Goal: Transaction & Acquisition: Purchase product/service

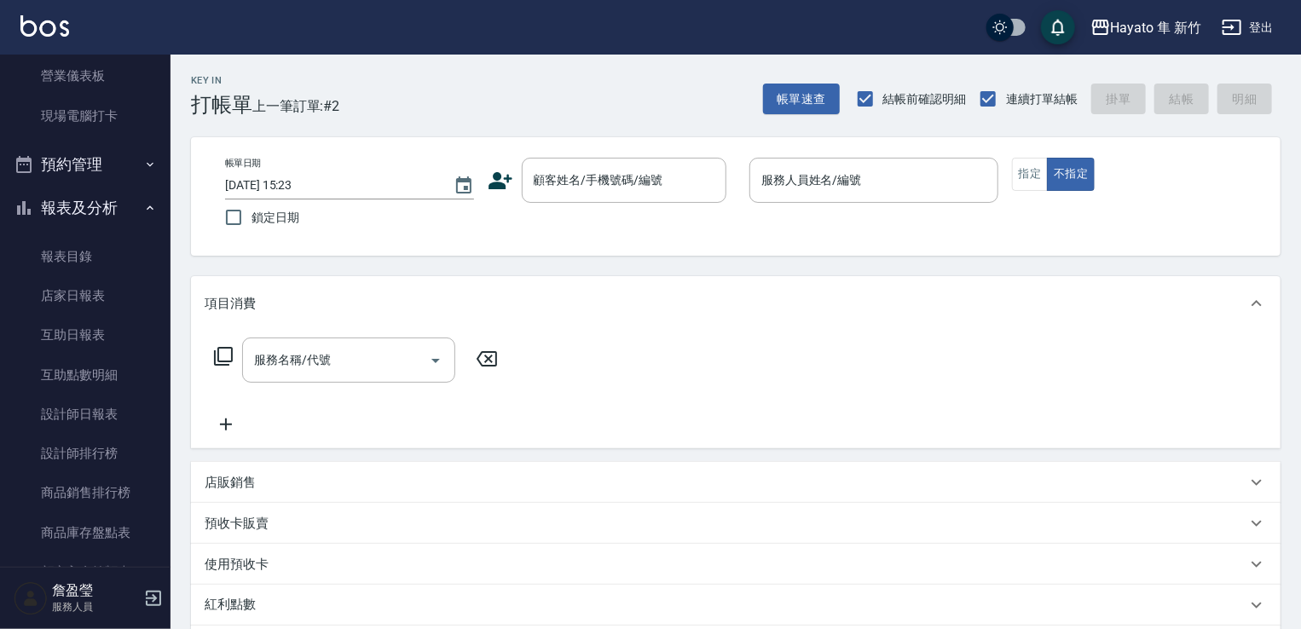
scroll to position [397, 0]
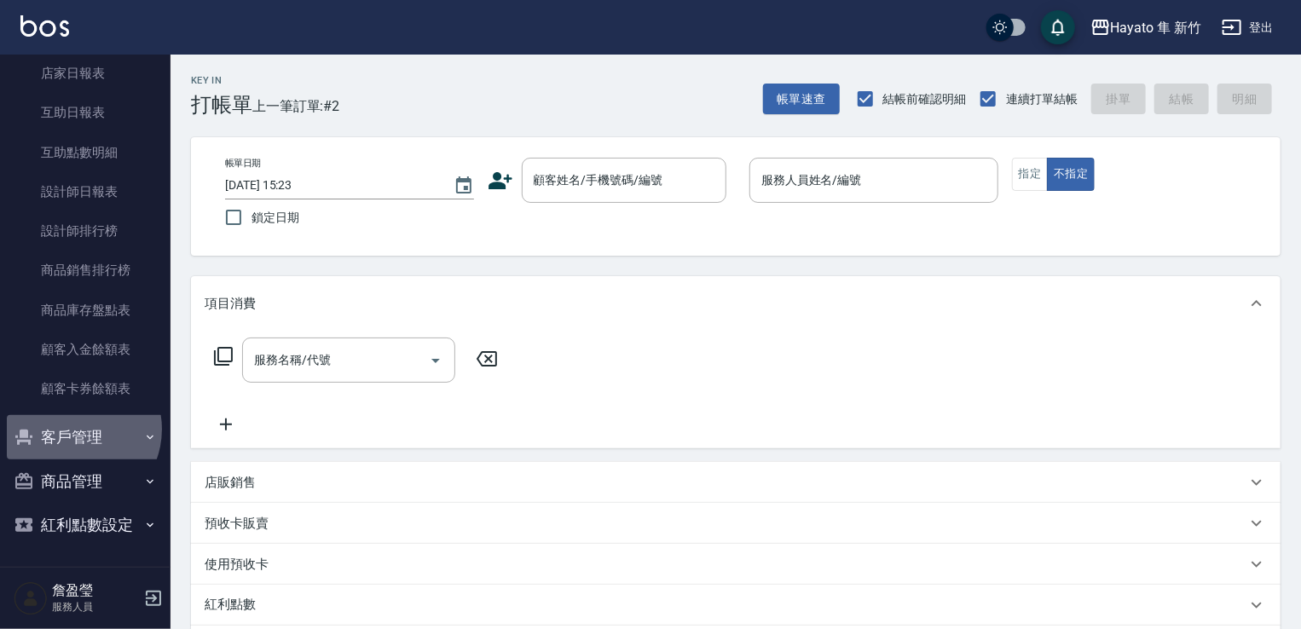
click at [72, 429] on button "客戶管理" at bounding box center [85, 437] width 157 height 44
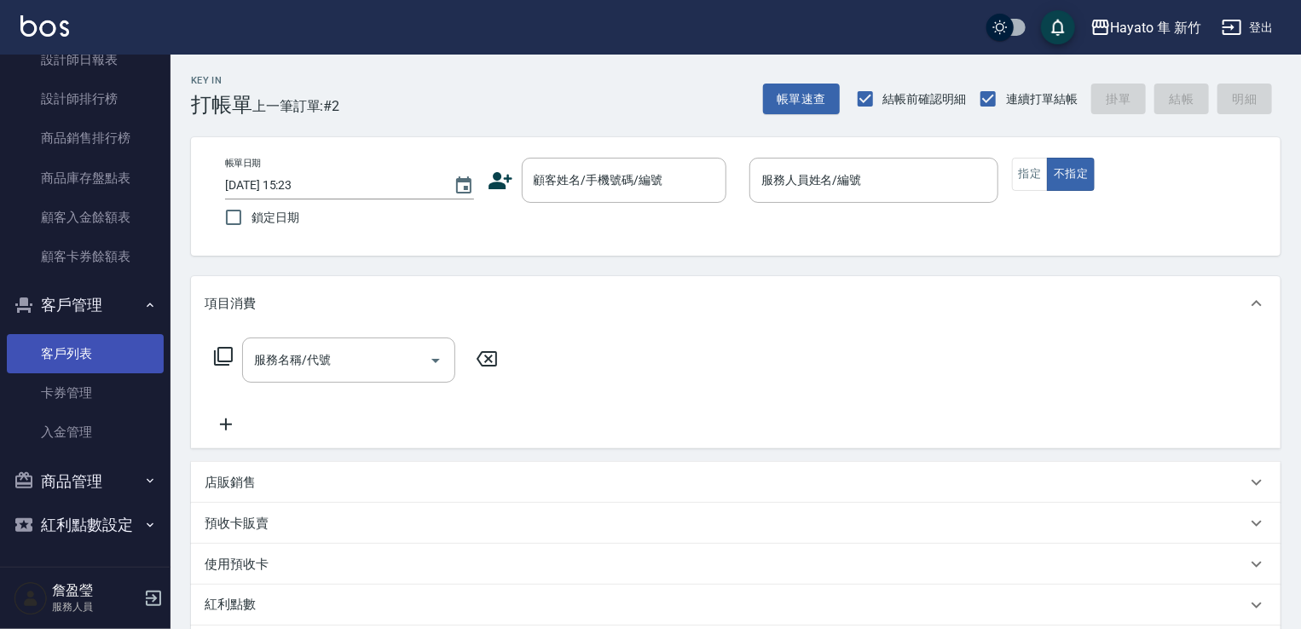
scroll to position [529, 0]
click at [61, 365] on link "客戶列表" at bounding box center [85, 353] width 157 height 39
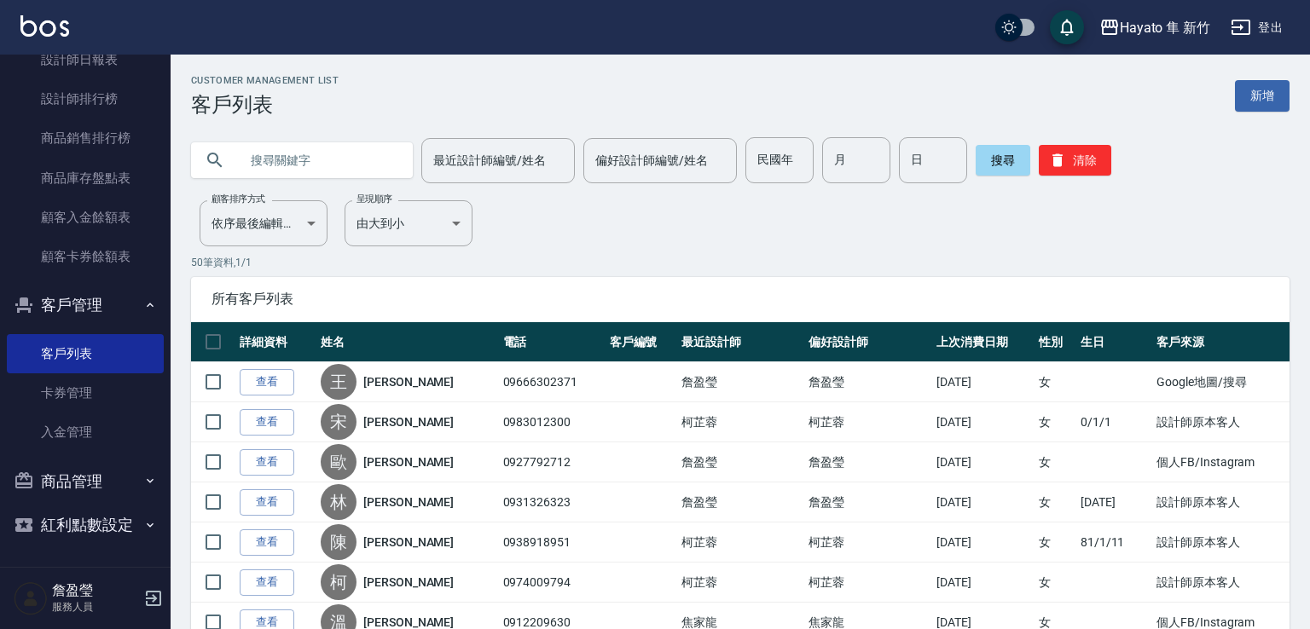
click at [327, 159] on input "text" at bounding box center [319, 160] width 160 height 46
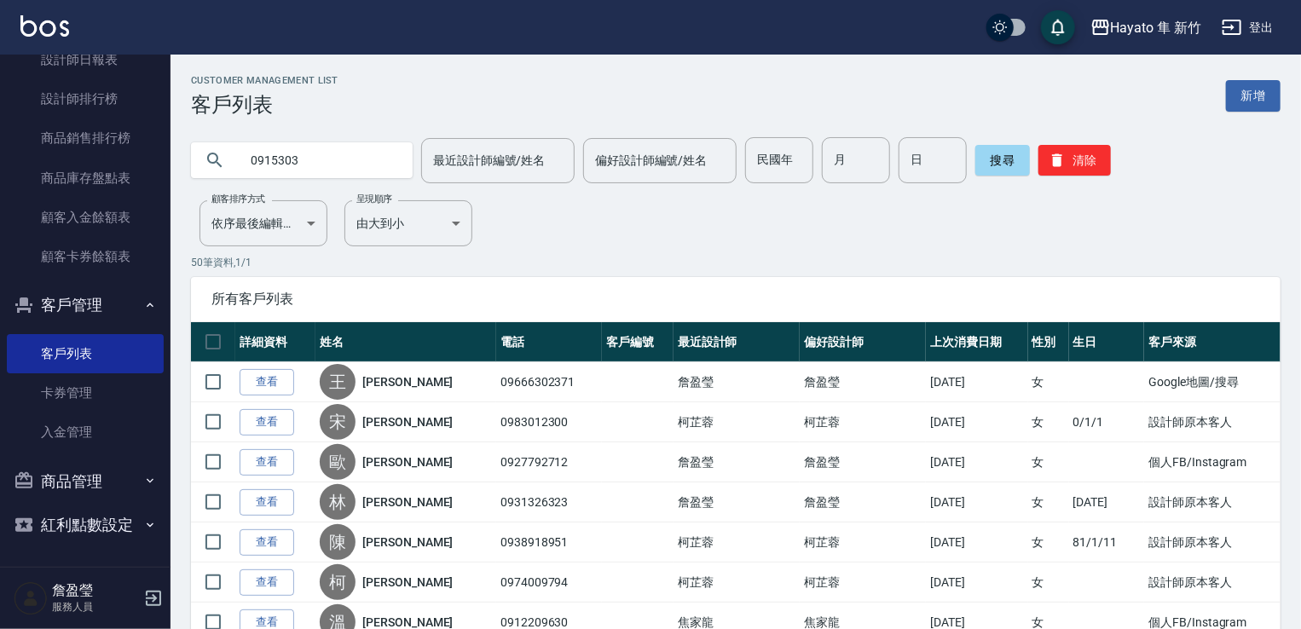
type input "0915303"
click at [991, 182] on div "搜尋 清除" at bounding box center [1044, 160] width 136 height 46
click at [1011, 151] on button "搜尋" at bounding box center [1003, 160] width 55 height 31
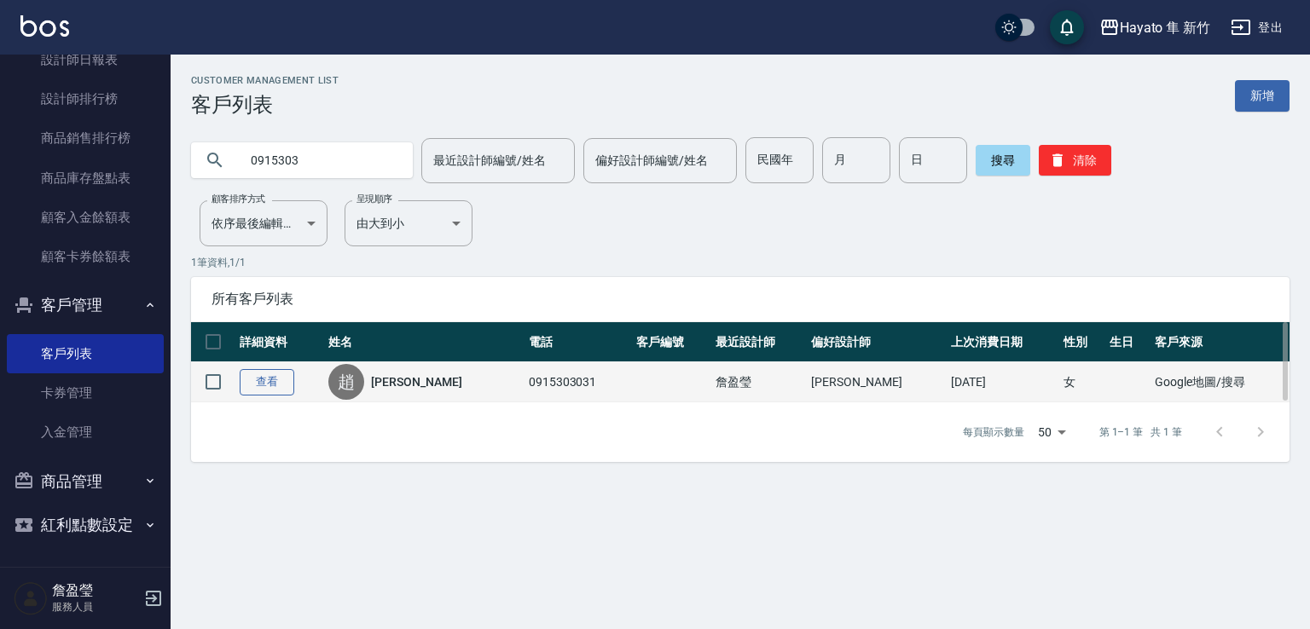
click at [258, 384] on link "查看" at bounding box center [267, 382] width 55 height 26
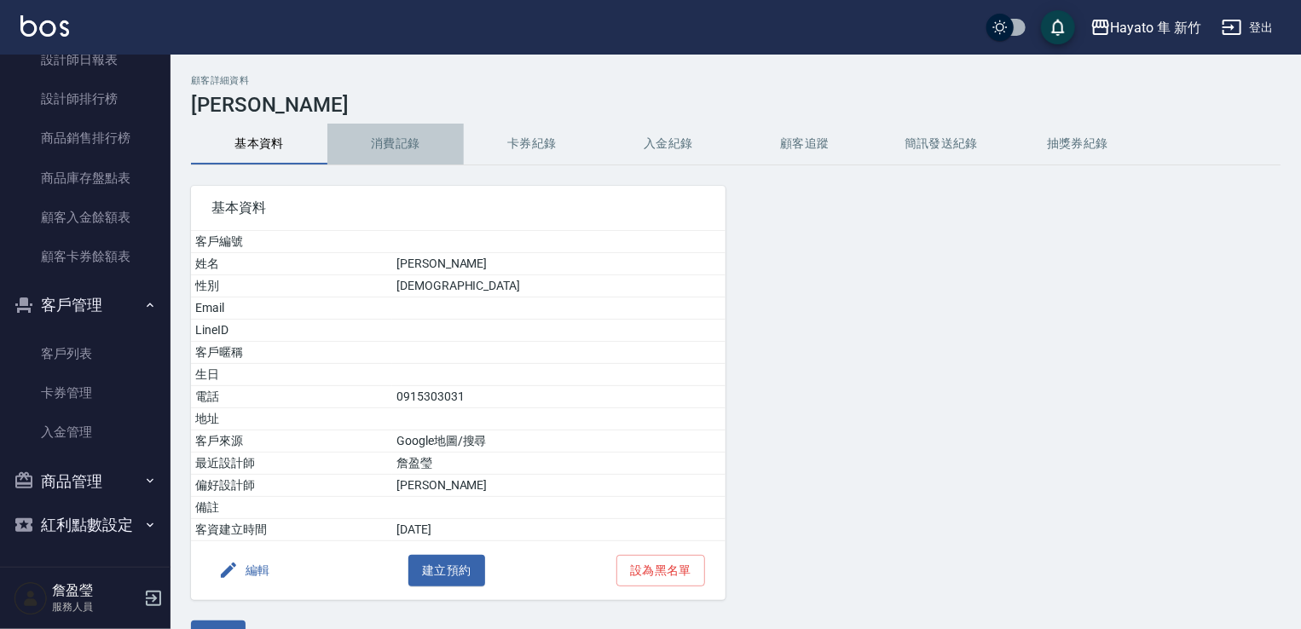
click at [394, 159] on button "消費記錄" at bounding box center [395, 144] width 136 height 41
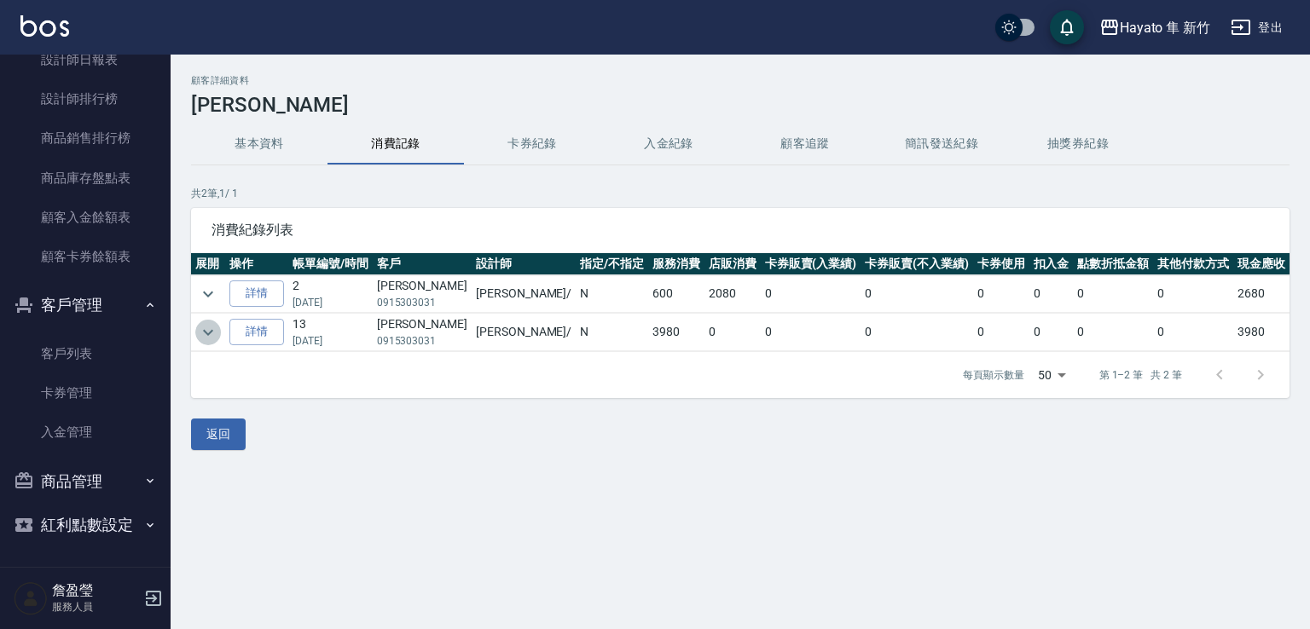
click at [211, 328] on icon "expand row" at bounding box center [208, 332] width 20 height 20
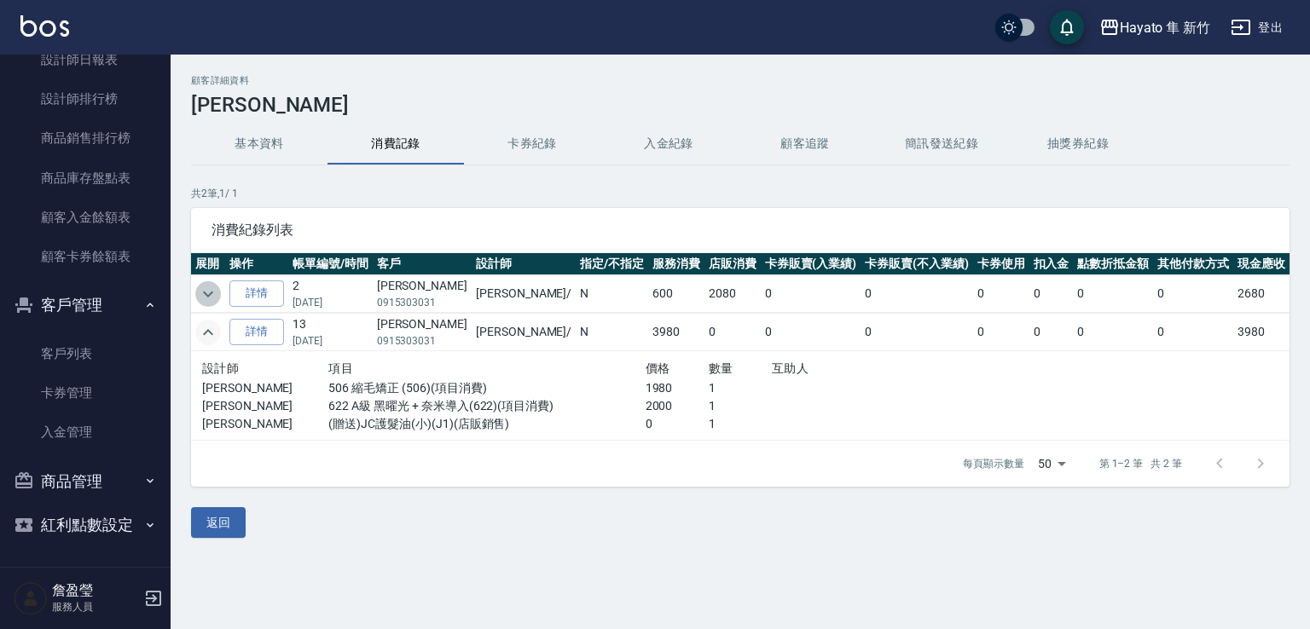
click at [211, 294] on icon "expand row" at bounding box center [208, 294] width 20 height 20
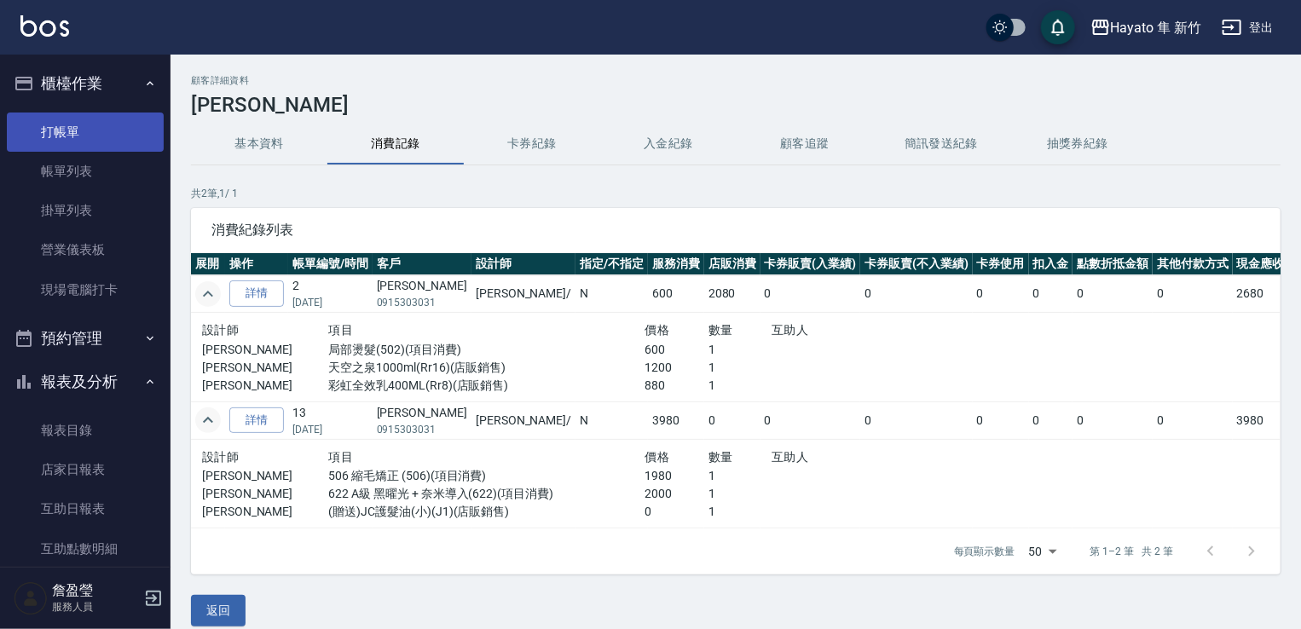
click at [113, 125] on link "打帳單" at bounding box center [85, 132] width 157 height 39
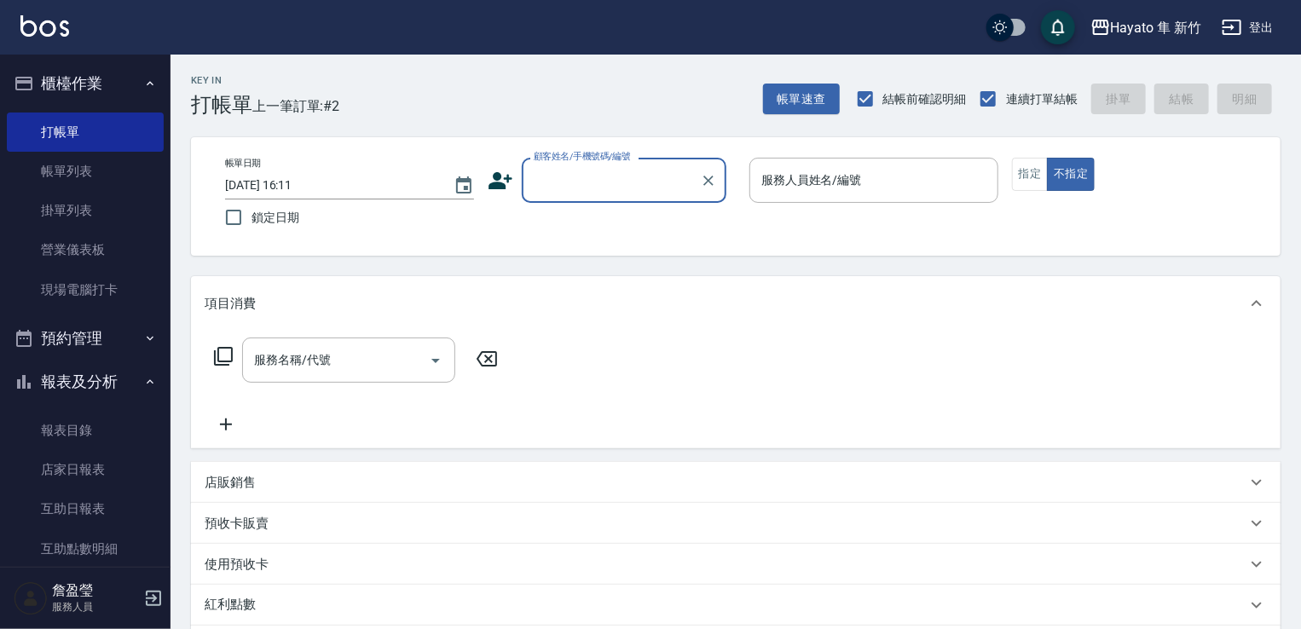
click at [500, 179] on icon at bounding box center [501, 181] width 26 height 26
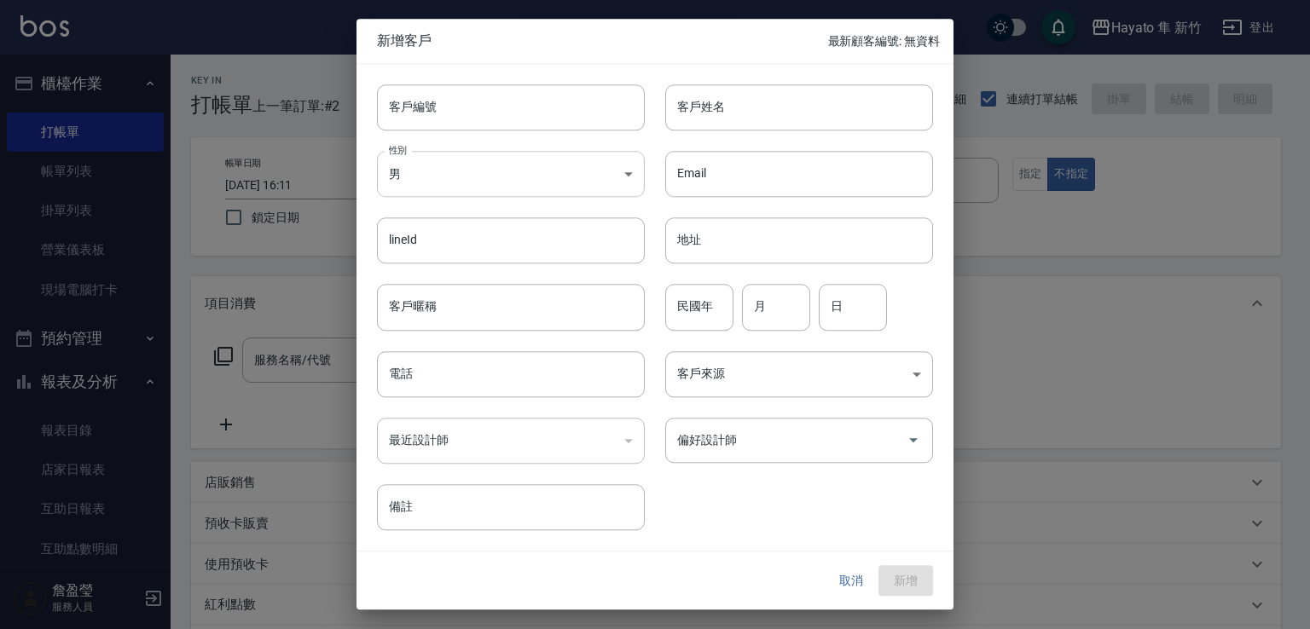
click at [513, 186] on body "Hayato 隼 新竹 登出 櫃檯作業 打帳單 帳單列表 掛單列表 營業儀表板 現場電腦打卡 預約管理 預約管理 報表及分析 報表目錄 店家日報表 互助日報表…" at bounding box center [655, 446] width 1310 height 893
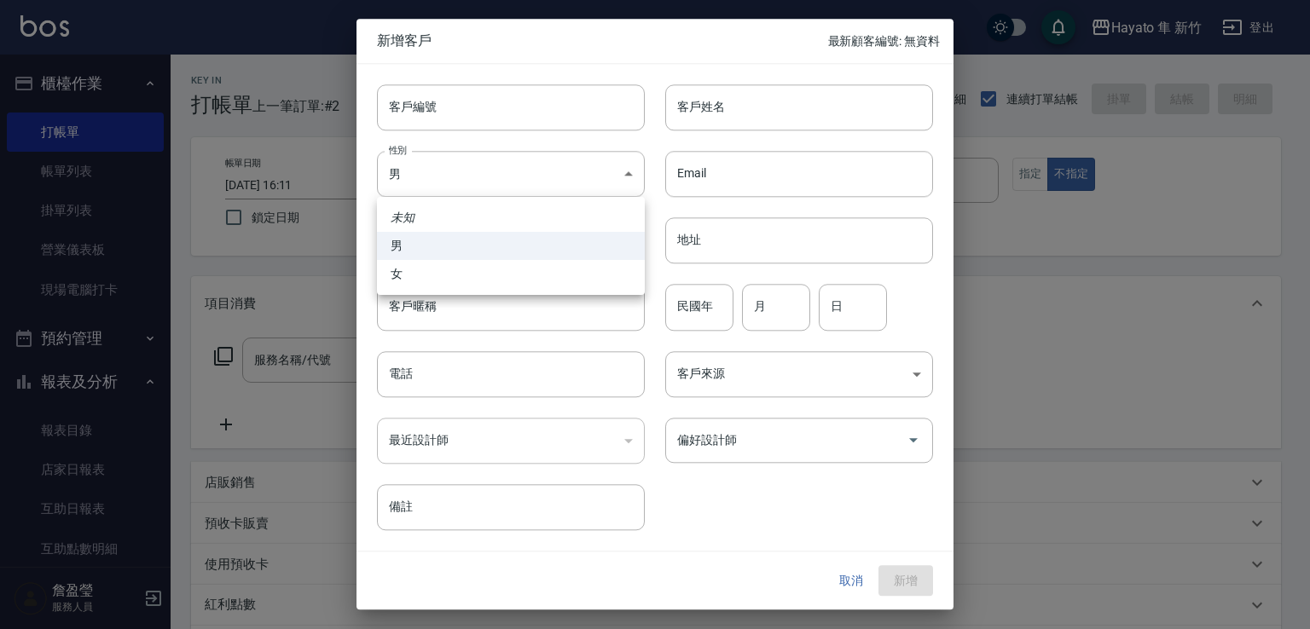
click at [471, 276] on li "女" at bounding box center [511, 274] width 268 height 28
type input "[DEMOGRAPHIC_DATA]"
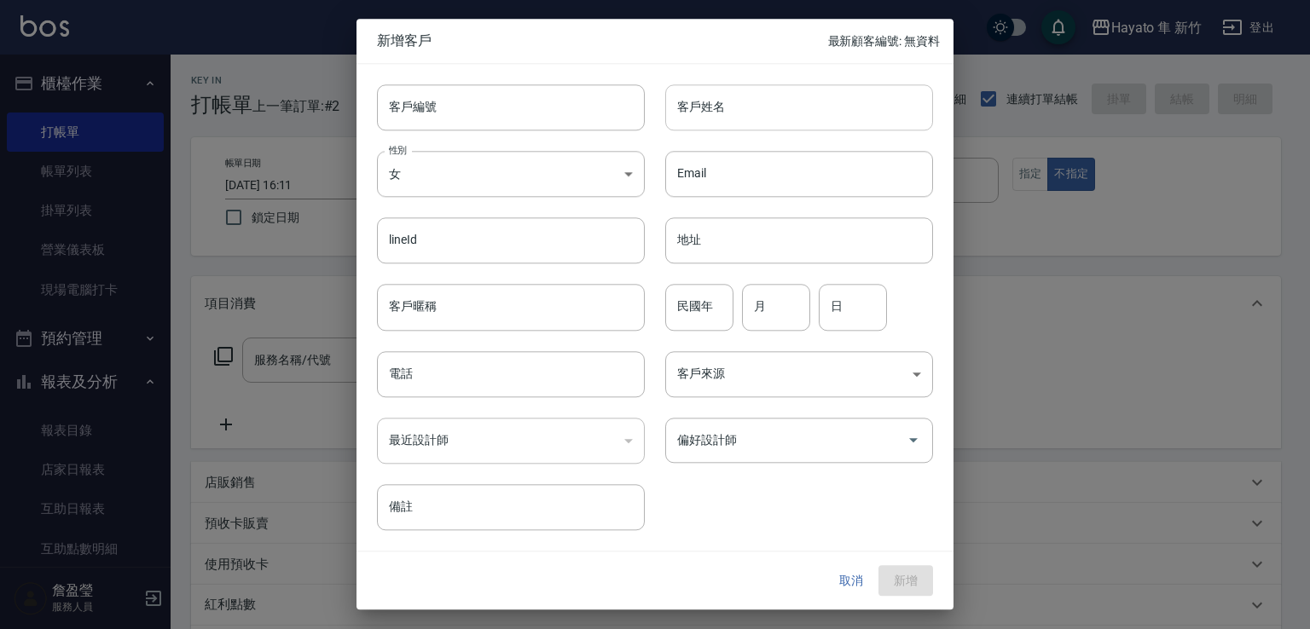
click at [741, 113] on input "客戶姓名" at bounding box center [799, 107] width 268 height 46
type input "[PERSON_NAME]"
click at [449, 368] on input "電話" at bounding box center [511, 374] width 268 height 46
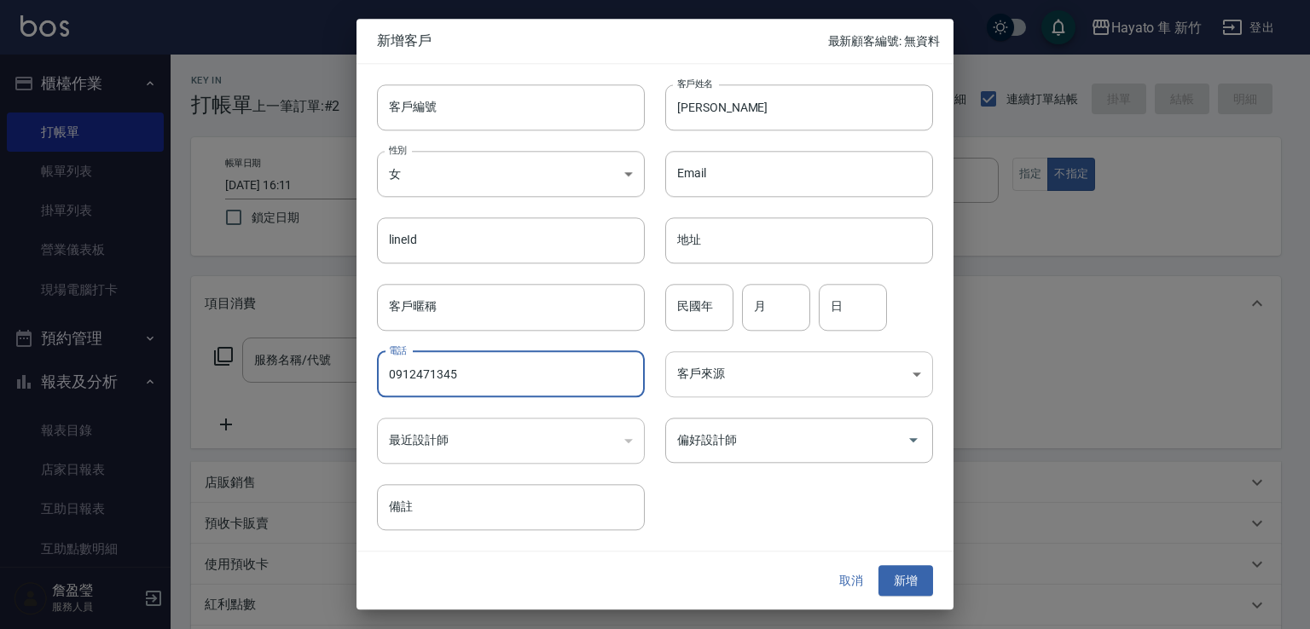
type input "0912471345"
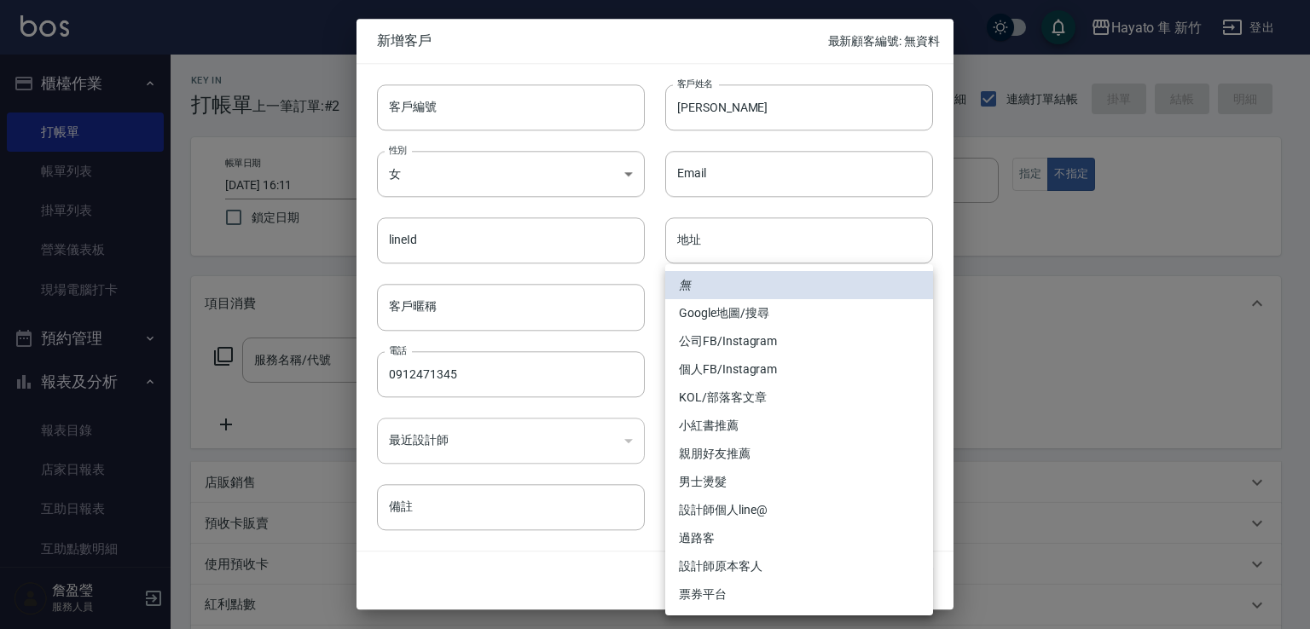
click at [734, 376] on body "Hayato 隼 新竹 登出 櫃檯作業 打帳單 帳單列表 掛單列表 營業儀表板 現場電腦打卡 預約管理 預約管理 報表及分析 報表目錄 店家日報表 互助日報表…" at bounding box center [655, 446] width 1310 height 893
click at [747, 367] on li "個人FB/Instagram" at bounding box center [799, 370] width 268 height 28
type input "個人FB/Instagram"
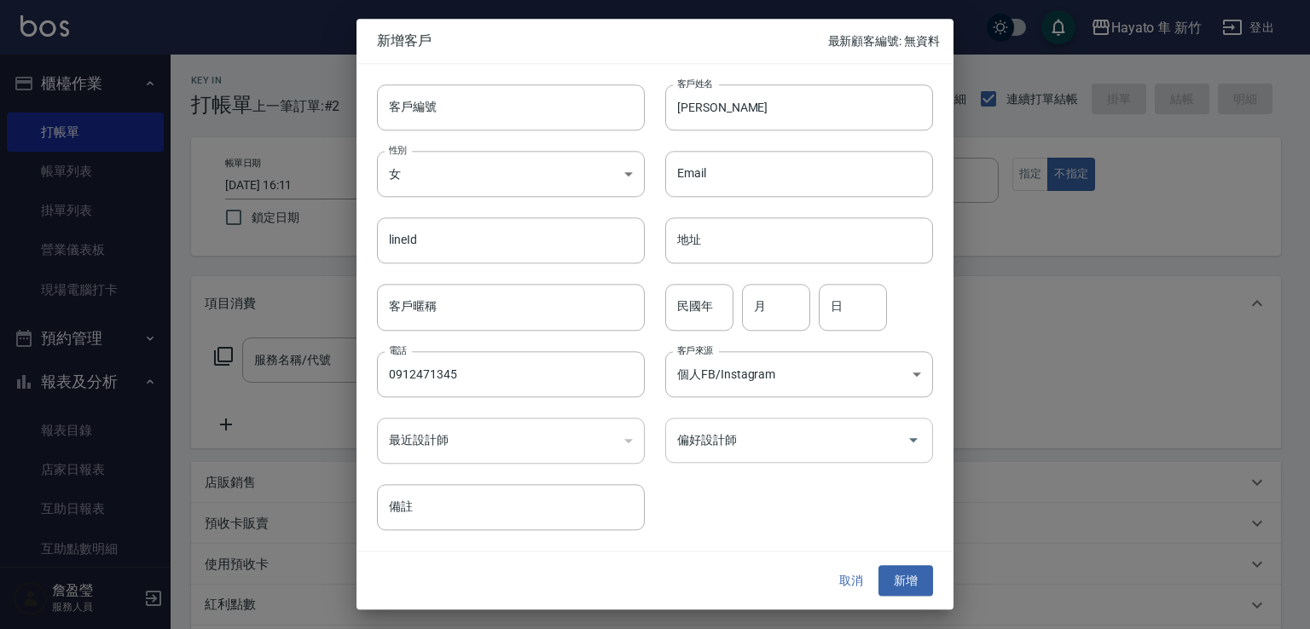
click at [758, 437] on input "偏好設計師" at bounding box center [786, 441] width 227 height 30
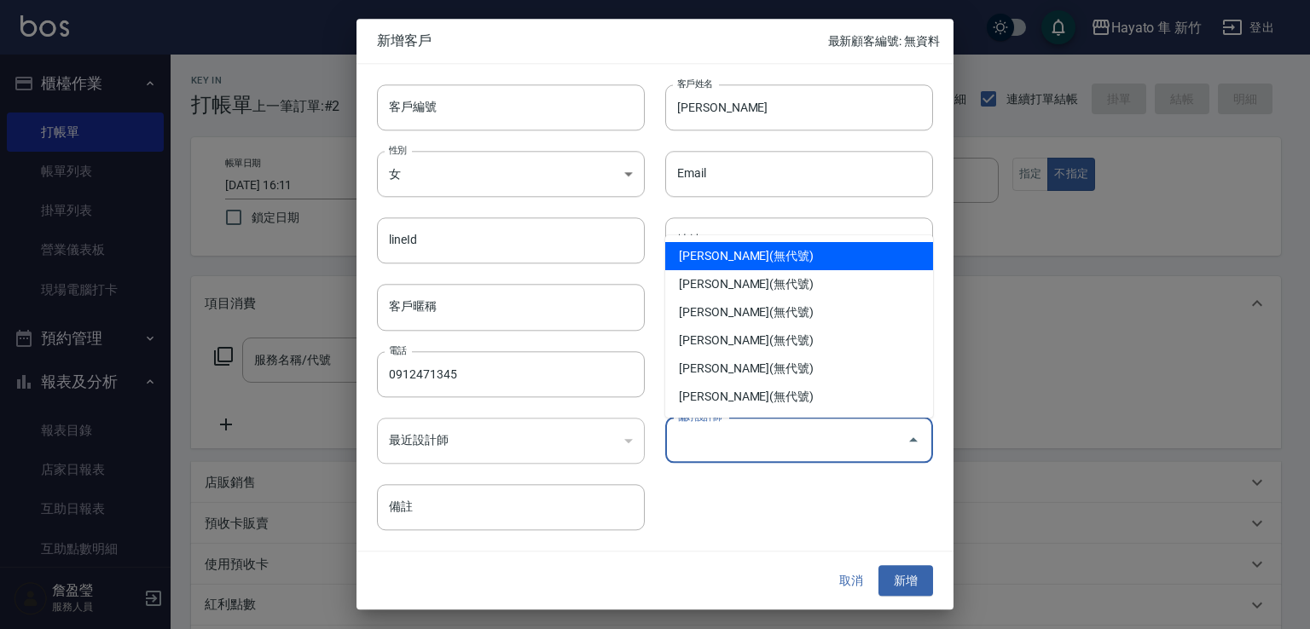
click at [733, 254] on li "[PERSON_NAME](無代號)" at bounding box center [799, 256] width 268 height 28
type input "焦家龍"
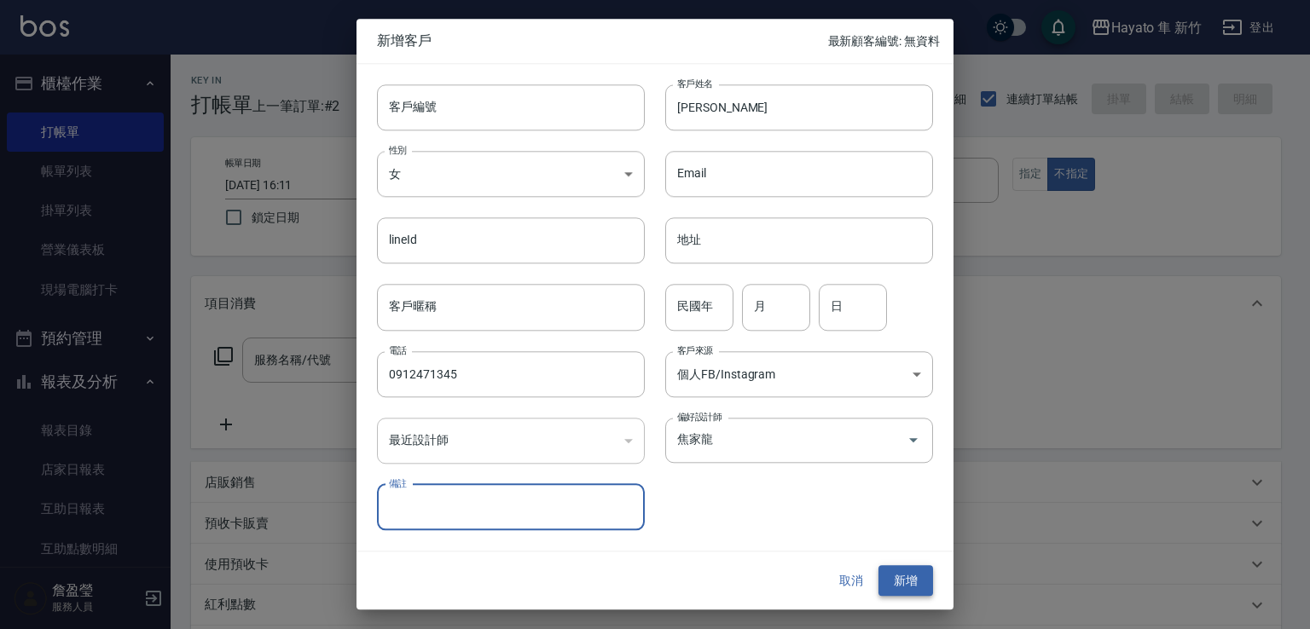
click at [917, 582] on button "新增" at bounding box center [905, 581] width 55 height 32
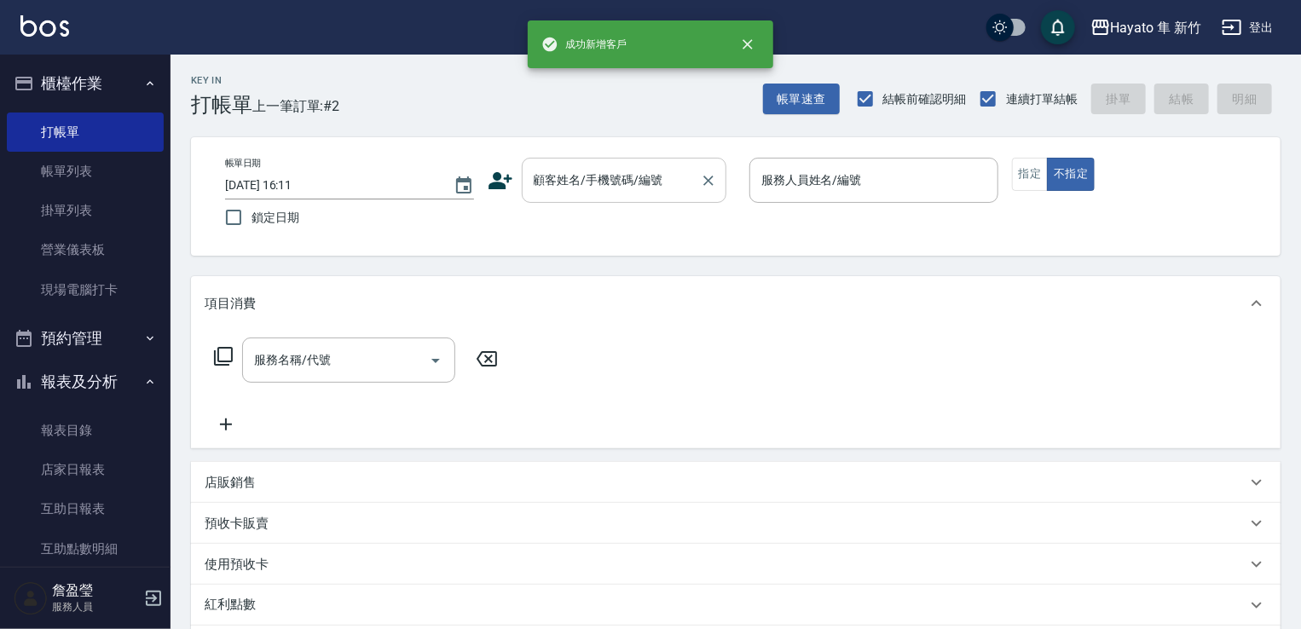
click at [588, 185] on input "顧客姓名/手機號碼/編號" at bounding box center [612, 180] width 164 height 30
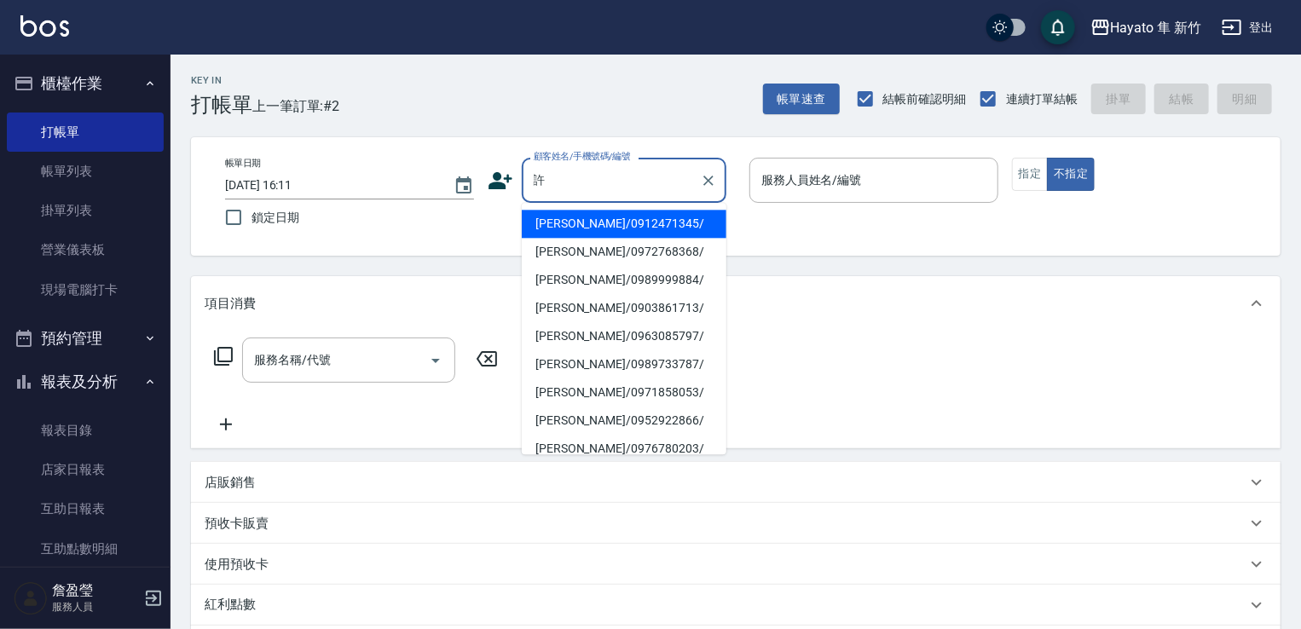
click at [641, 221] on li "[PERSON_NAME]/0912471345/" at bounding box center [624, 224] width 205 height 28
type input "[PERSON_NAME]/0912471345/"
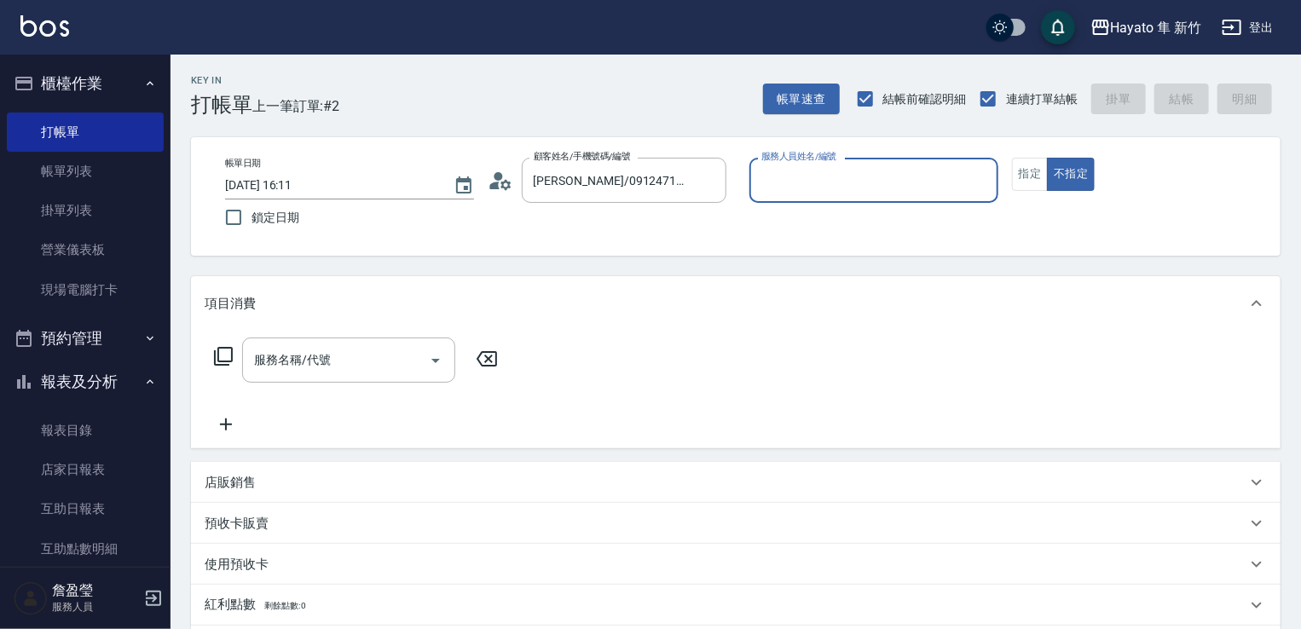
type input "En(無代號)"
click at [428, 368] on icon "Open" at bounding box center [436, 360] width 20 height 20
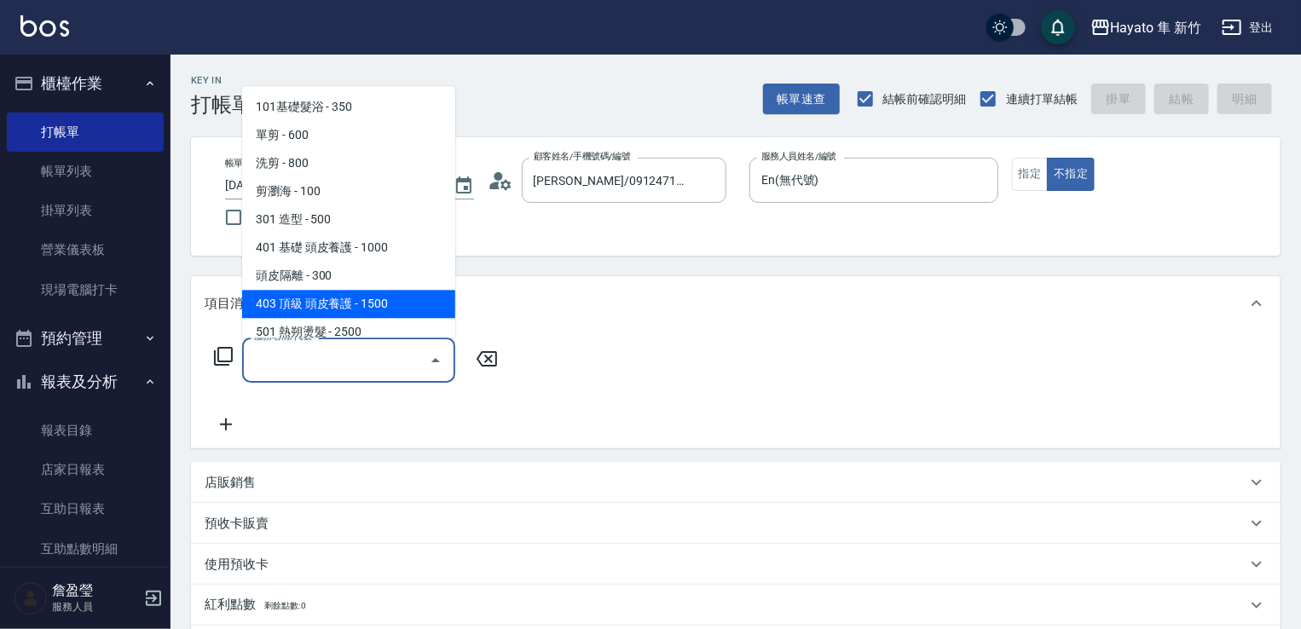
scroll to position [85, 0]
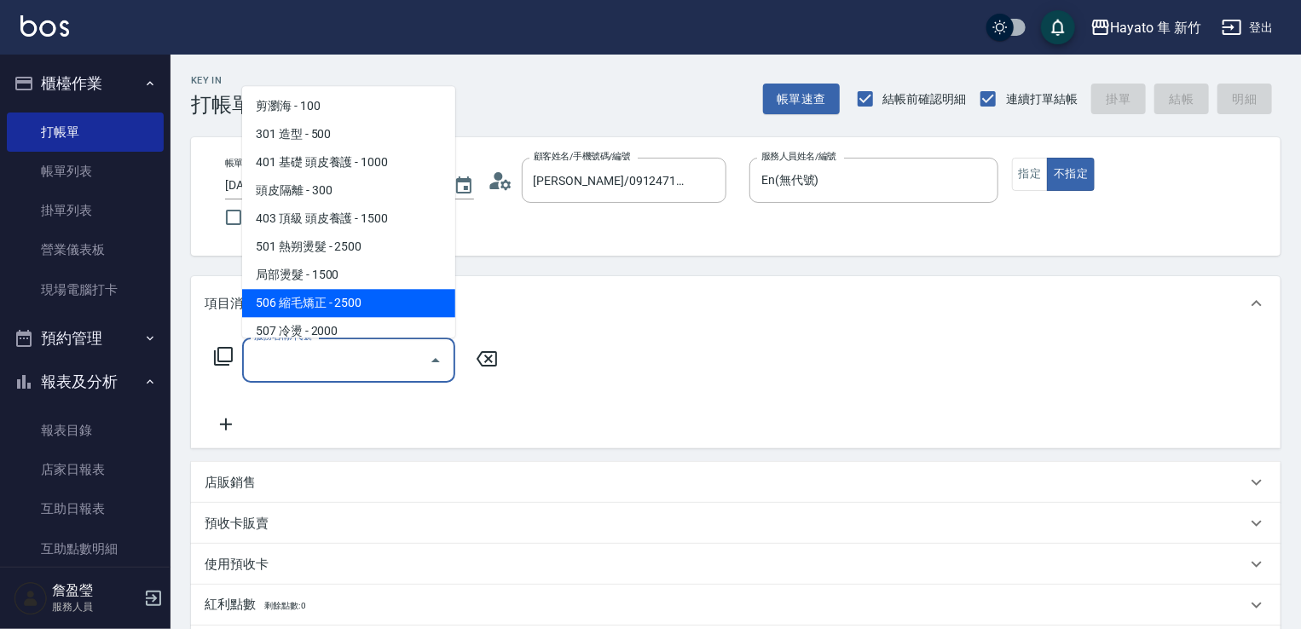
click at [387, 297] on span "506 縮毛矯正 - 2500" at bounding box center [348, 303] width 213 height 28
type input "506 縮毛矯正 (506)"
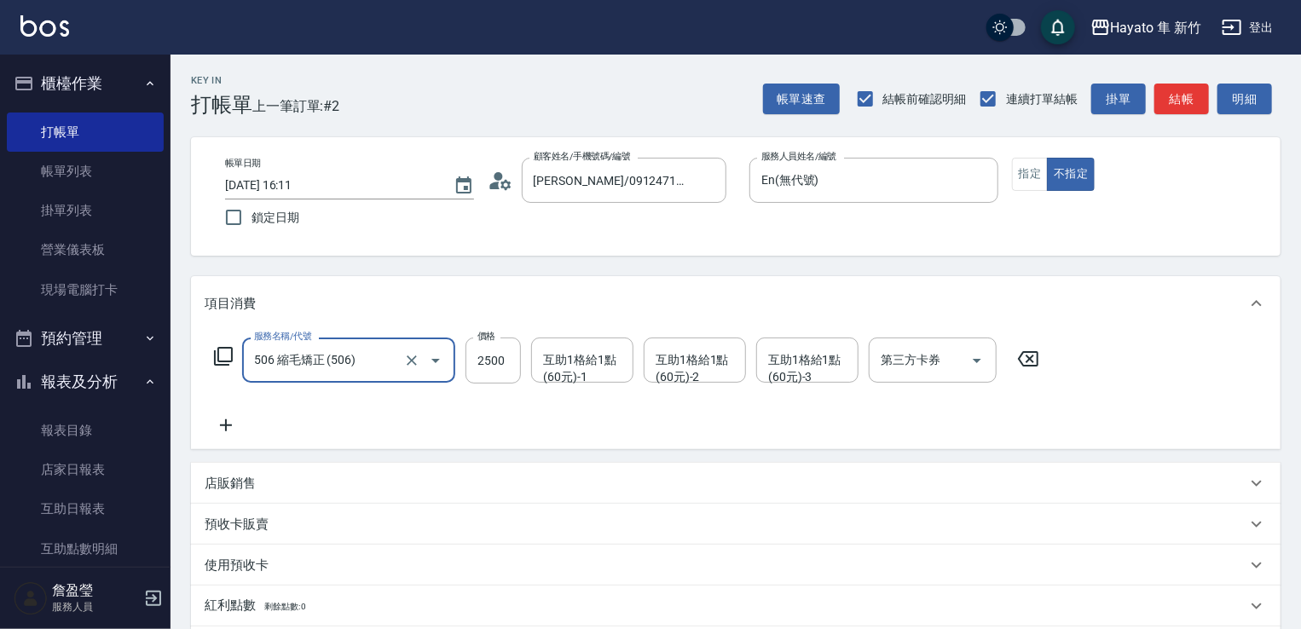
click at [235, 425] on icon at bounding box center [226, 425] width 43 height 20
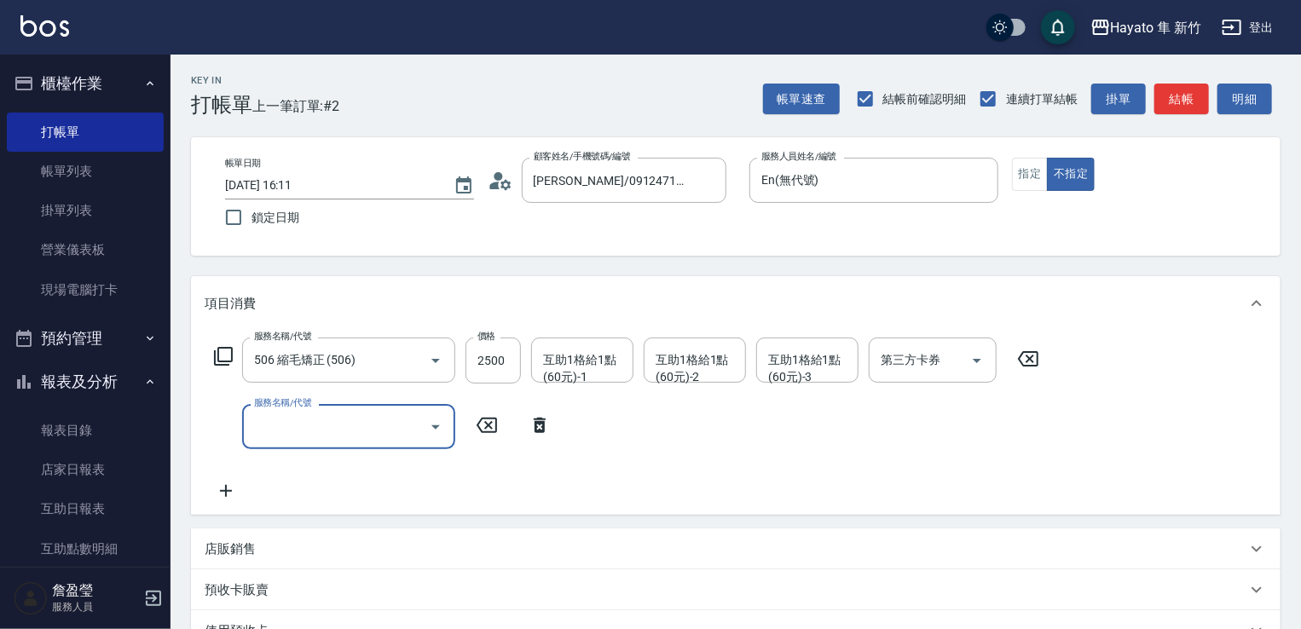
click at [413, 437] on input "服務名稱/代號" at bounding box center [336, 427] width 172 height 30
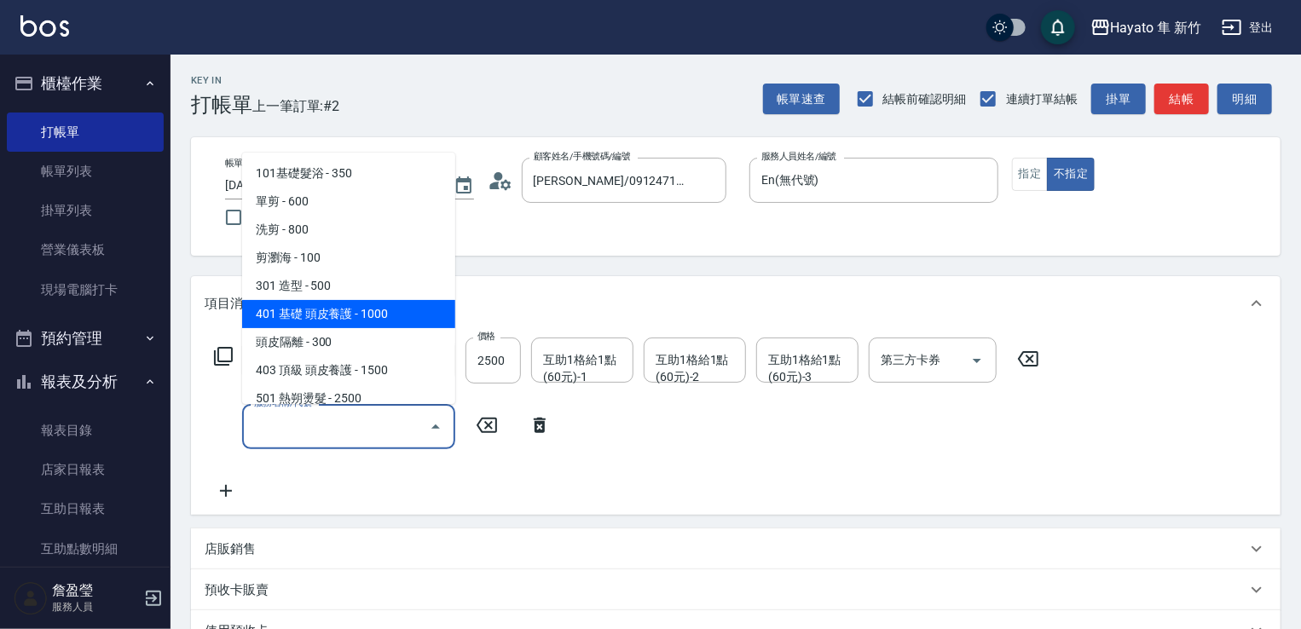
scroll to position [256, 0]
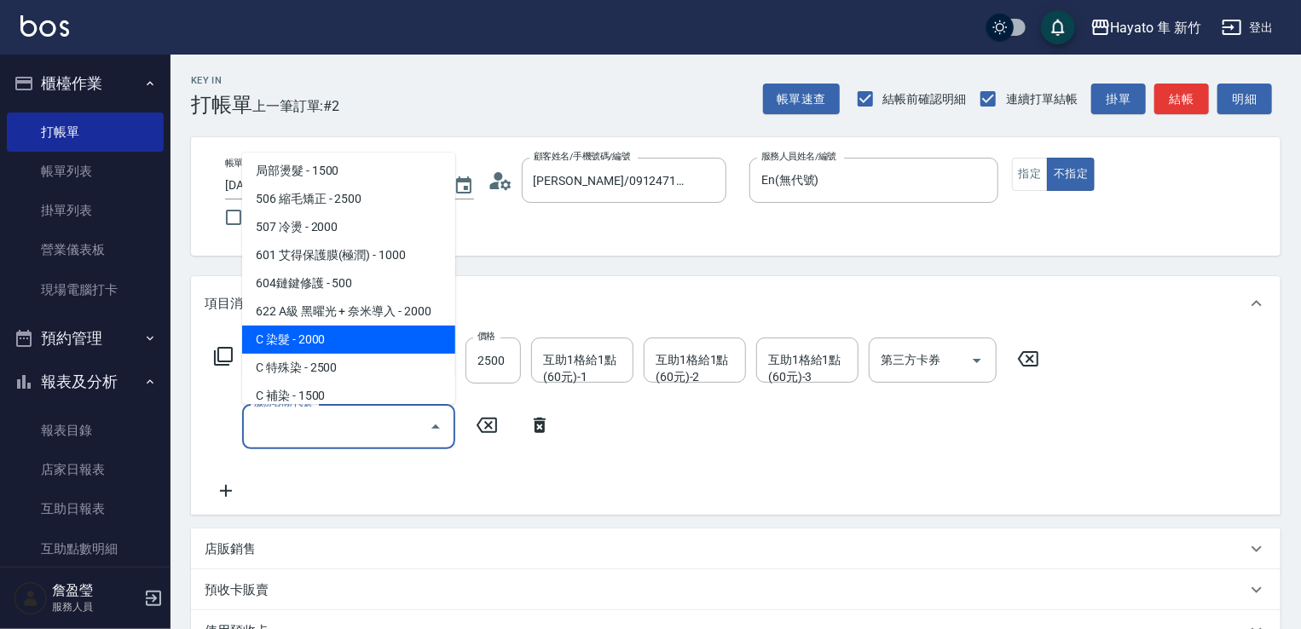
click at [368, 338] on span "C 染髮 - 2000" at bounding box center [348, 340] width 213 height 28
type input "C 染髮(701)"
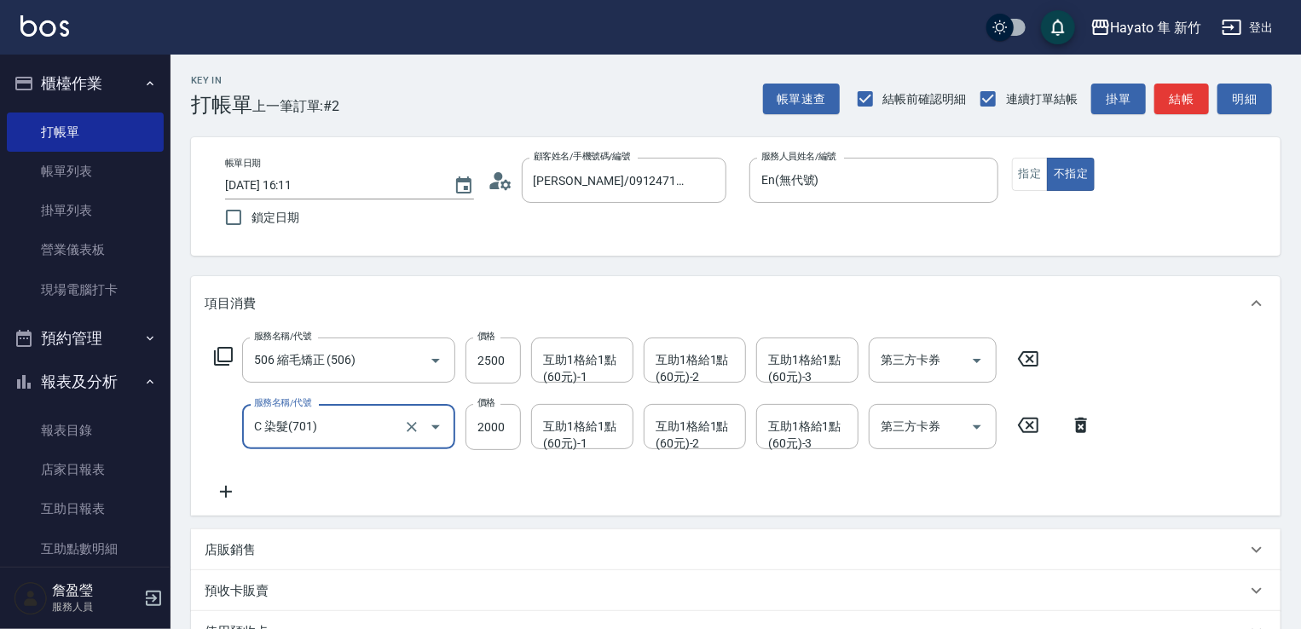
click at [235, 494] on icon at bounding box center [226, 492] width 43 height 20
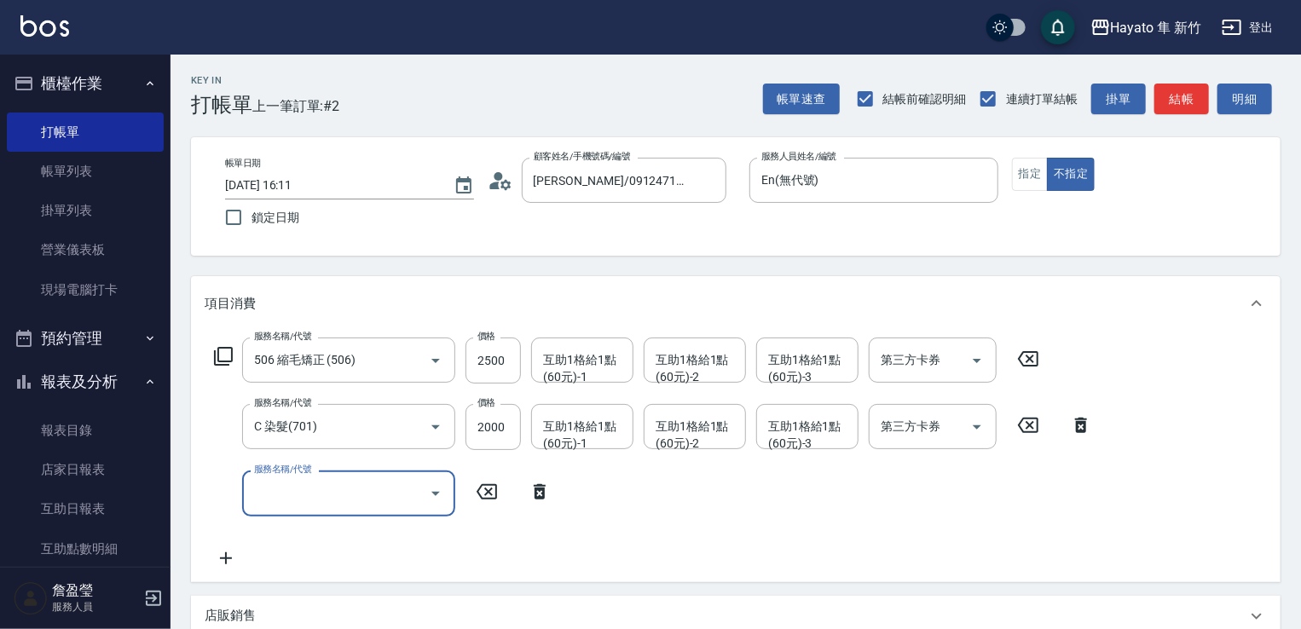
click at [449, 486] on div "服務名稱/代號" at bounding box center [348, 493] width 213 height 45
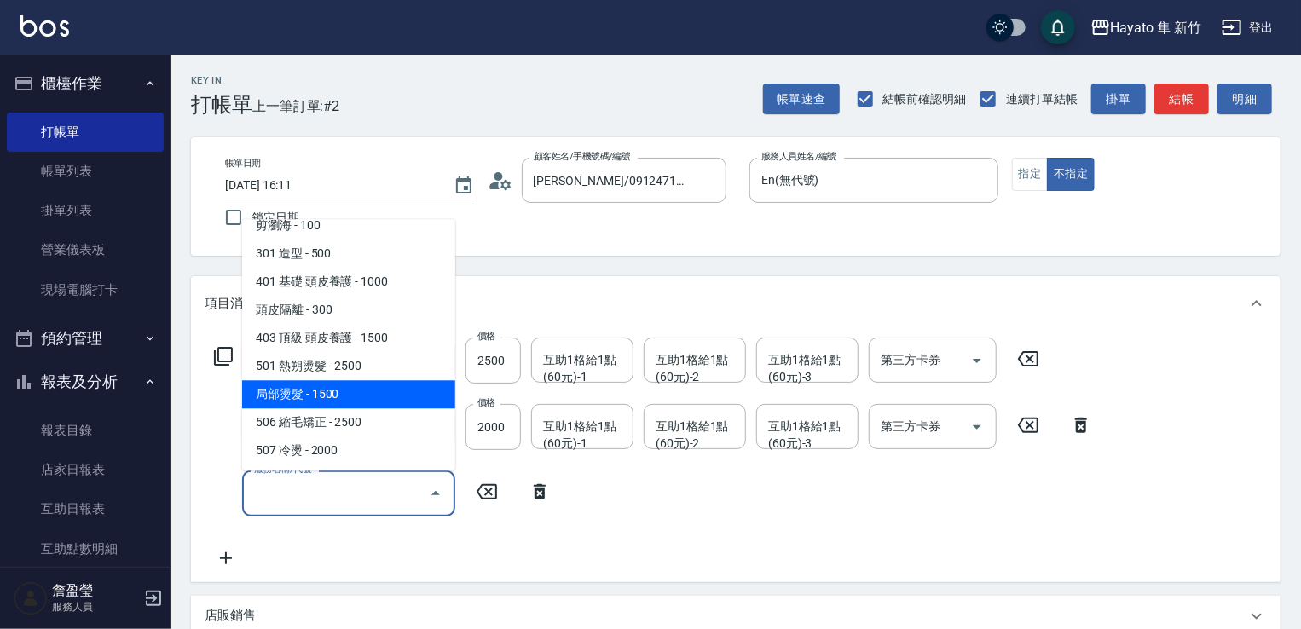
scroll to position [171, 0]
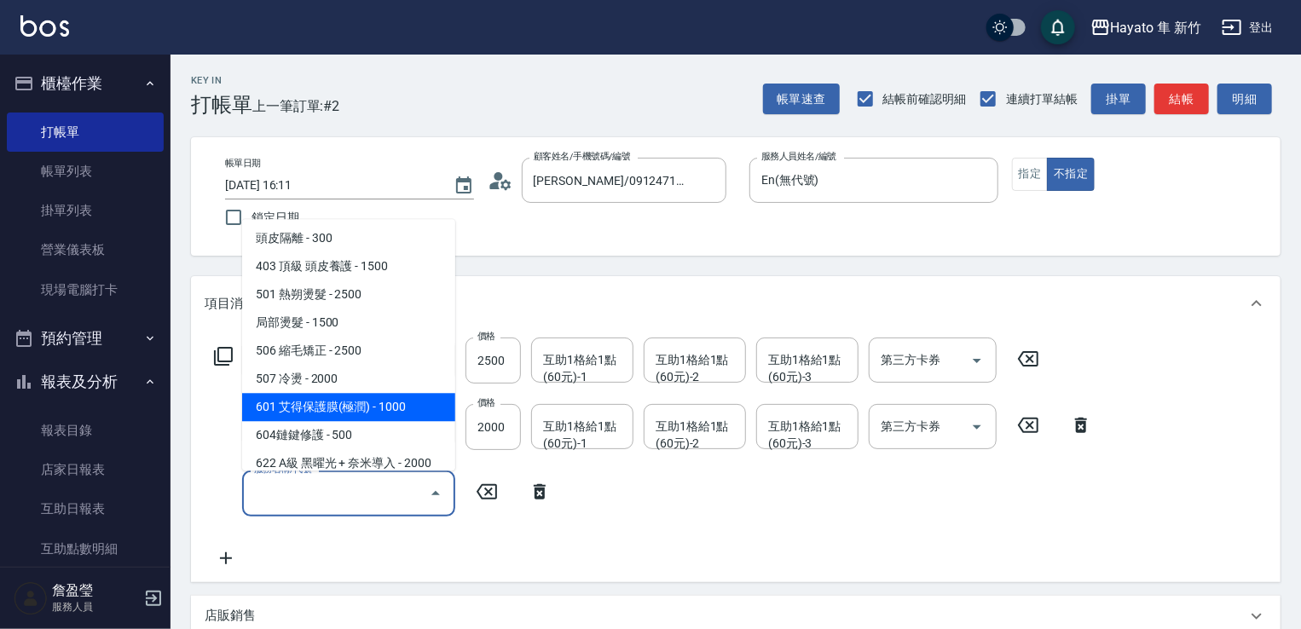
click at [397, 417] on span "601 艾得保護膜(極潤) - 1000" at bounding box center [348, 407] width 213 height 28
type input "601 艾得保護膜(極潤)(601)"
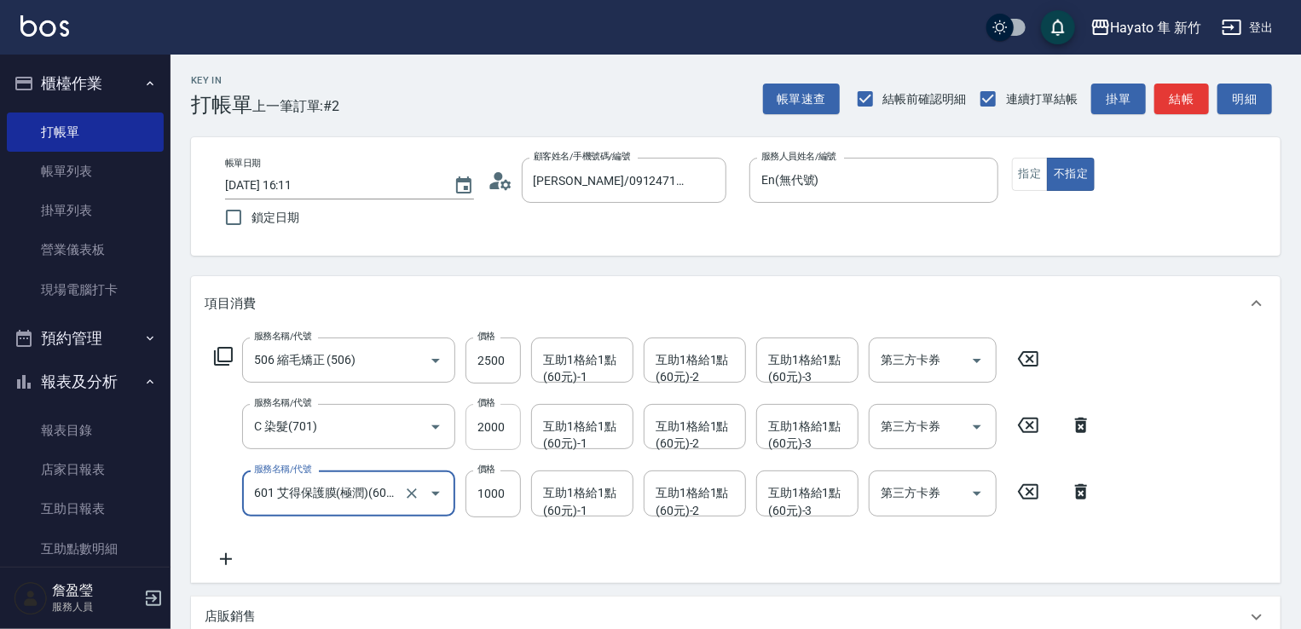
click at [491, 427] on input "2000" at bounding box center [493, 427] width 55 height 46
click at [483, 366] on input "2500" at bounding box center [493, 361] width 55 height 46
click at [495, 423] on input "2000" at bounding box center [493, 427] width 55 height 46
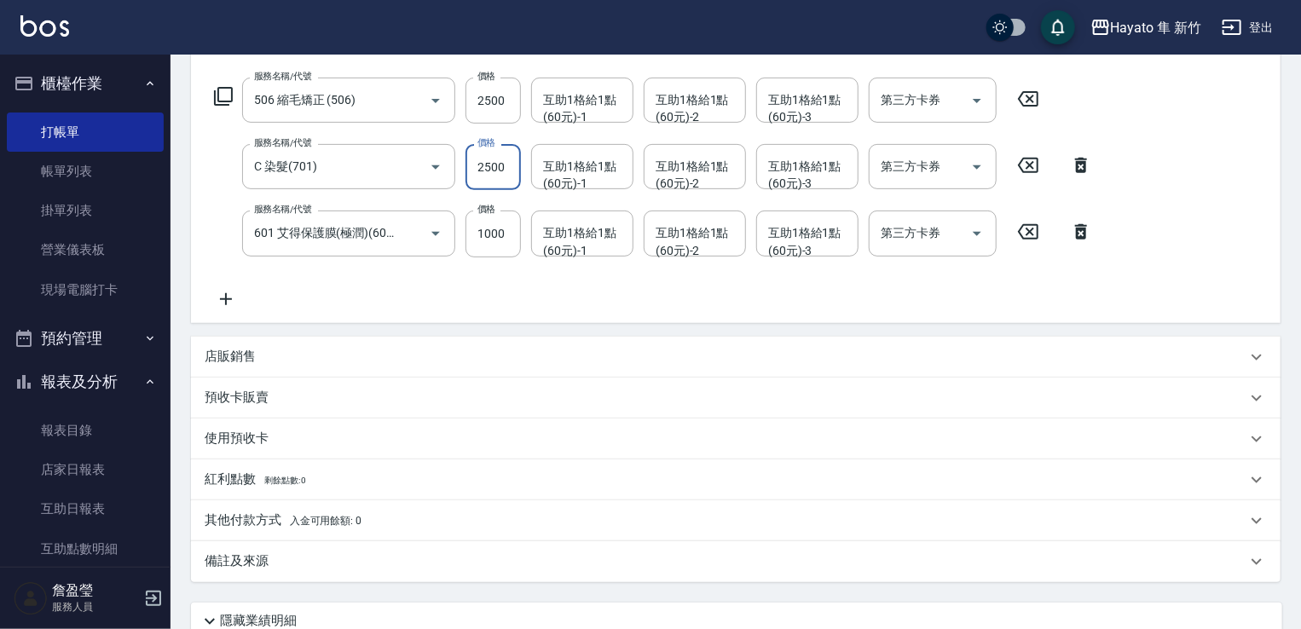
scroll to position [403, 0]
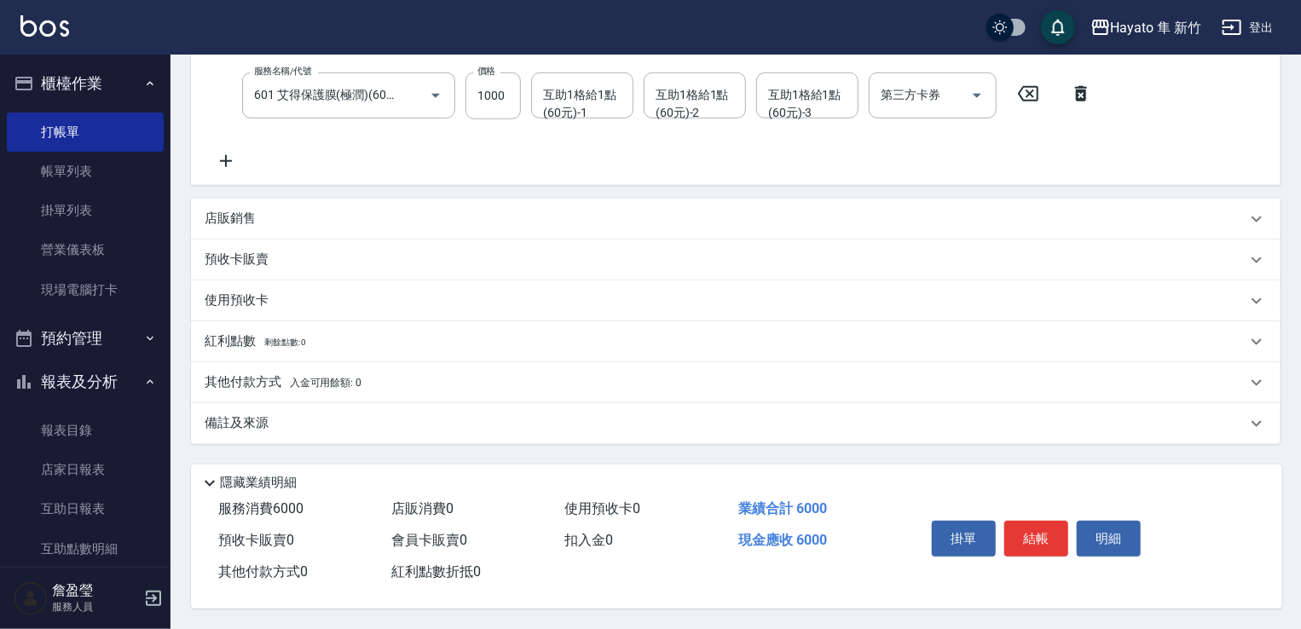
type input "2500"
click at [334, 393] on div "其他付款方式 入金可用餘額: 0" at bounding box center [736, 382] width 1090 height 41
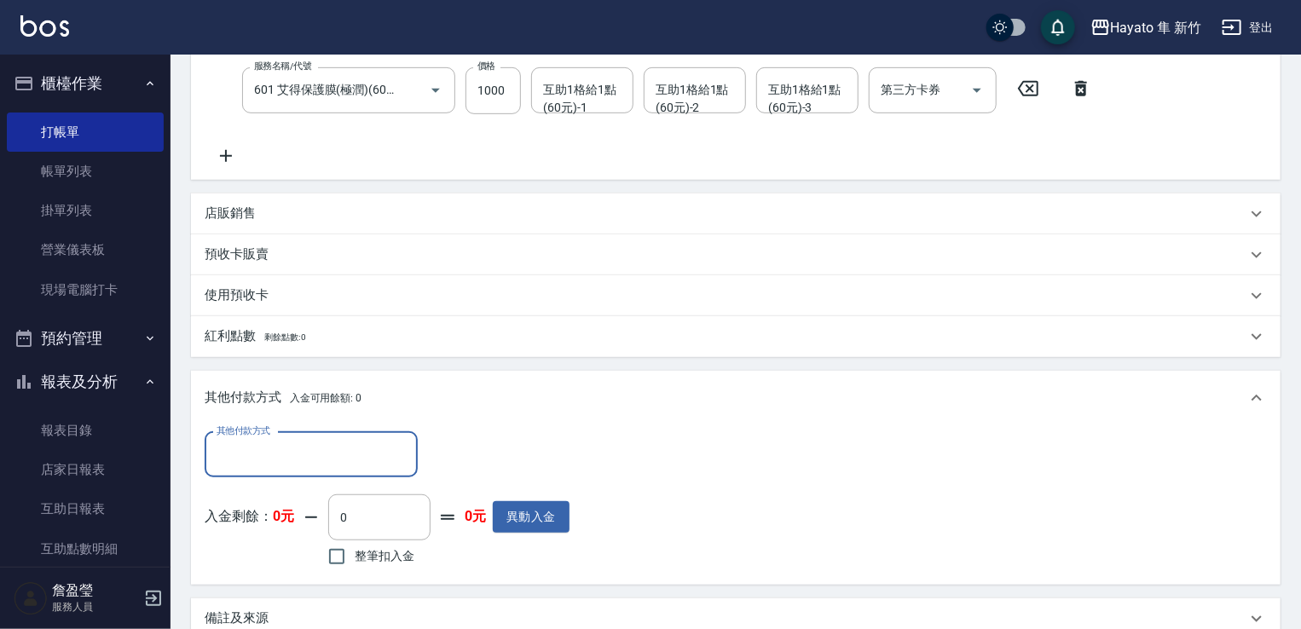
scroll to position [0, 0]
click at [303, 440] on input "其他付款方式" at bounding box center [311, 455] width 198 height 30
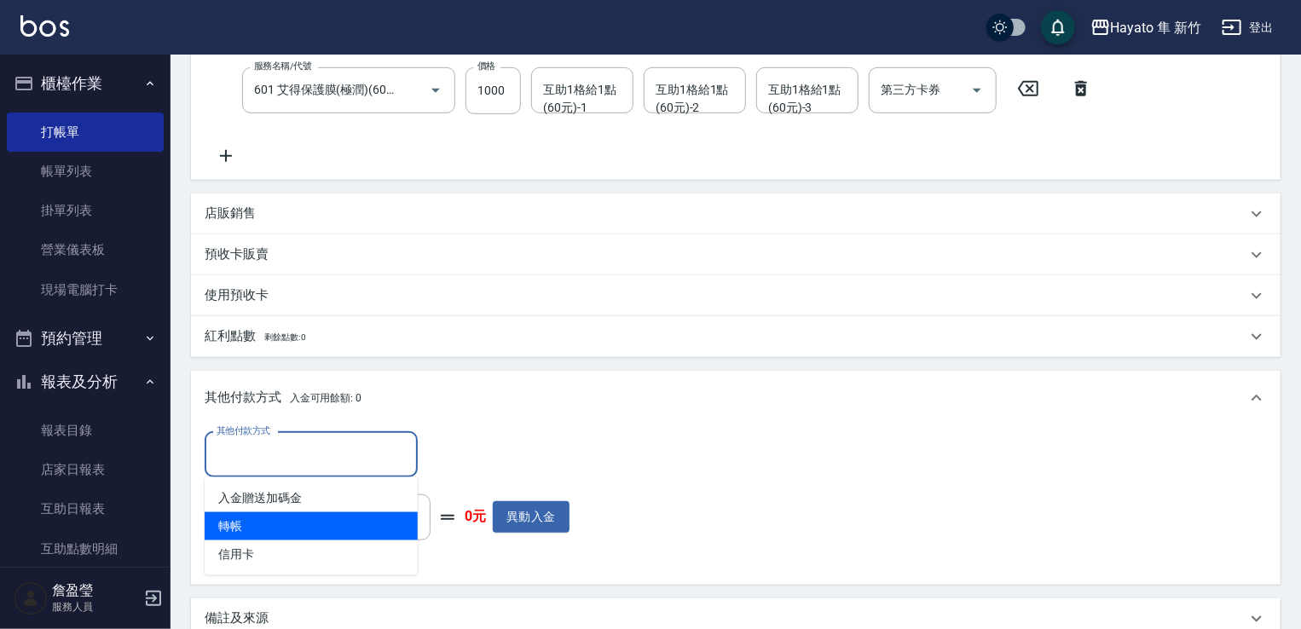
click at [266, 525] on span "轉帳" at bounding box center [311, 527] width 213 height 28
type input "轉帳"
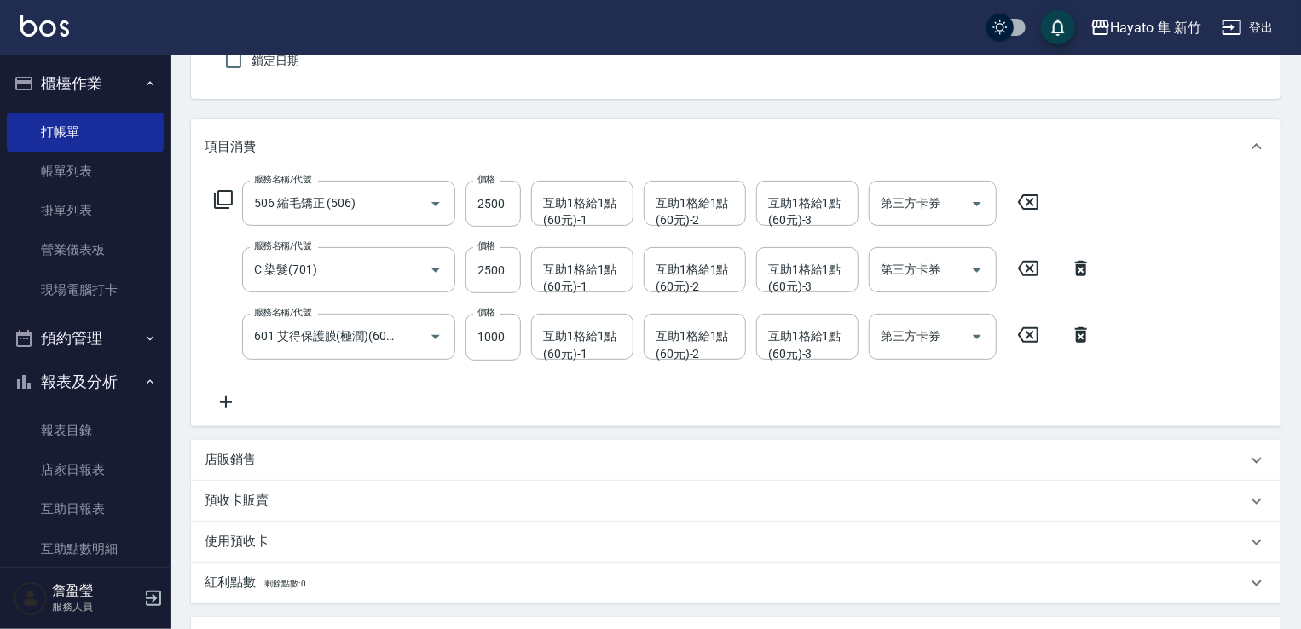
scroll to position [148, 0]
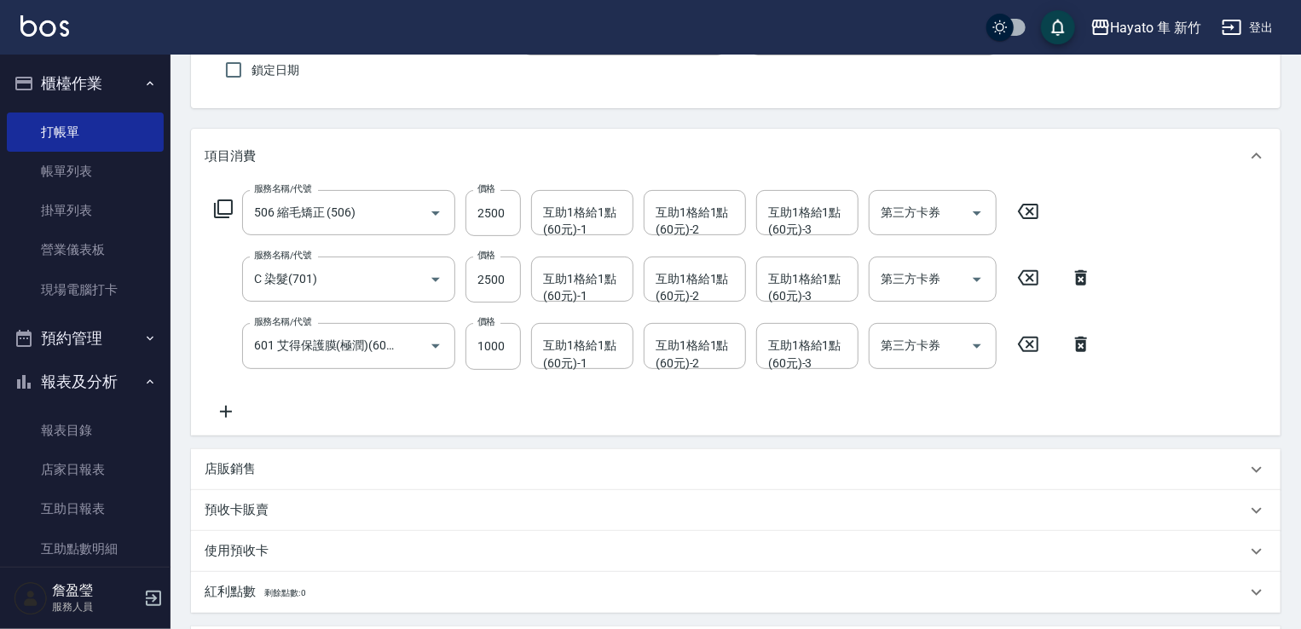
click at [228, 414] on icon at bounding box center [226, 412] width 43 height 20
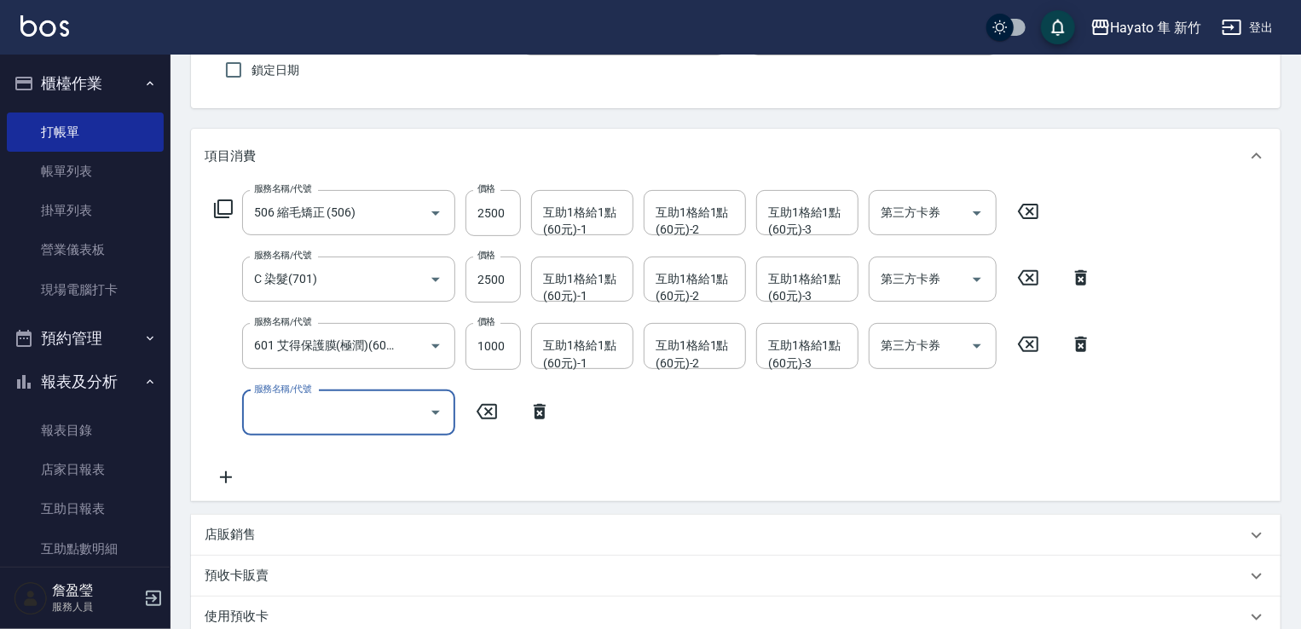
click at [443, 420] on icon "Open" at bounding box center [436, 412] width 20 height 20
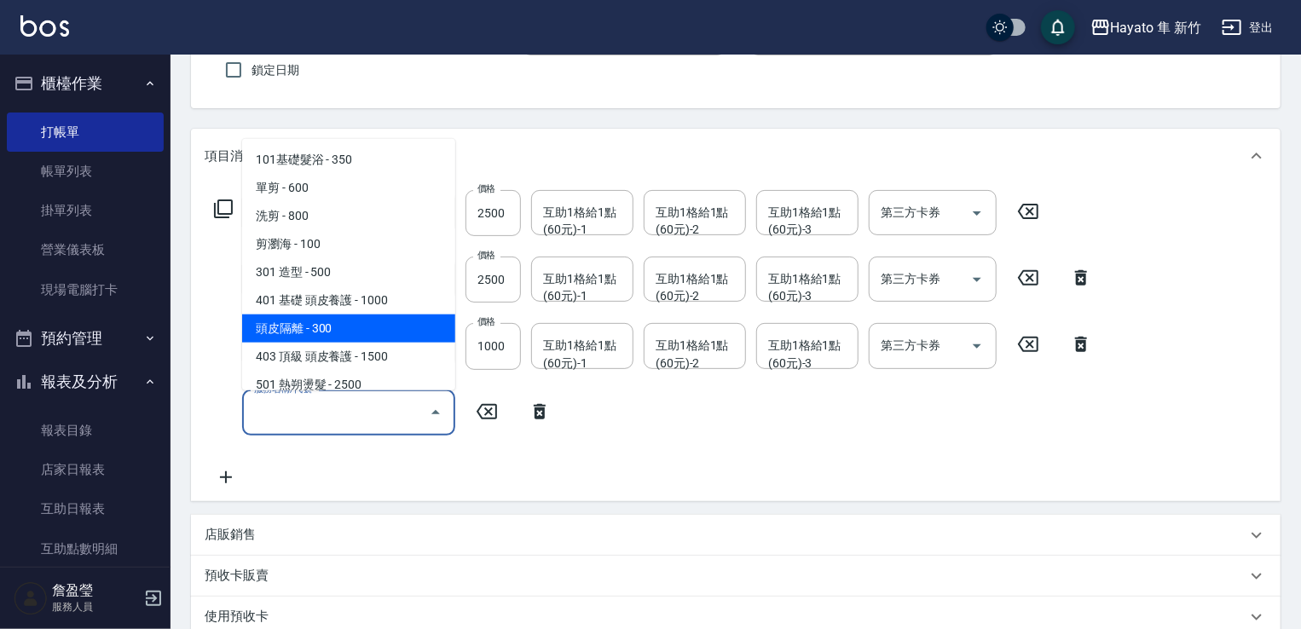
drag, startPoint x: 381, startPoint y: 322, endPoint x: 426, endPoint y: 386, distance: 77.8
click at [379, 325] on span "頭皮隔離 - 300" at bounding box center [348, 329] width 213 height 28
type input "頭皮隔離(402)"
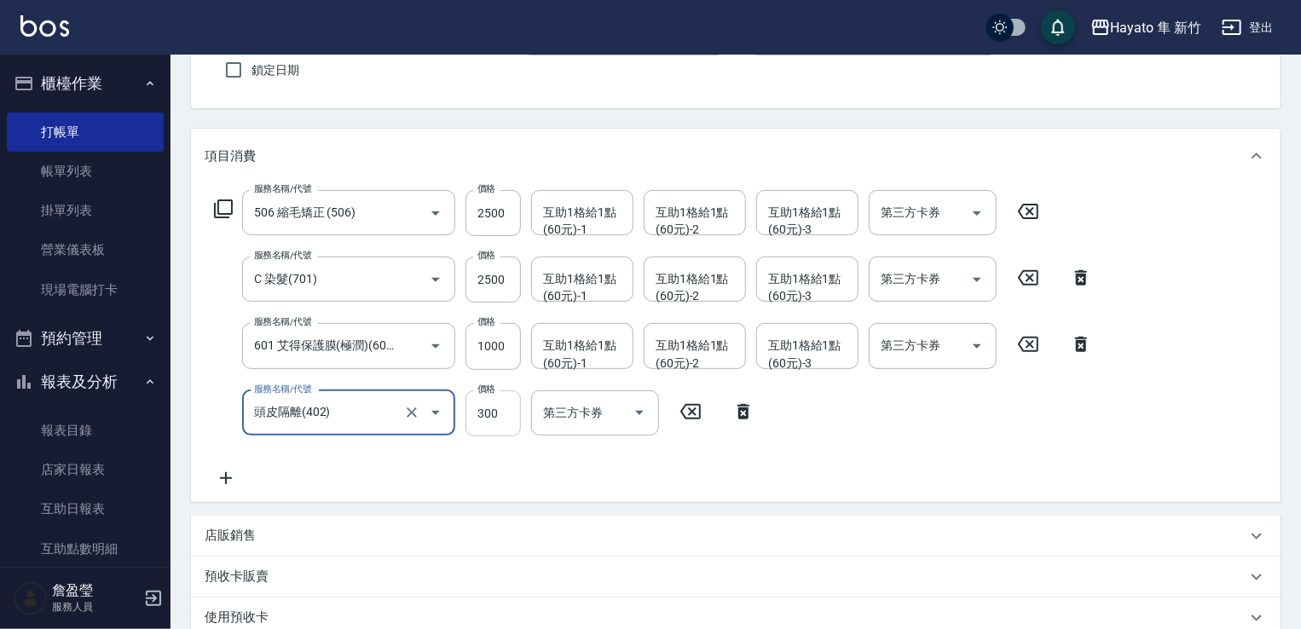
click at [488, 416] on input "300" at bounding box center [493, 414] width 55 height 46
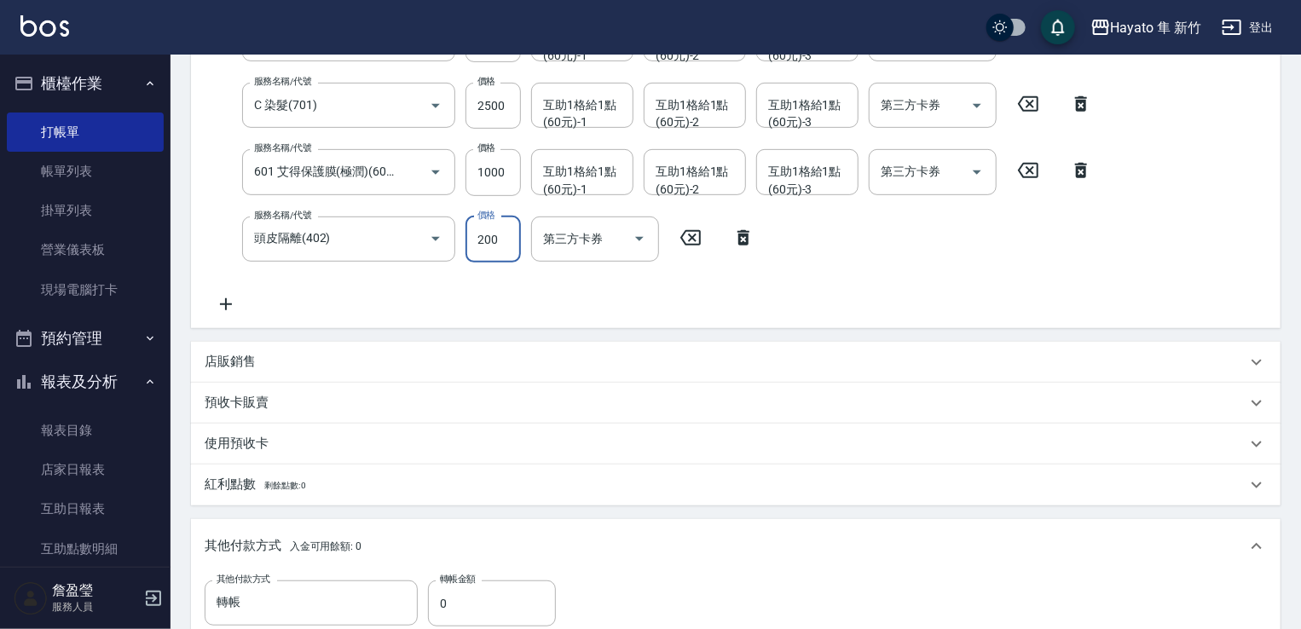
scroll to position [403, 0]
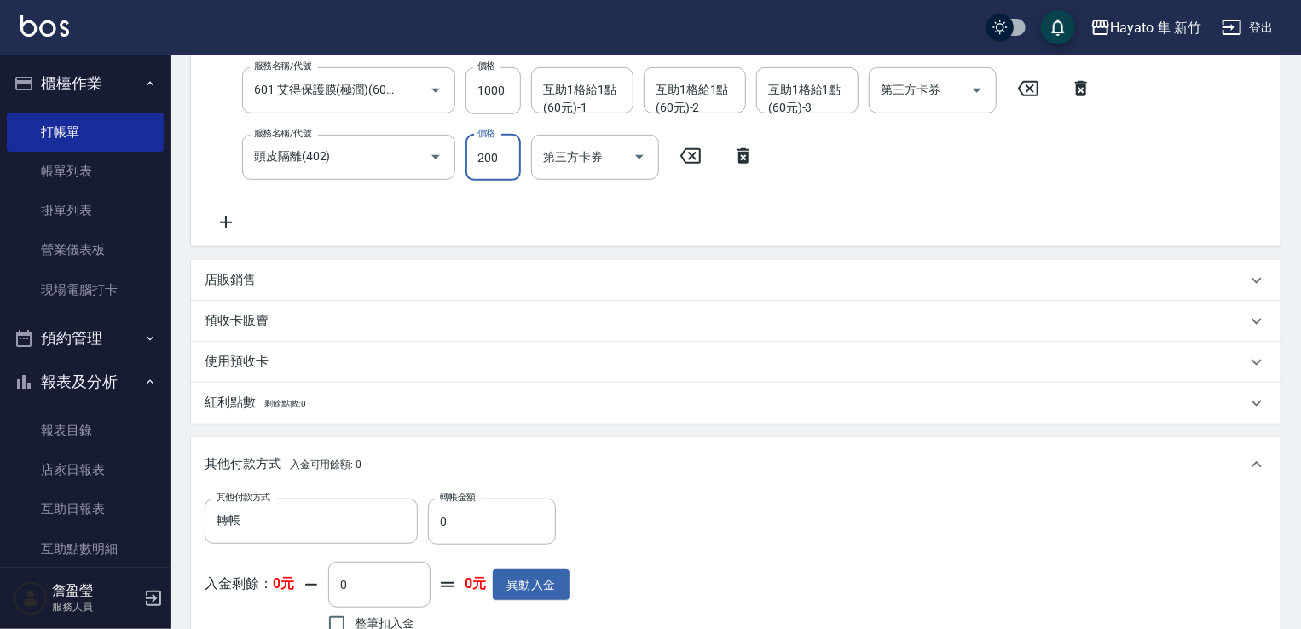
type input "200"
click at [353, 390] on div "紅利點數 剩餘點數: 0" at bounding box center [736, 403] width 1090 height 41
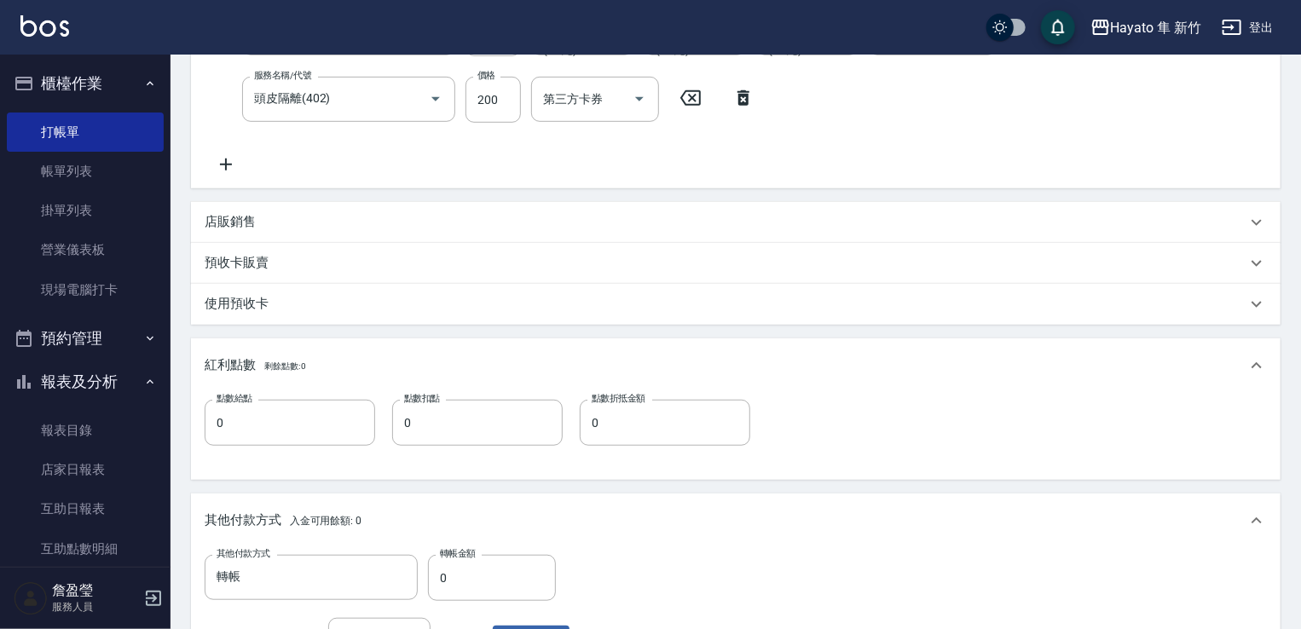
scroll to position [489, 0]
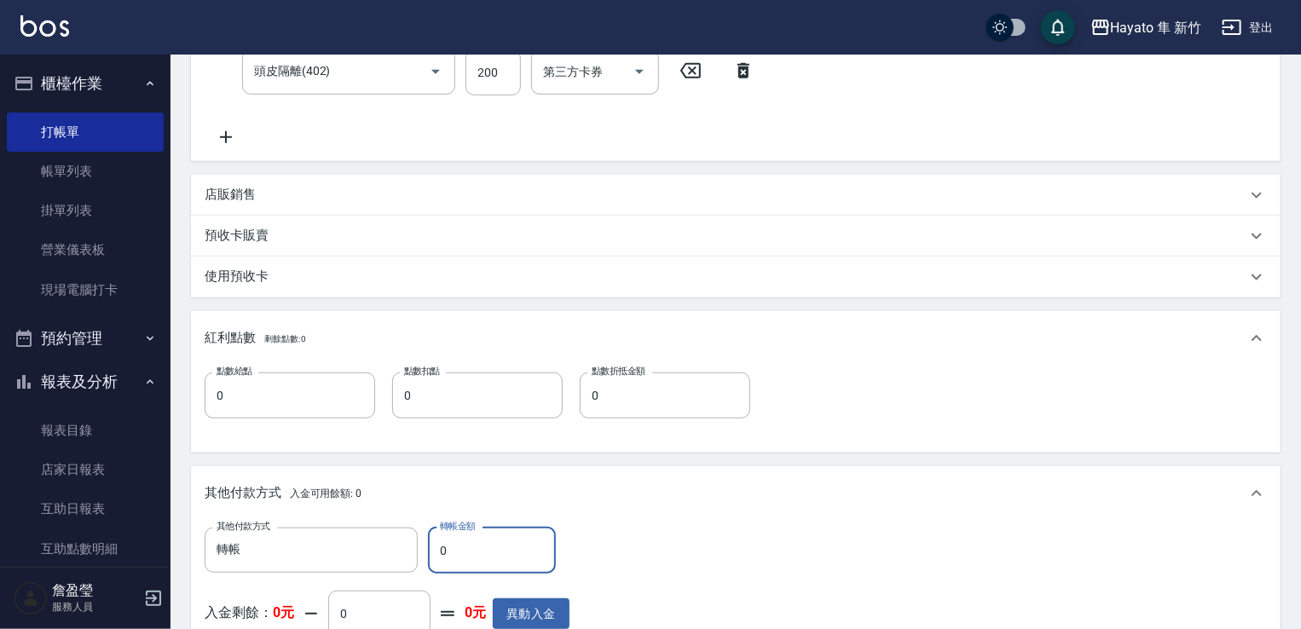
drag, startPoint x: 529, startPoint y: 549, endPoint x: 468, endPoint y: 526, distance: 64.8
click at [438, 545] on input "0" at bounding box center [492, 551] width 128 height 46
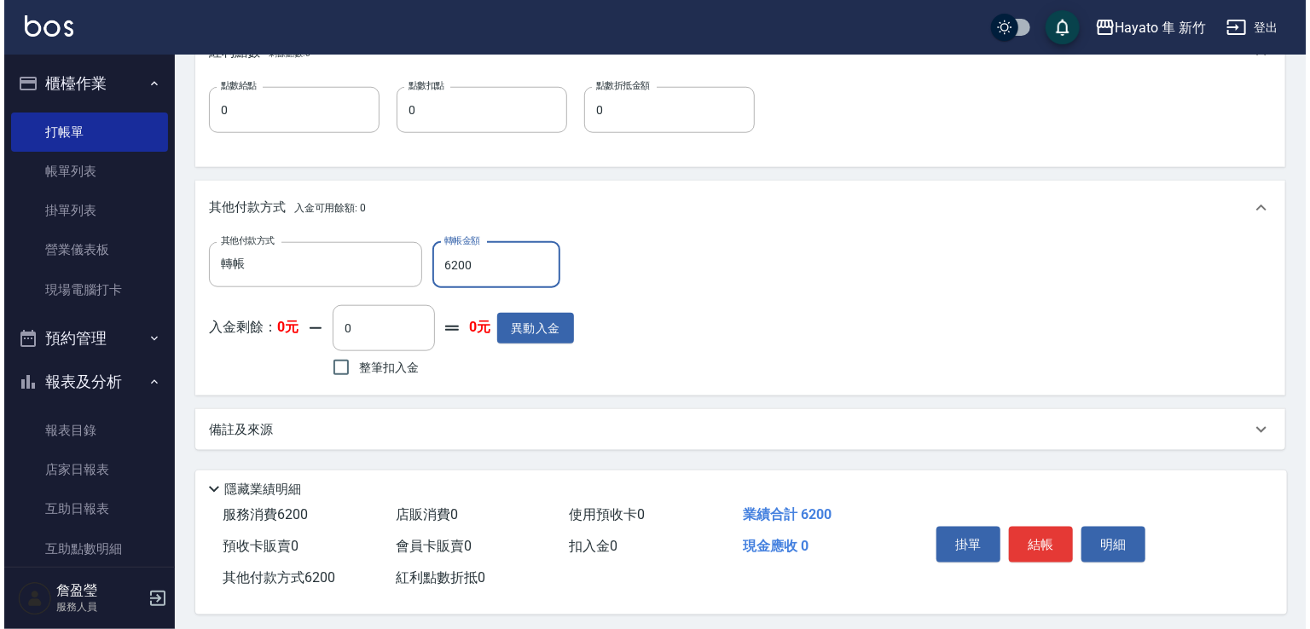
scroll to position [786, 0]
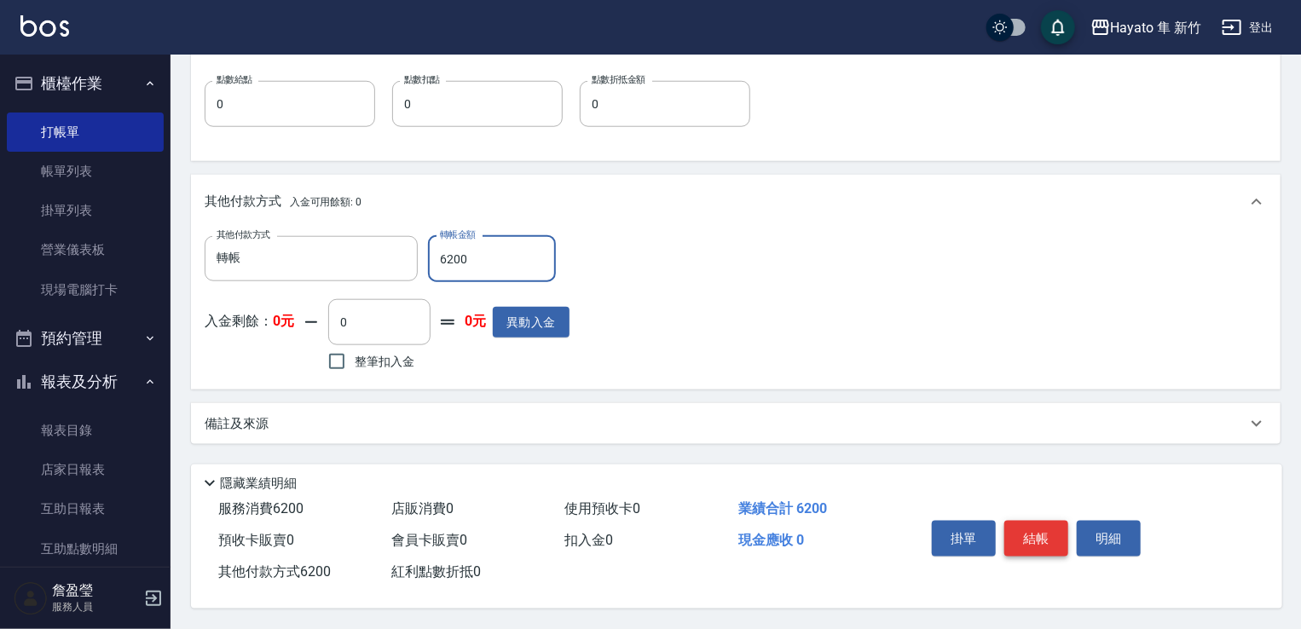
type input "6200"
click at [1054, 537] on button "結帳" at bounding box center [1037, 539] width 64 height 36
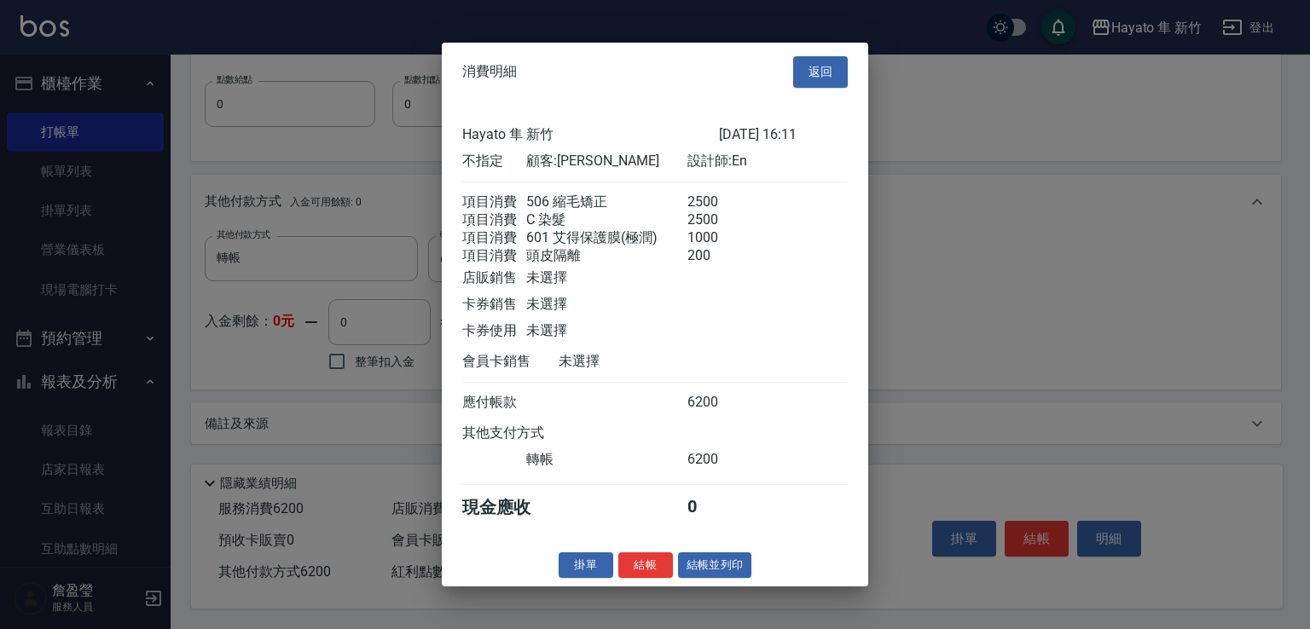
click at [651, 578] on button "結帳" at bounding box center [645, 565] width 55 height 26
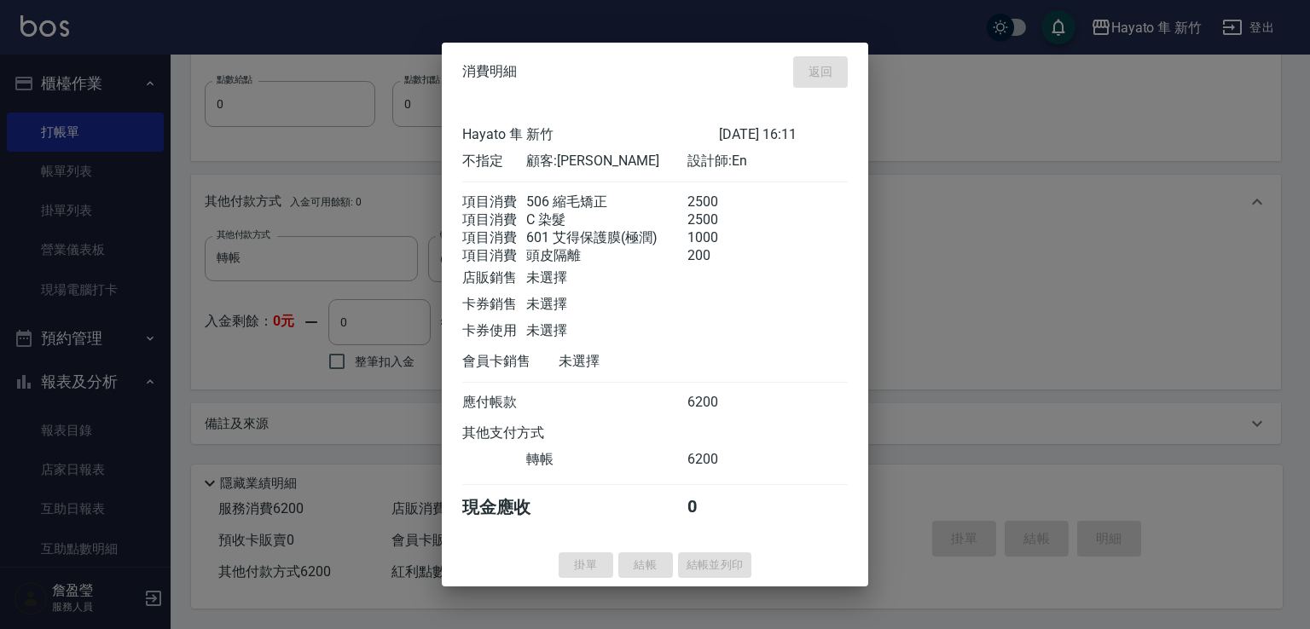
type input "[DATE] 16:13"
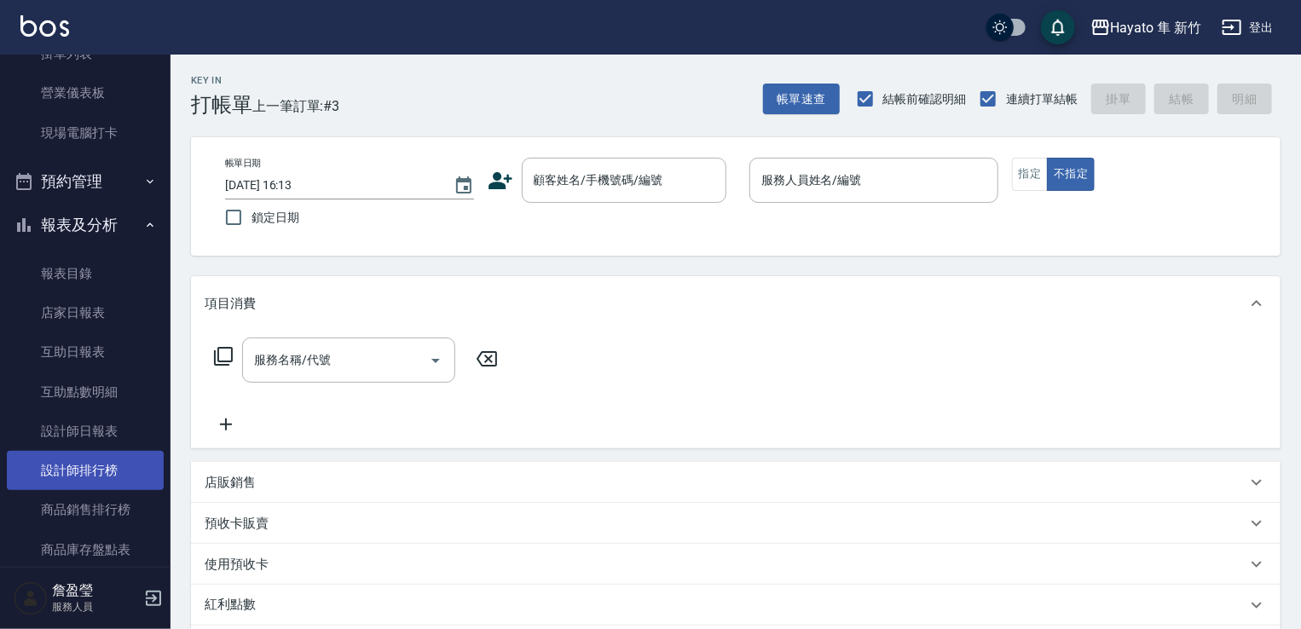
scroll to position [341, 0]
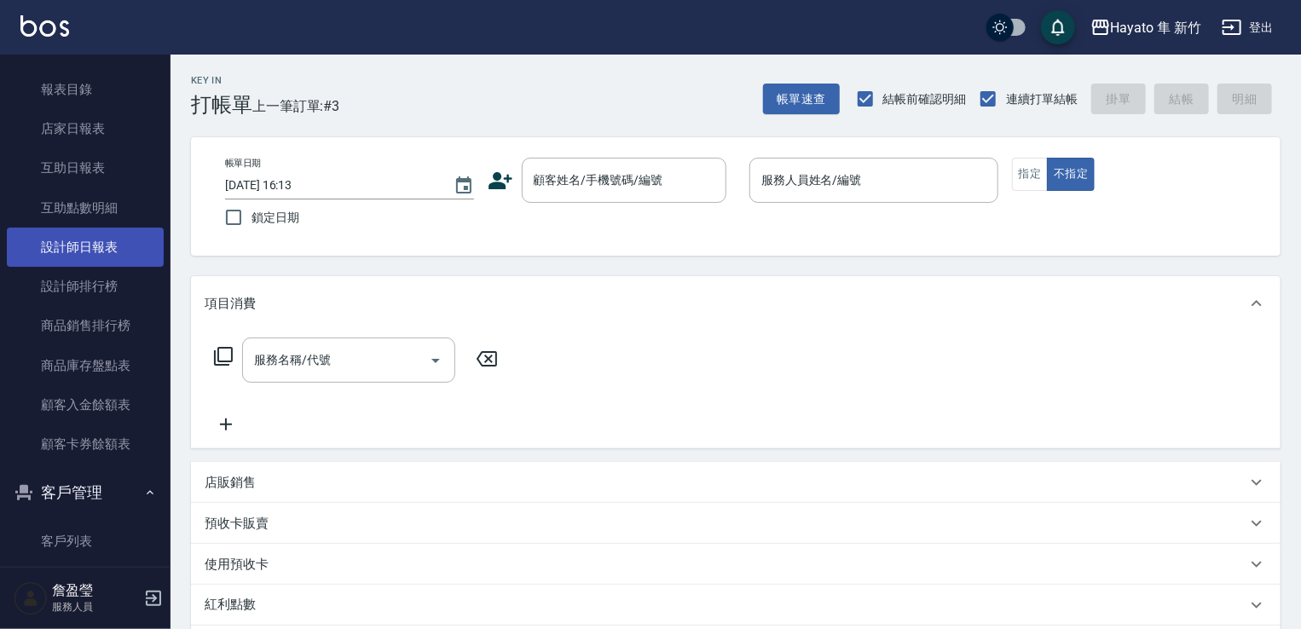
click at [98, 232] on link "設計師日報表" at bounding box center [85, 247] width 157 height 39
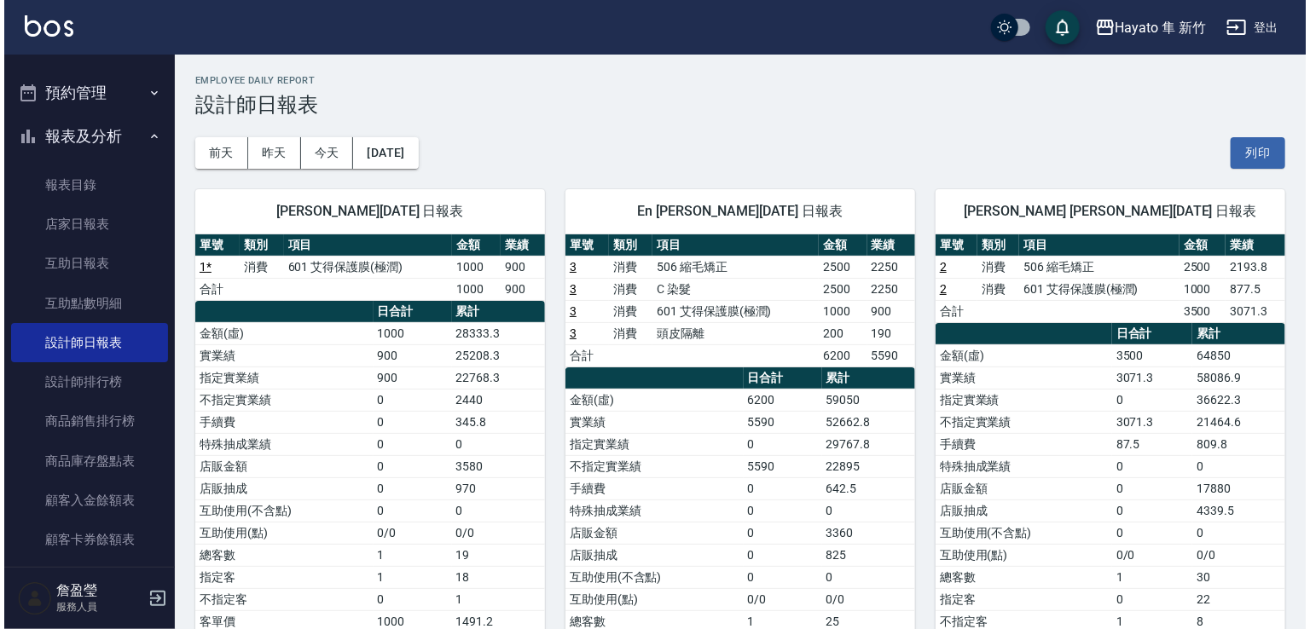
scroll to position [256, 0]
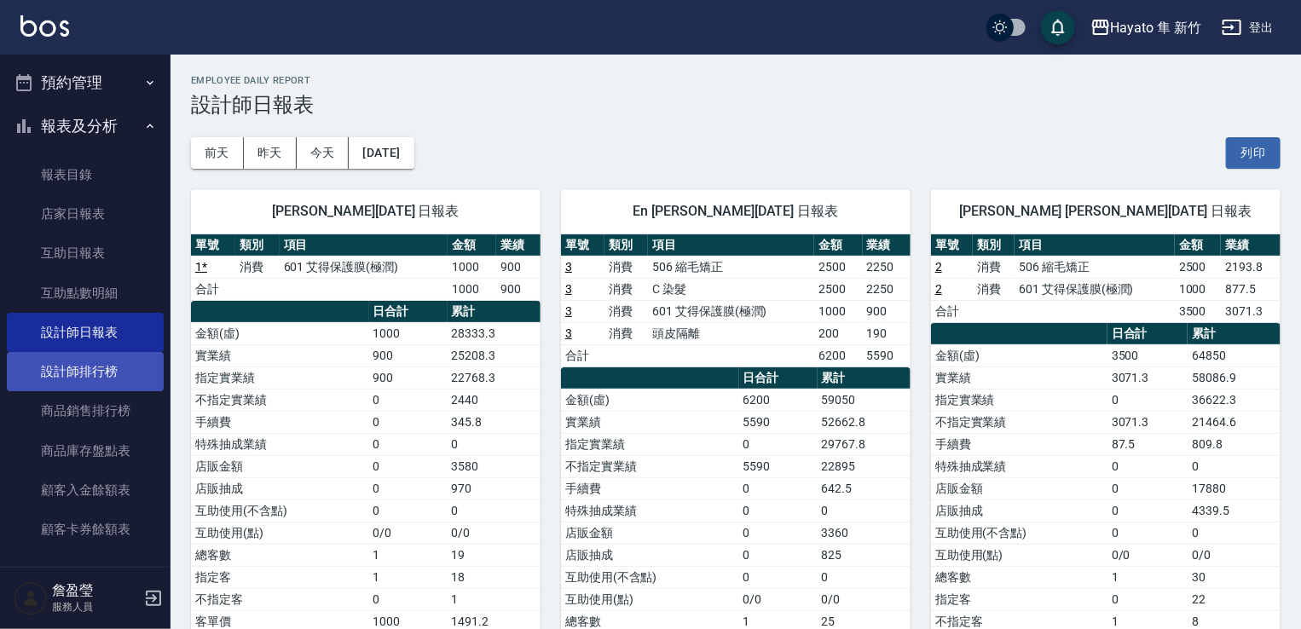
click at [127, 368] on link "設計師排行榜" at bounding box center [85, 371] width 157 height 39
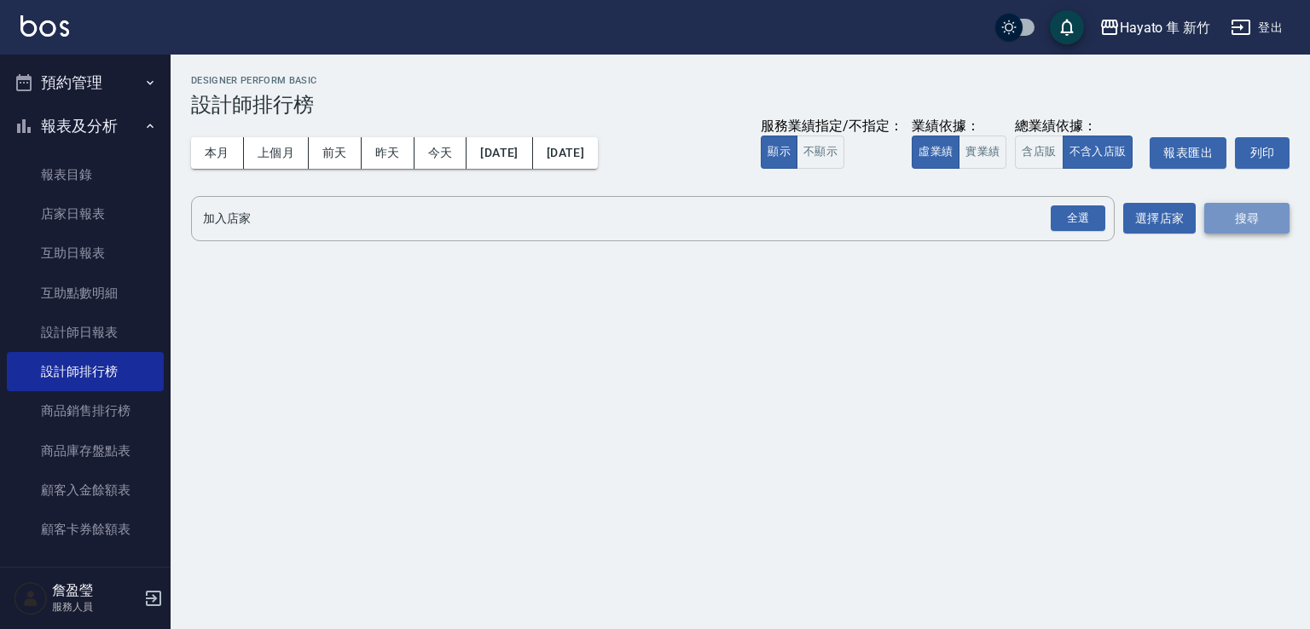
click at [1232, 229] on button "搜尋" at bounding box center [1246, 219] width 85 height 32
click at [1138, 223] on button "選擇店家" at bounding box center [1159, 219] width 72 height 32
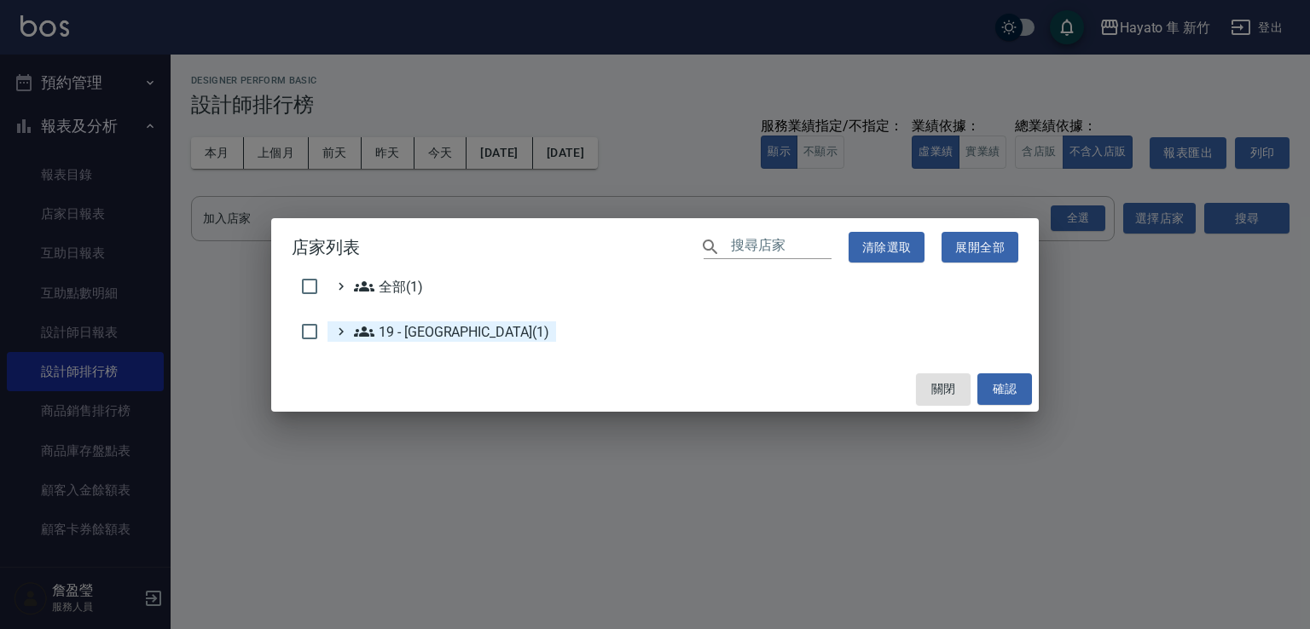
click at [345, 332] on icon at bounding box center [340, 331] width 15 height 15
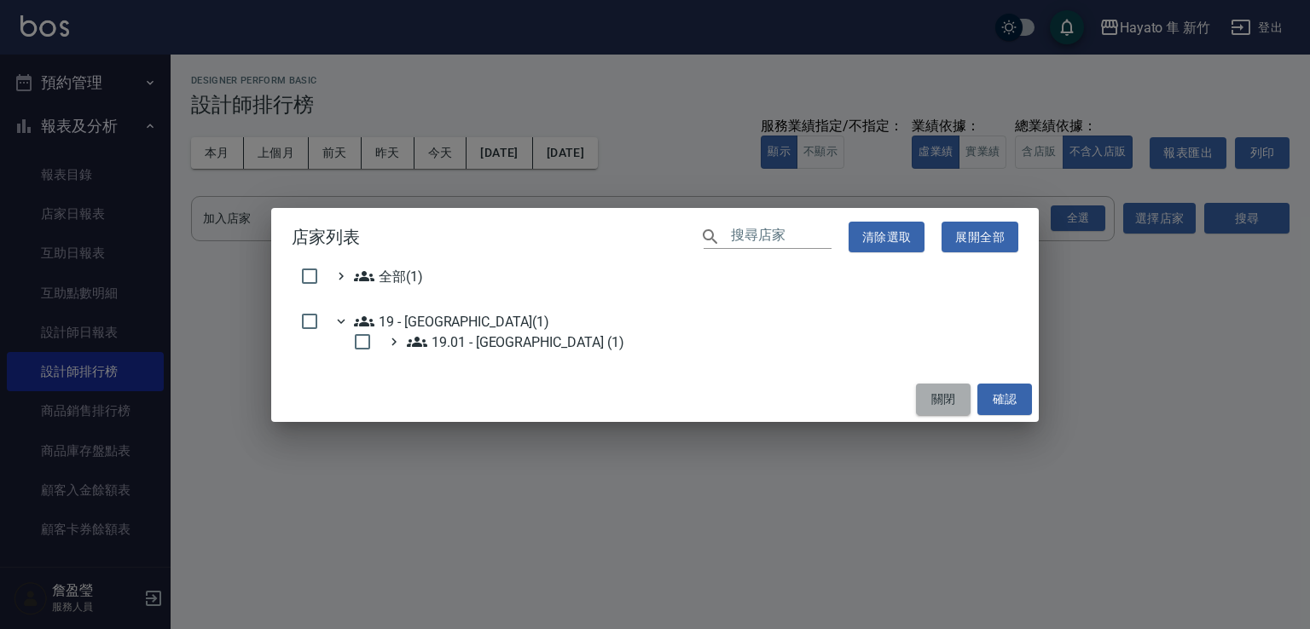
click at [918, 407] on button "關閉" at bounding box center [943, 400] width 55 height 32
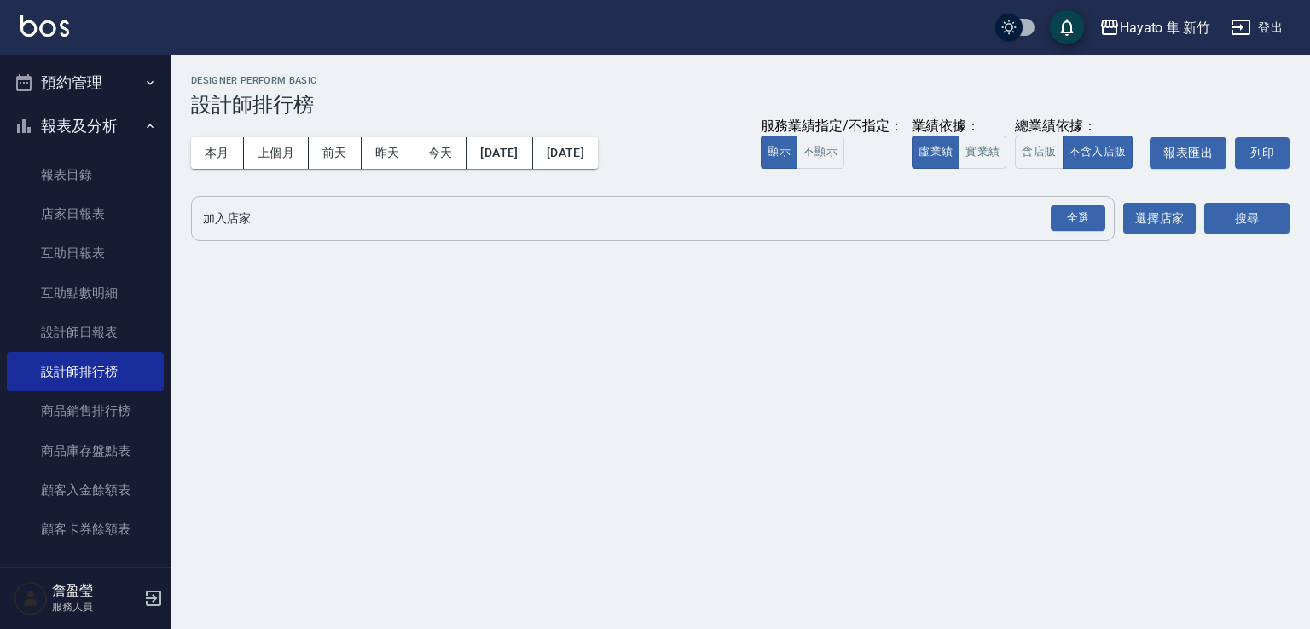
drag, startPoint x: 423, startPoint y: 232, endPoint x: 477, endPoint y: 232, distance: 53.7
click at [477, 232] on input "加入店家" at bounding box center [640, 219] width 883 height 30
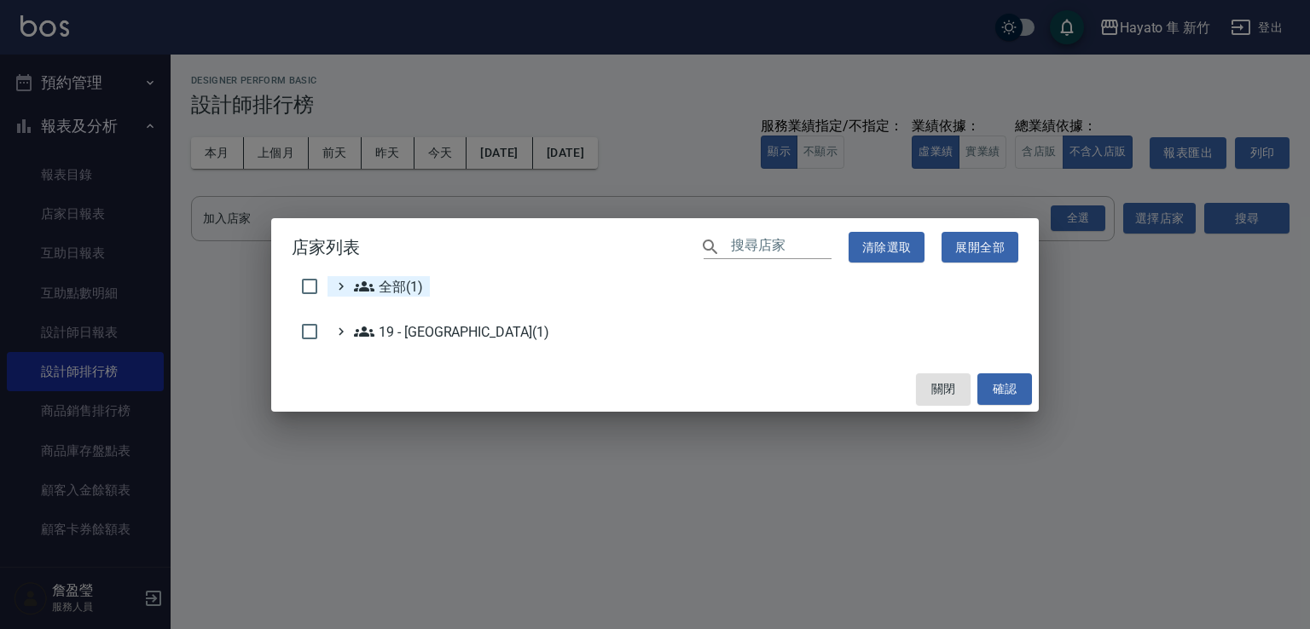
click at [337, 281] on icon at bounding box center [340, 286] width 15 height 15
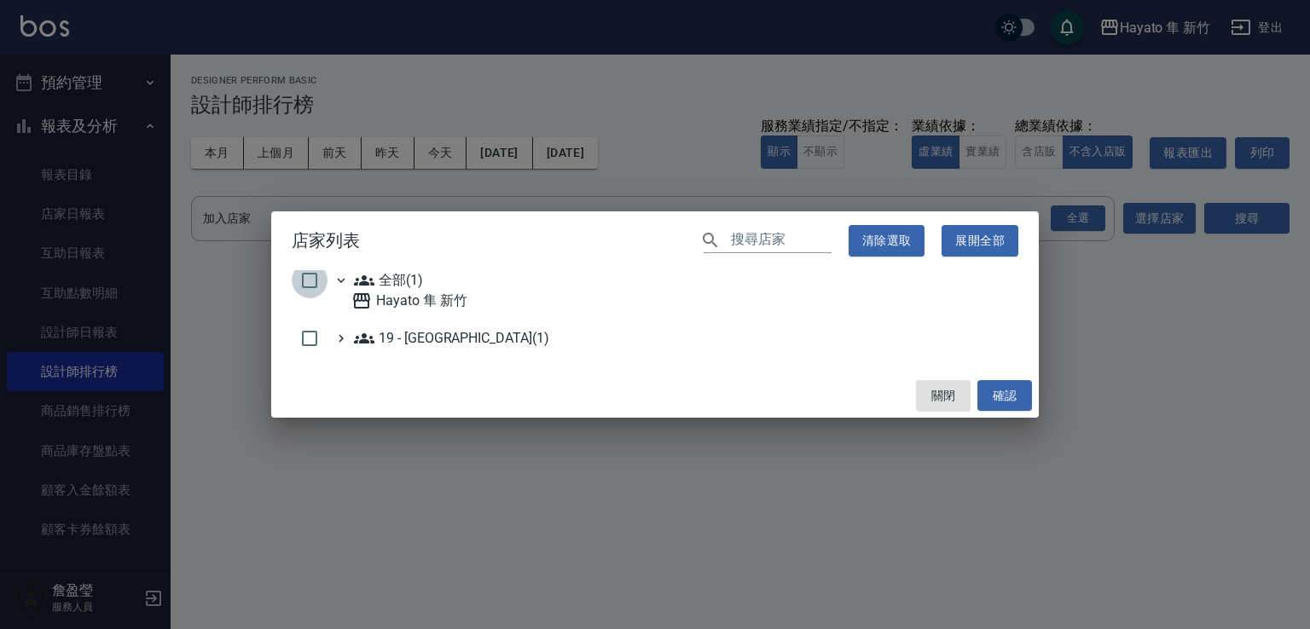
click at [304, 284] on input "checkbox" at bounding box center [310, 281] width 36 height 36
checkbox input "true"
click at [319, 335] on input "checkbox" at bounding box center [310, 339] width 36 height 36
checkbox input "false"
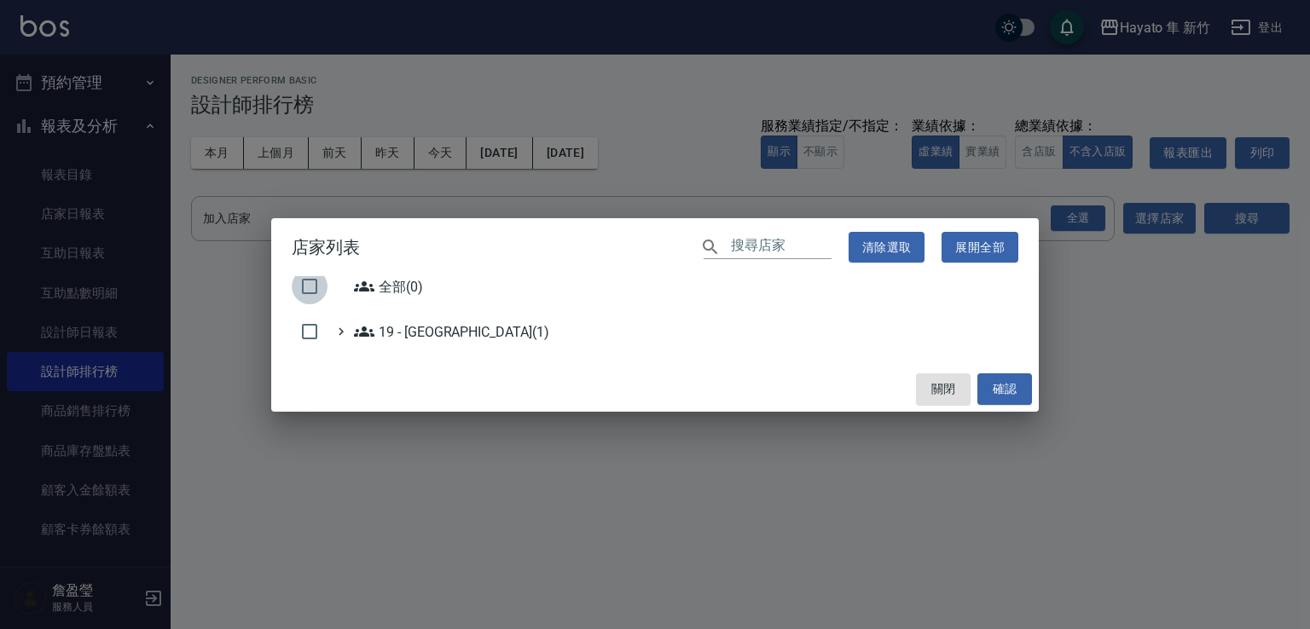
drag, startPoint x: 313, startPoint y: 283, endPoint x: 304, endPoint y: 281, distance: 8.9
click at [311, 283] on input "checkbox" at bounding box center [310, 287] width 36 height 36
click at [306, 293] on input "checkbox" at bounding box center [310, 287] width 36 height 36
click at [331, 336] on div "19 - [GEOGRAPHIC_DATA](1)" at bounding box center [441, 331] width 229 height 20
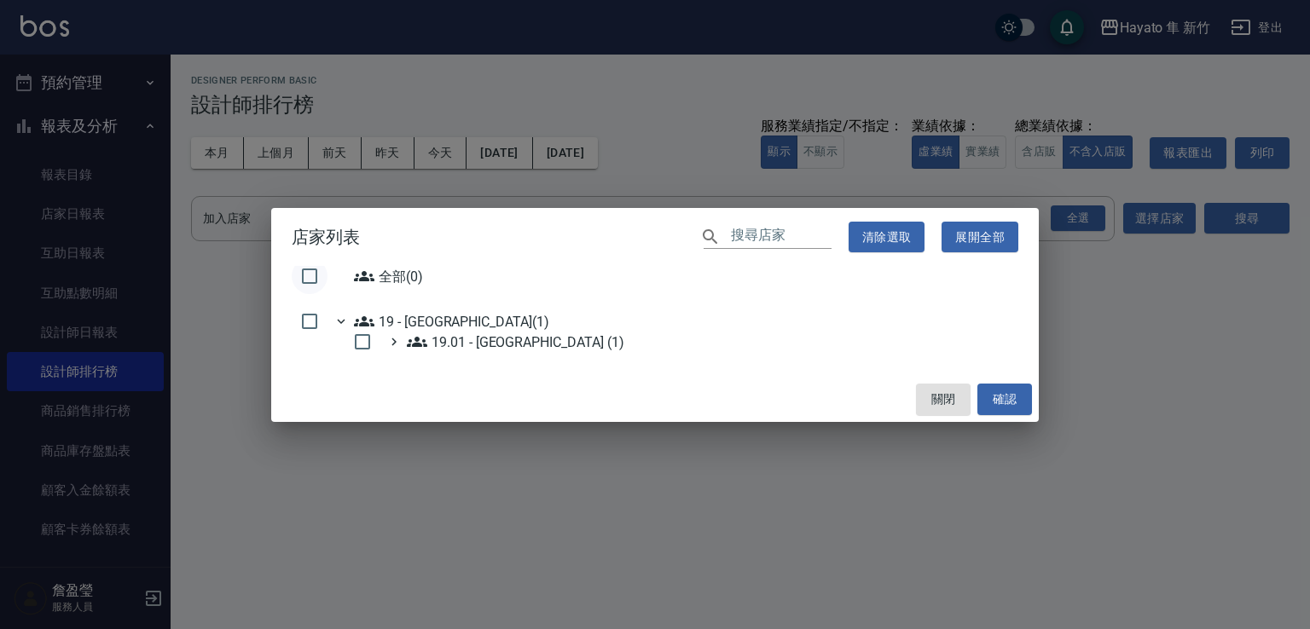
click at [306, 274] on input "checkbox" at bounding box center [310, 276] width 36 height 36
checkbox input "false"
click at [300, 321] on input "checkbox" at bounding box center [310, 322] width 36 height 36
checkbox input "true"
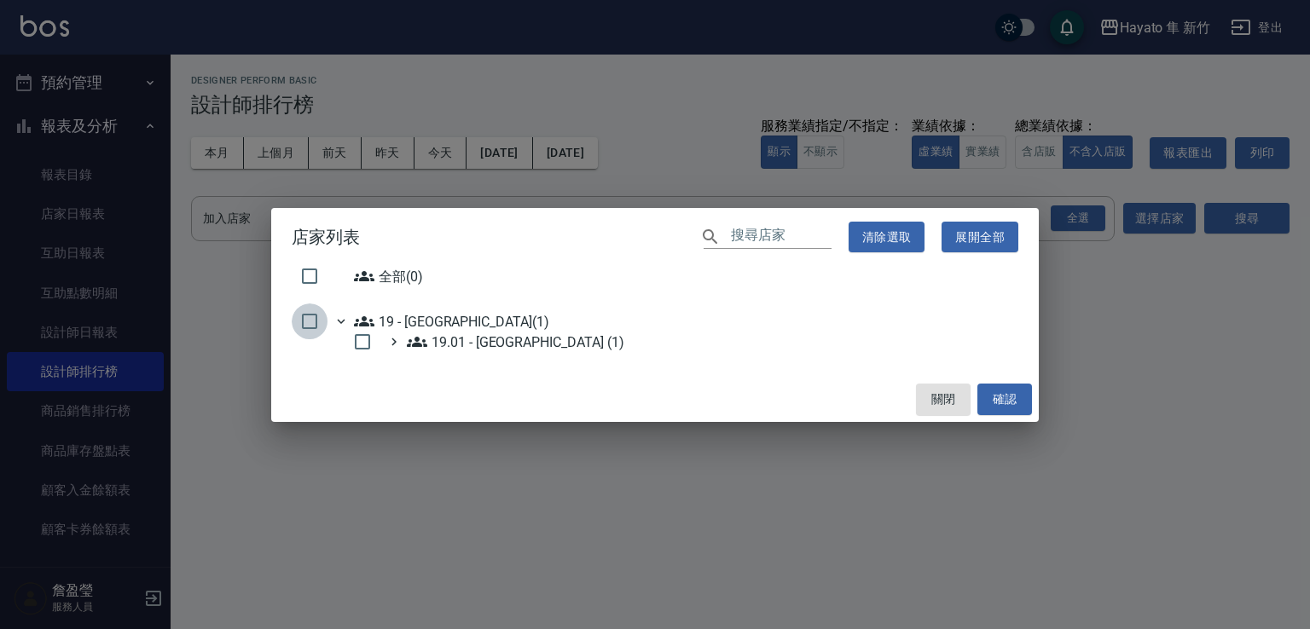
checkbox input "true"
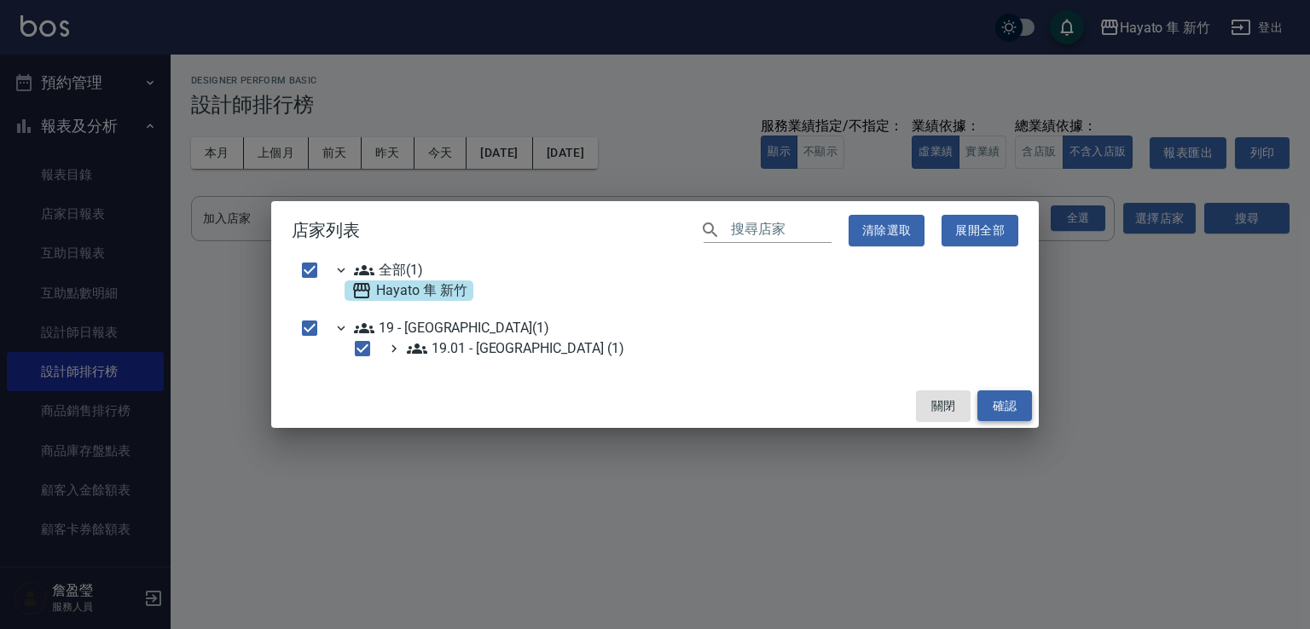
click at [997, 404] on button "確認" at bounding box center [1004, 407] width 55 height 32
checkbox input "false"
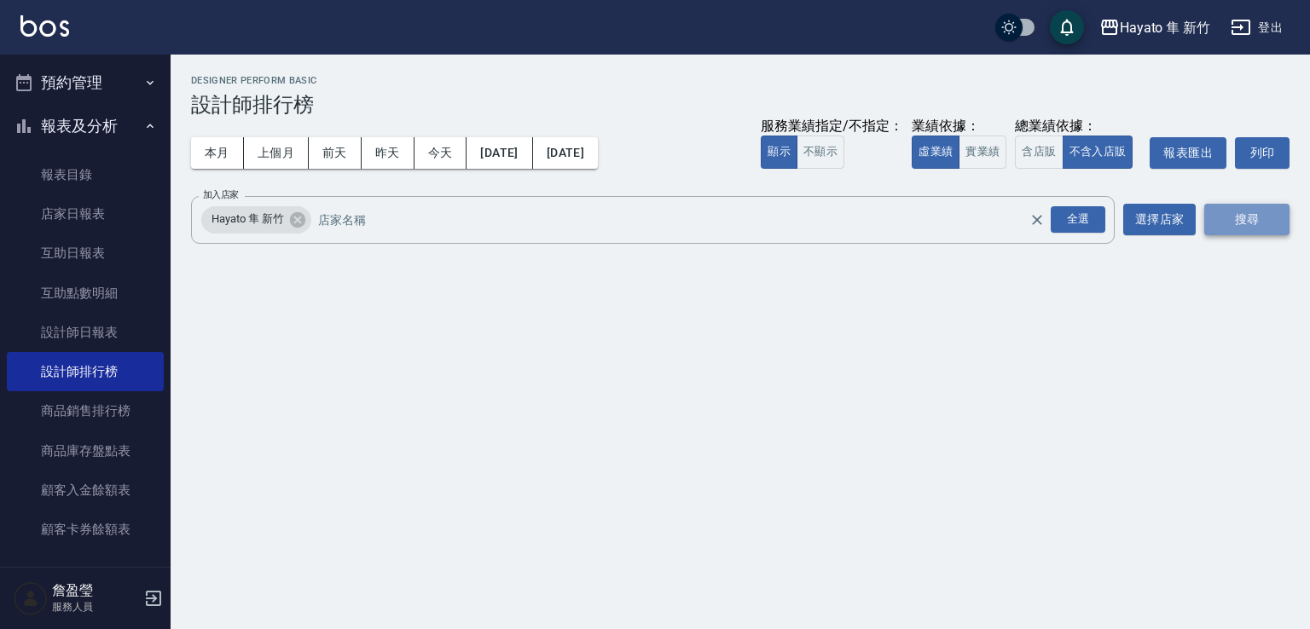
click at [1219, 223] on button "搜尋" at bounding box center [1246, 220] width 85 height 32
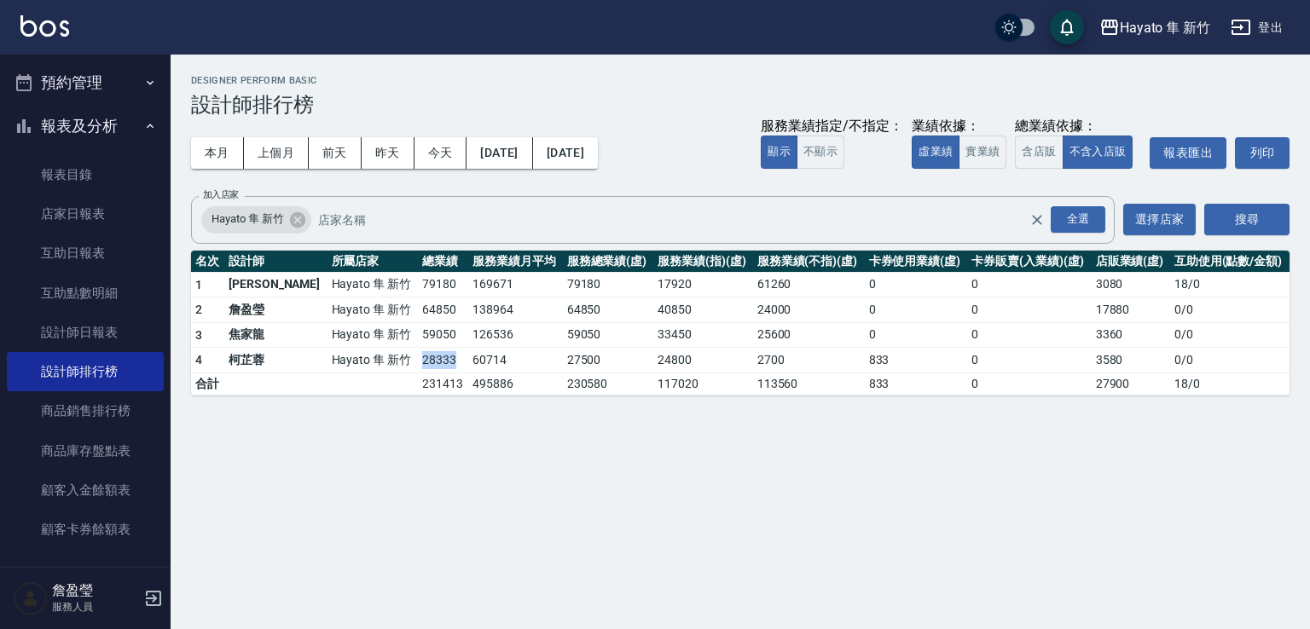
drag, startPoint x: 360, startPoint y: 363, endPoint x: 413, endPoint y: 362, distance: 52.9
click at [413, 362] on tr "4 [PERSON_NAME] 新竹 28333 60714 27500 24800 2700 833 0 3580 0 / 0" at bounding box center [740, 361] width 1098 height 26
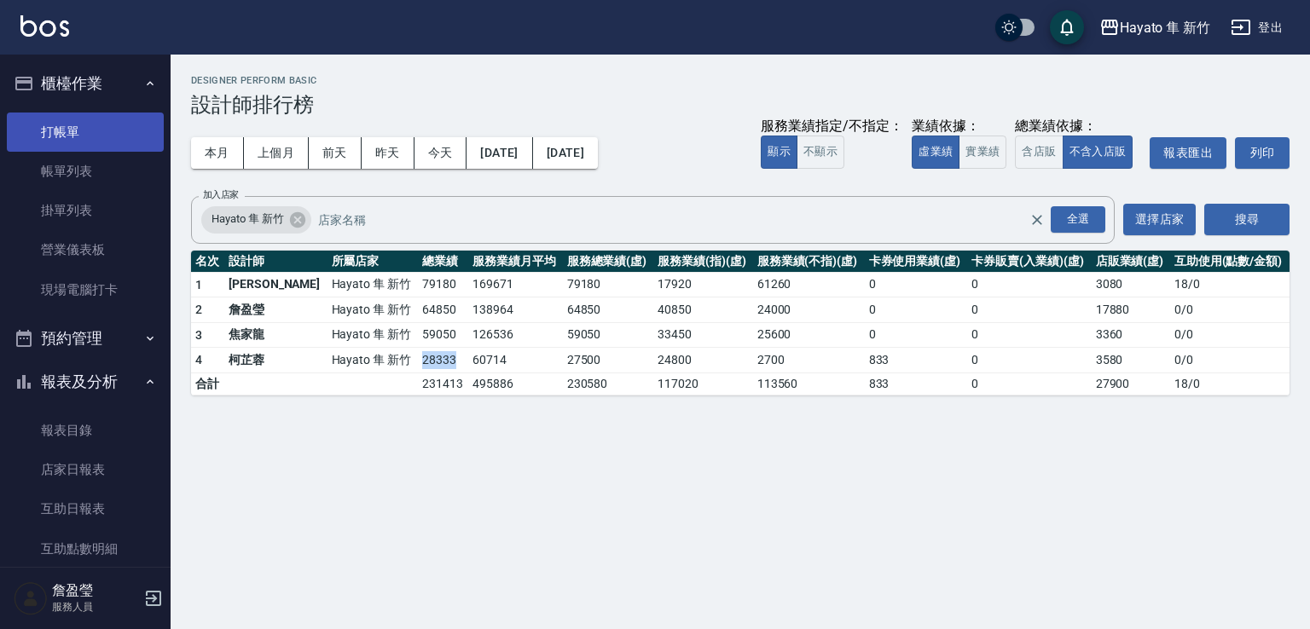
click at [106, 142] on link "打帳單" at bounding box center [85, 132] width 157 height 39
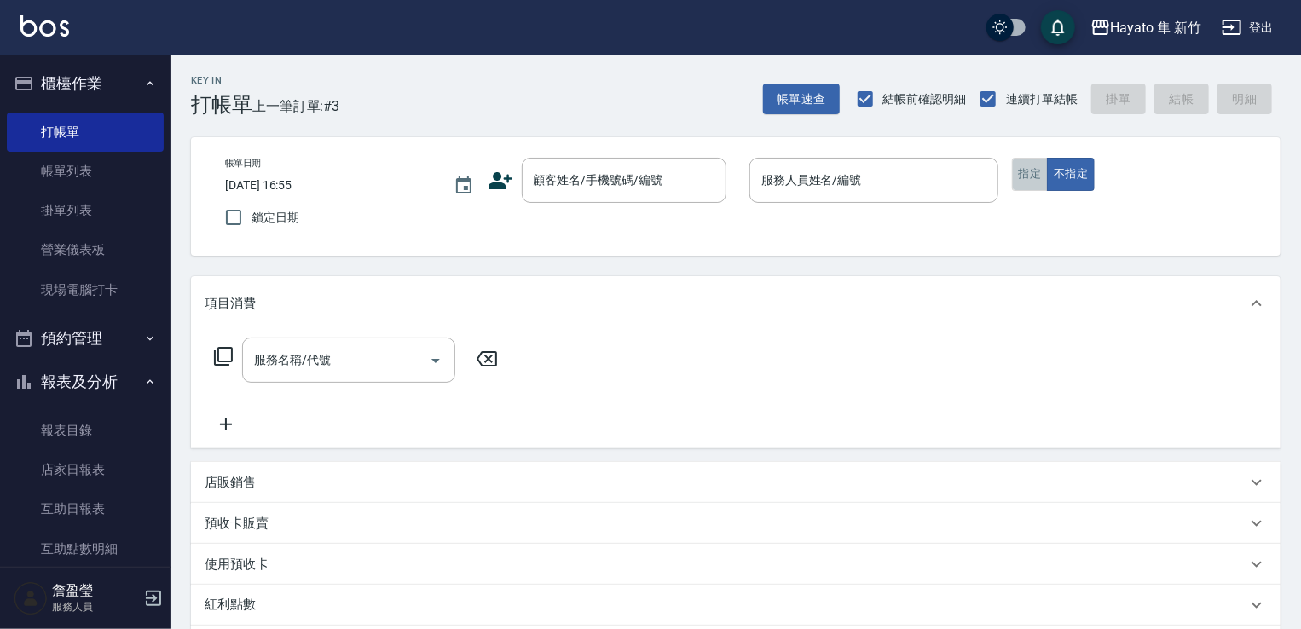
click at [1041, 177] on button "指定" at bounding box center [1030, 174] width 37 height 33
click at [598, 181] on input "顧客姓名/手機號碼/編號" at bounding box center [612, 180] width 164 height 30
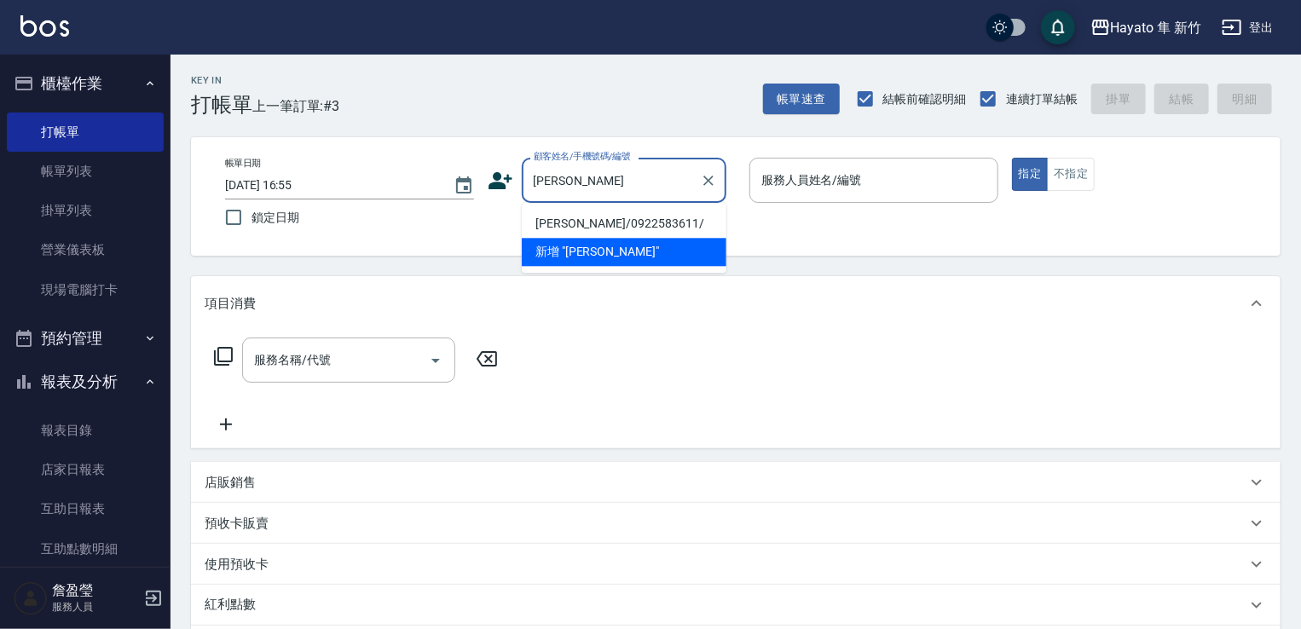
click at [613, 219] on li "[PERSON_NAME]/0922583611/" at bounding box center [624, 224] width 205 height 28
type input "[PERSON_NAME]/0922583611/"
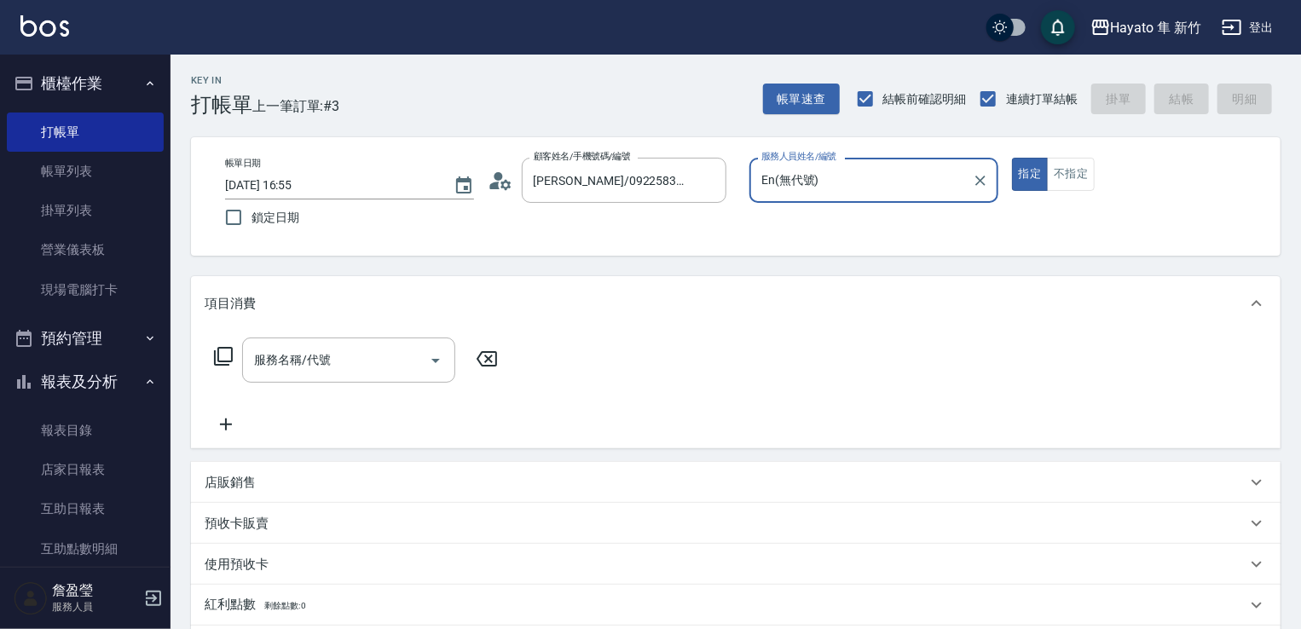
type input "En(無代號)"
click at [445, 356] on icon "Open" at bounding box center [436, 360] width 20 height 20
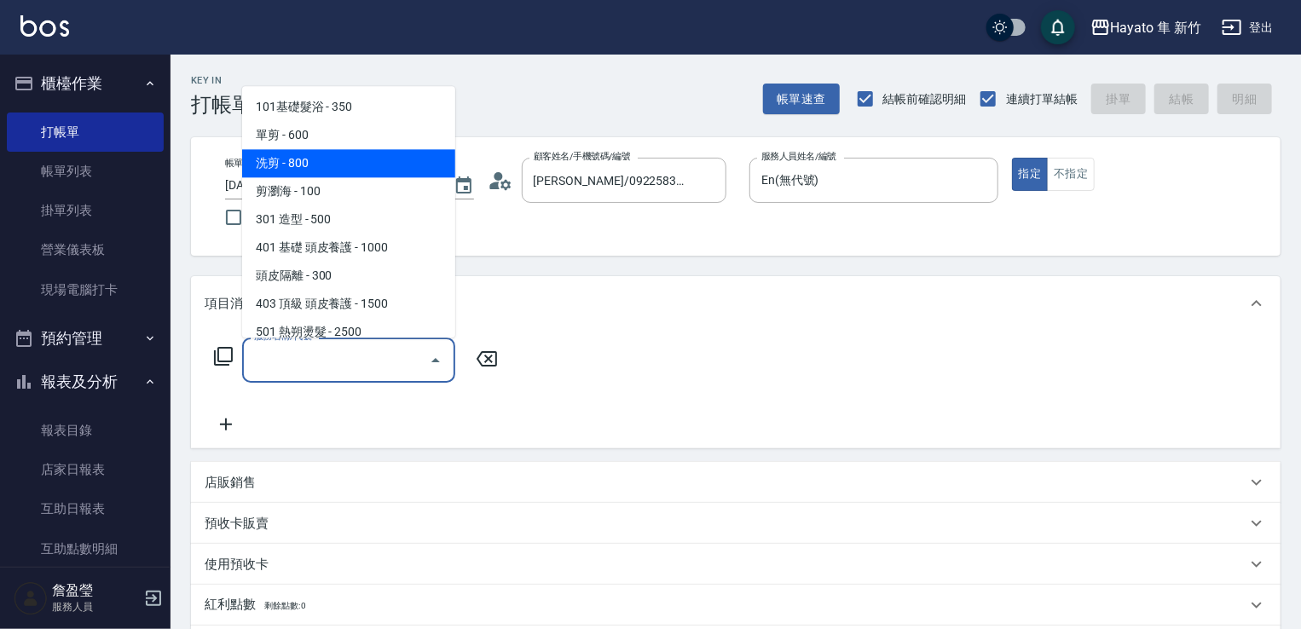
click at [346, 171] on span "洗剪 - 800" at bounding box center [348, 163] width 213 height 28
type input "洗剪(201)"
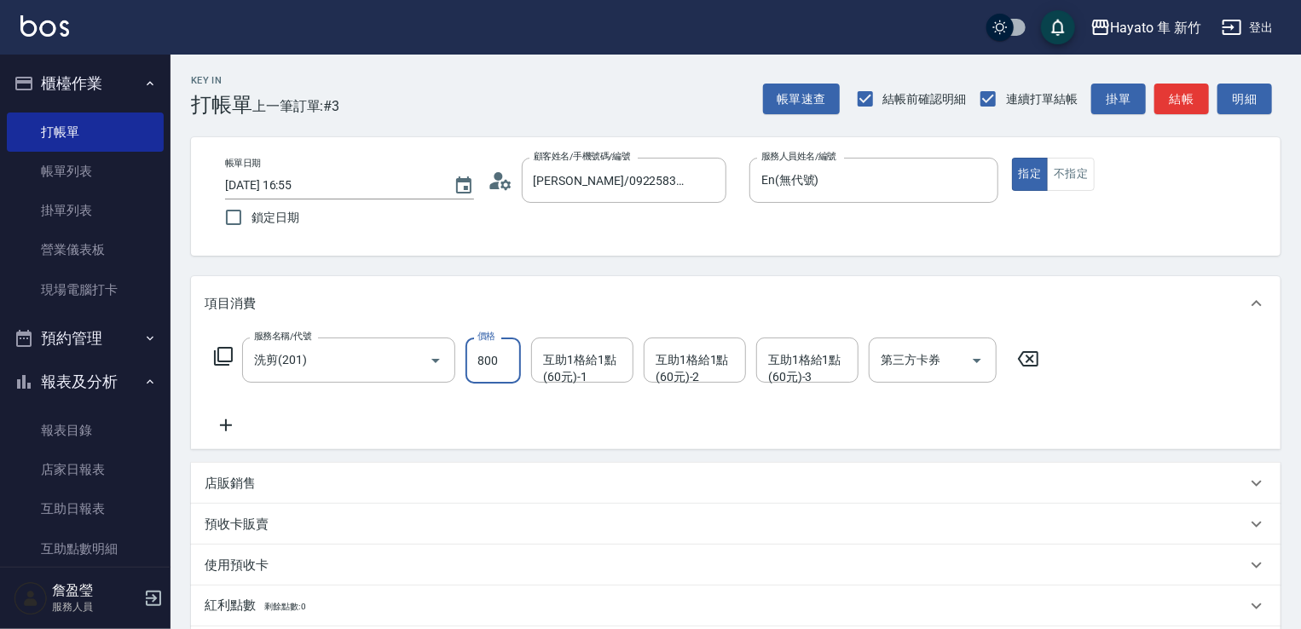
click at [491, 368] on input "800" at bounding box center [493, 361] width 55 height 46
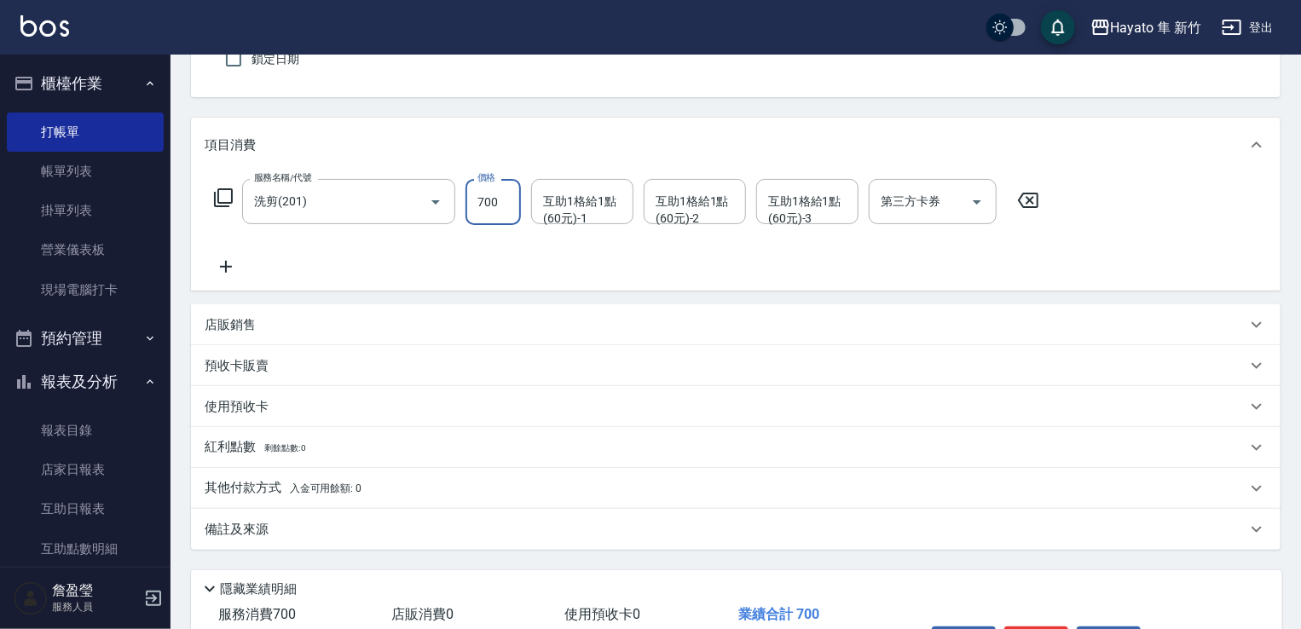
scroll to position [256, 0]
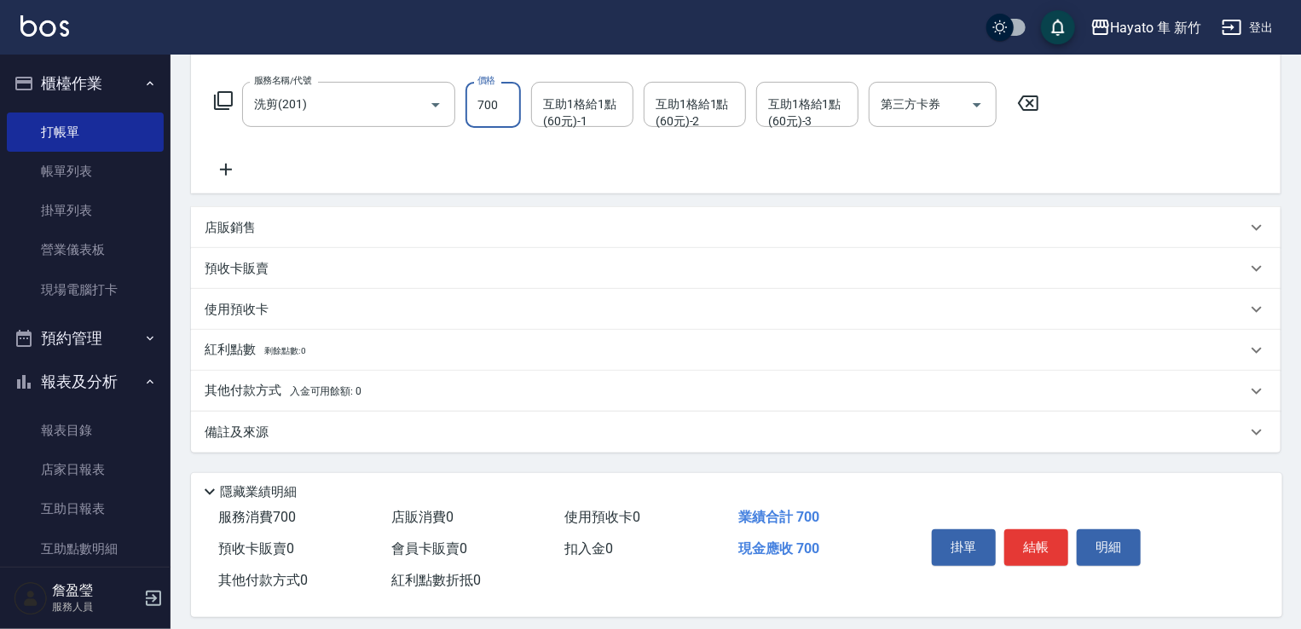
type input "700"
drag, startPoint x: 345, startPoint y: 449, endPoint x: 393, endPoint y: 449, distance: 48.6
click at [349, 449] on div "備註及來源" at bounding box center [736, 432] width 1090 height 41
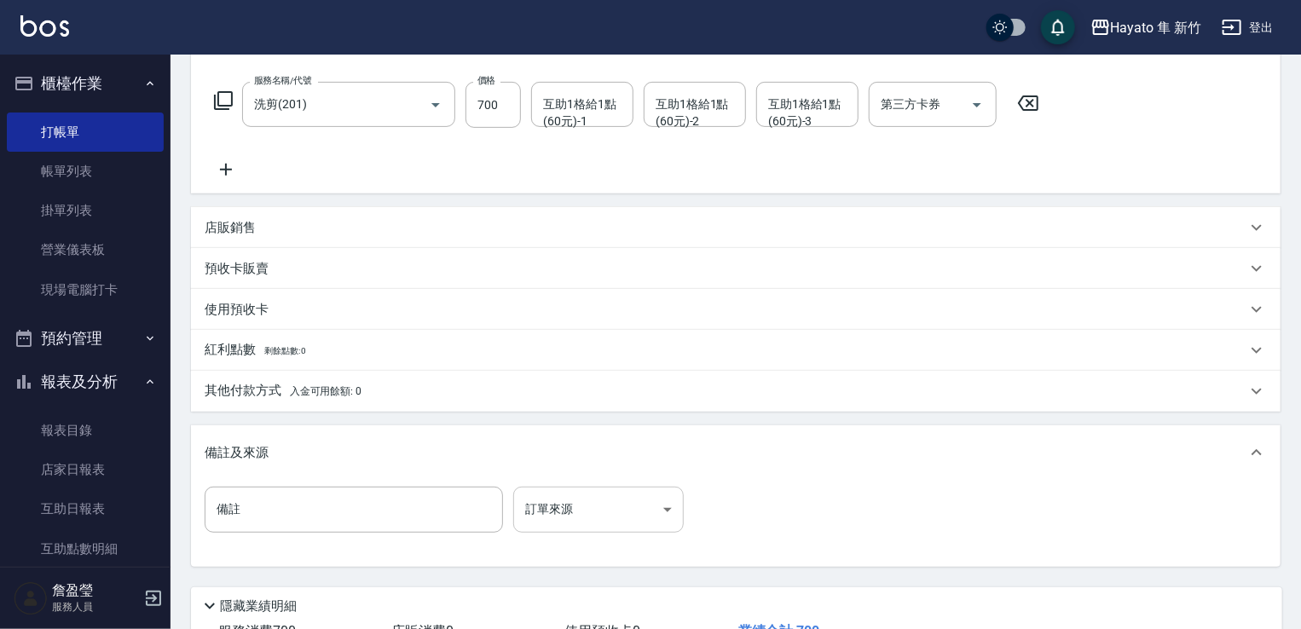
click at [600, 507] on body "Hayato 隼 新竹 登出 櫃檯作業 打帳單 帳單列表 掛單列表 營業儀表板 現場電腦打卡 預約管理 預約管理 報表及分析 報表目錄 店家日報表 互助日報表…" at bounding box center [650, 248] width 1301 height 1008
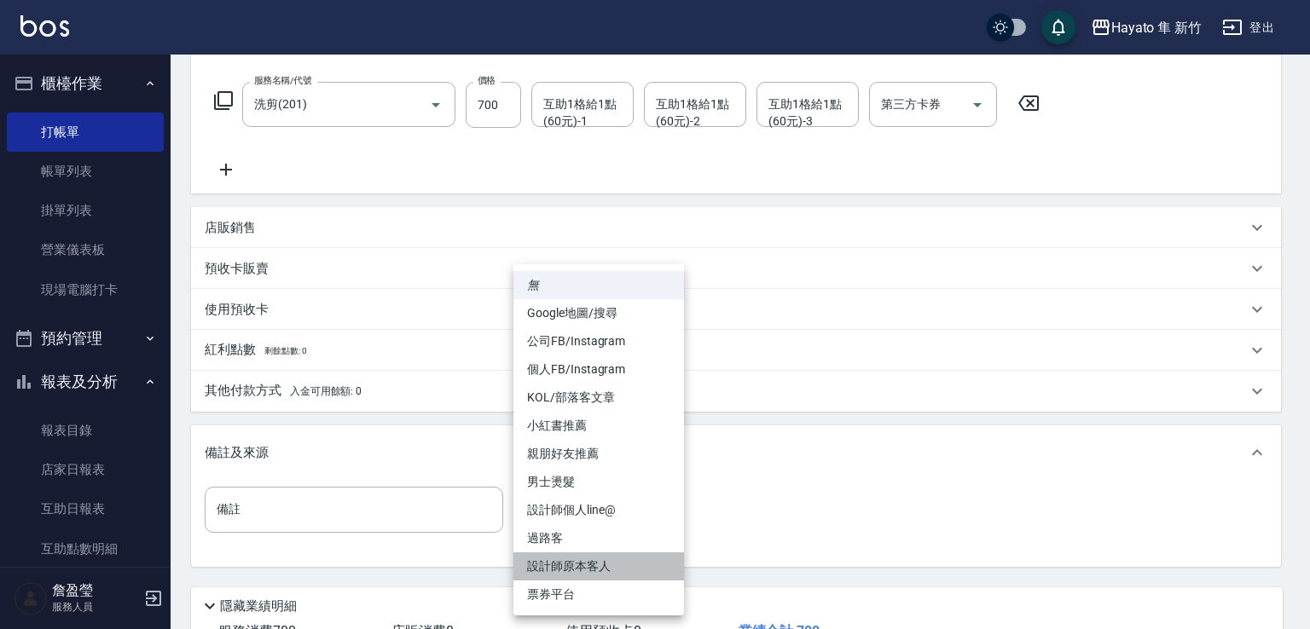
drag, startPoint x: 599, startPoint y: 570, endPoint x: 590, endPoint y: 563, distance: 11.5
click at [602, 573] on li "設計師原本客人" at bounding box center [598, 567] width 171 height 28
type input "設計師原本客人"
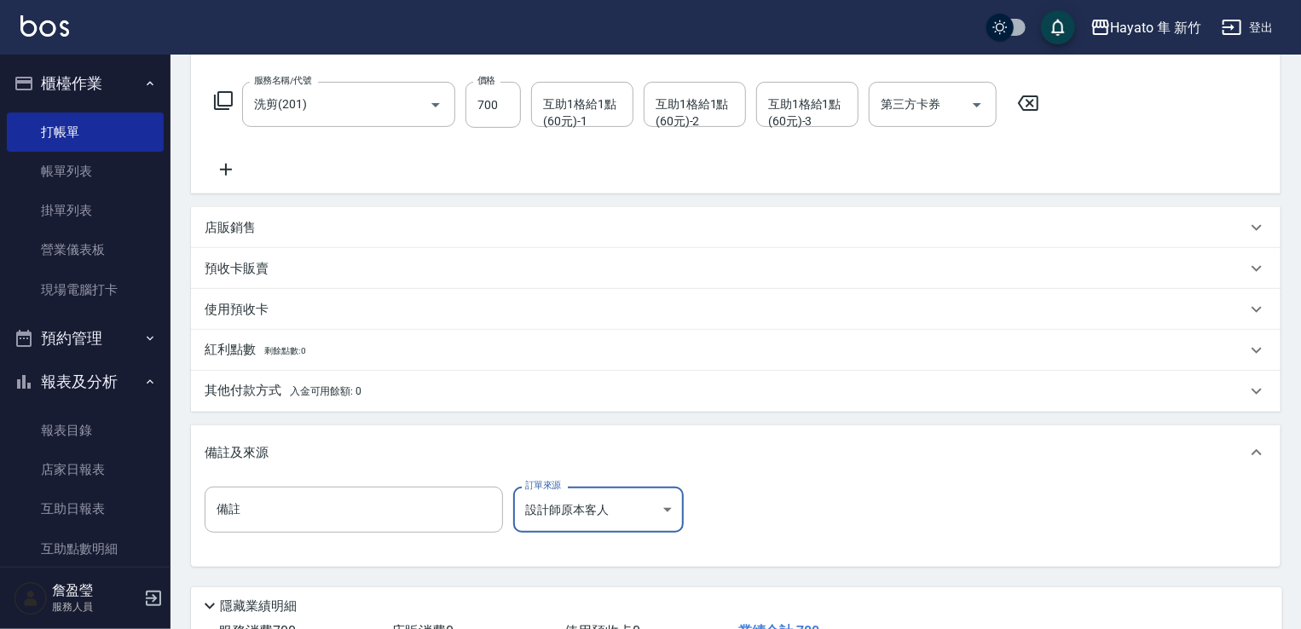
click at [366, 394] on div "其他付款方式 入金可用餘額: 0" at bounding box center [726, 391] width 1042 height 19
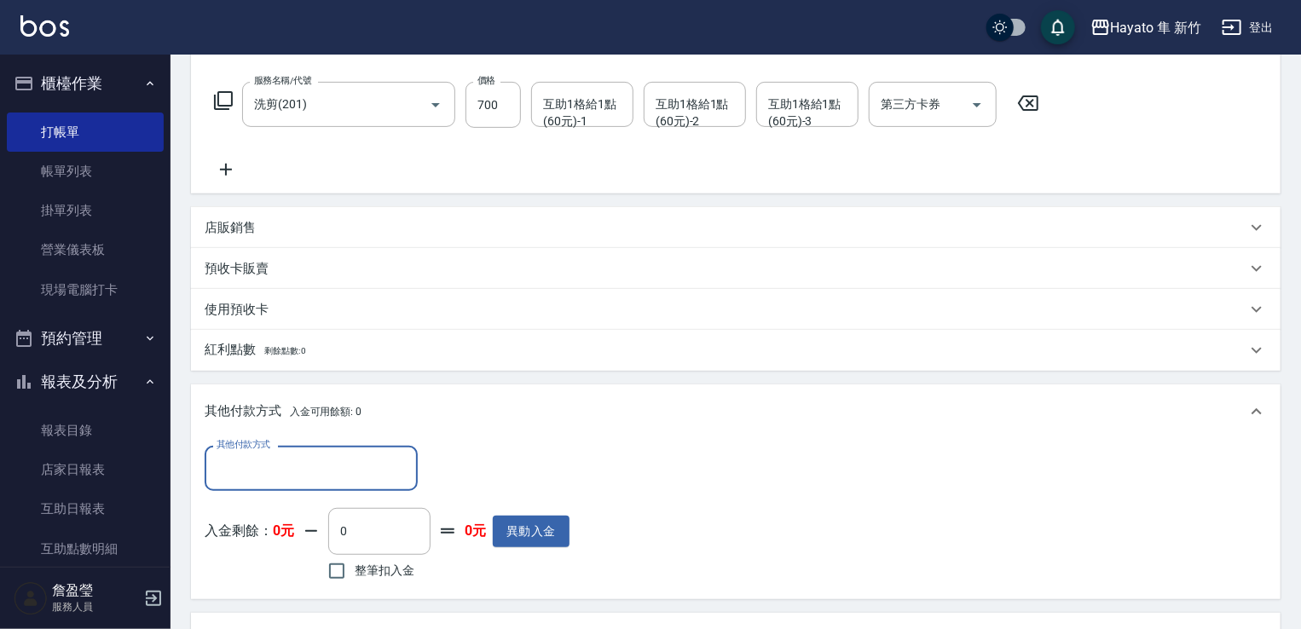
scroll to position [0, 0]
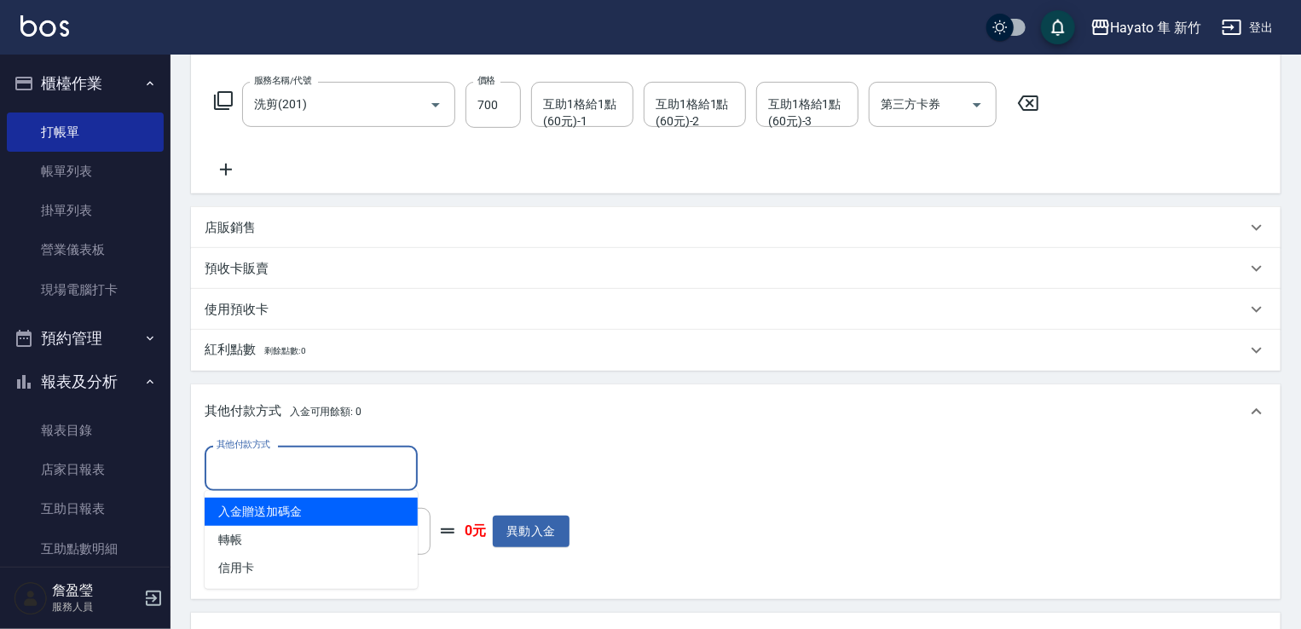
click at [374, 468] on input "其他付款方式" at bounding box center [311, 469] width 198 height 30
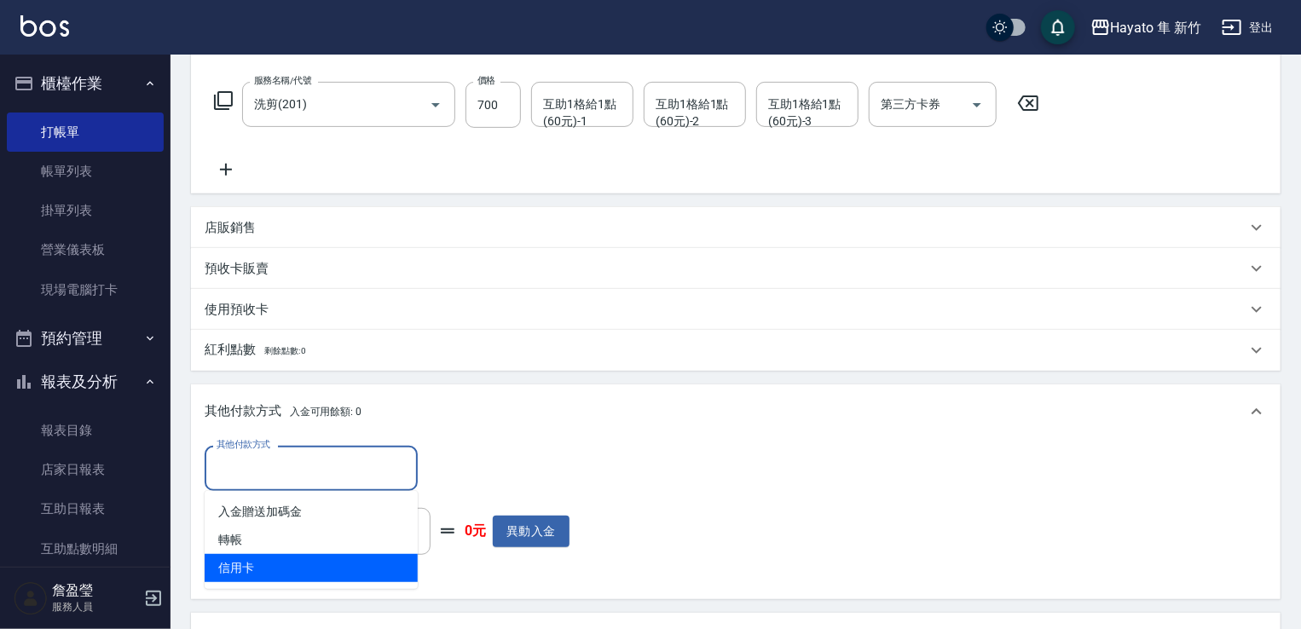
click at [332, 569] on span "信用卡" at bounding box center [311, 568] width 213 height 28
type input "信用卡"
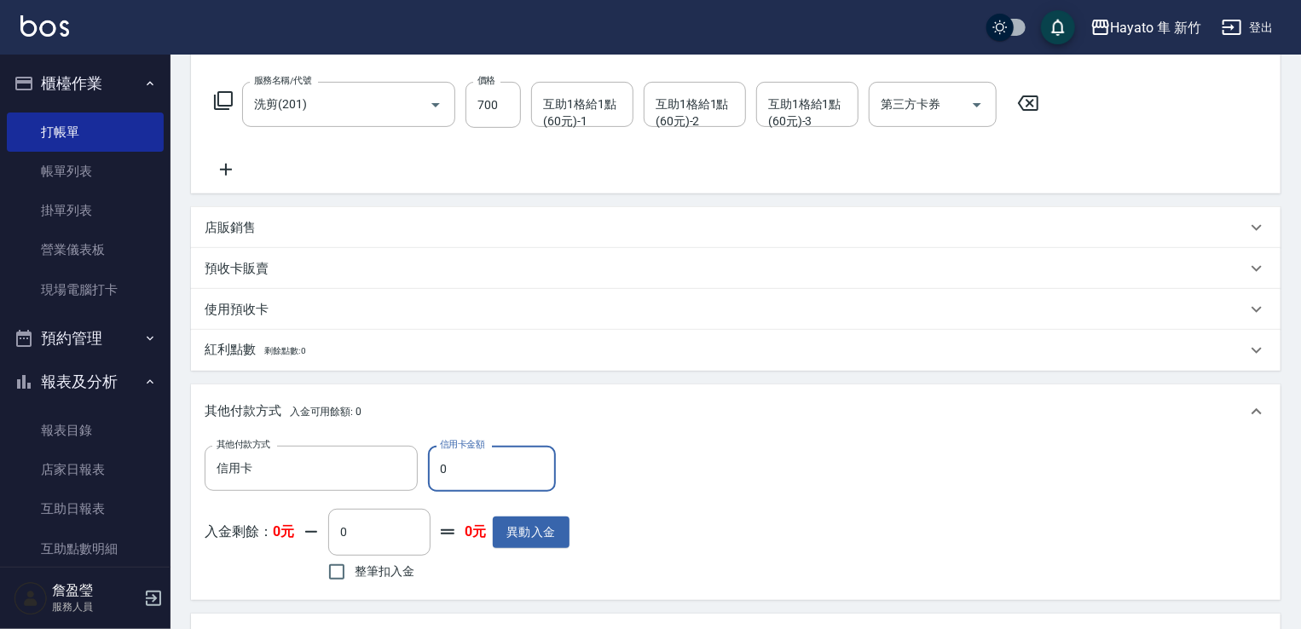
drag, startPoint x: 488, startPoint y: 471, endPoint x: 434, endPoint y: 481, distance: 54.7
click at [434, 481] on input "0" at bounding box center [492, 469] width 128 height 46
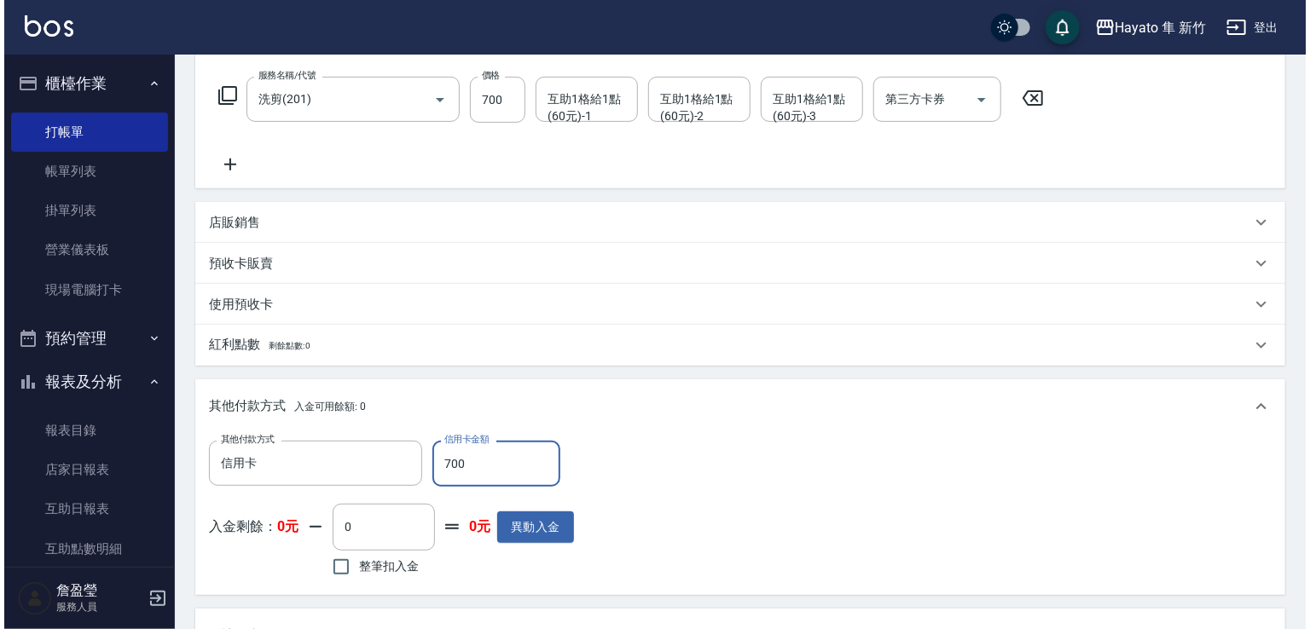
scroll to position [573, 0]
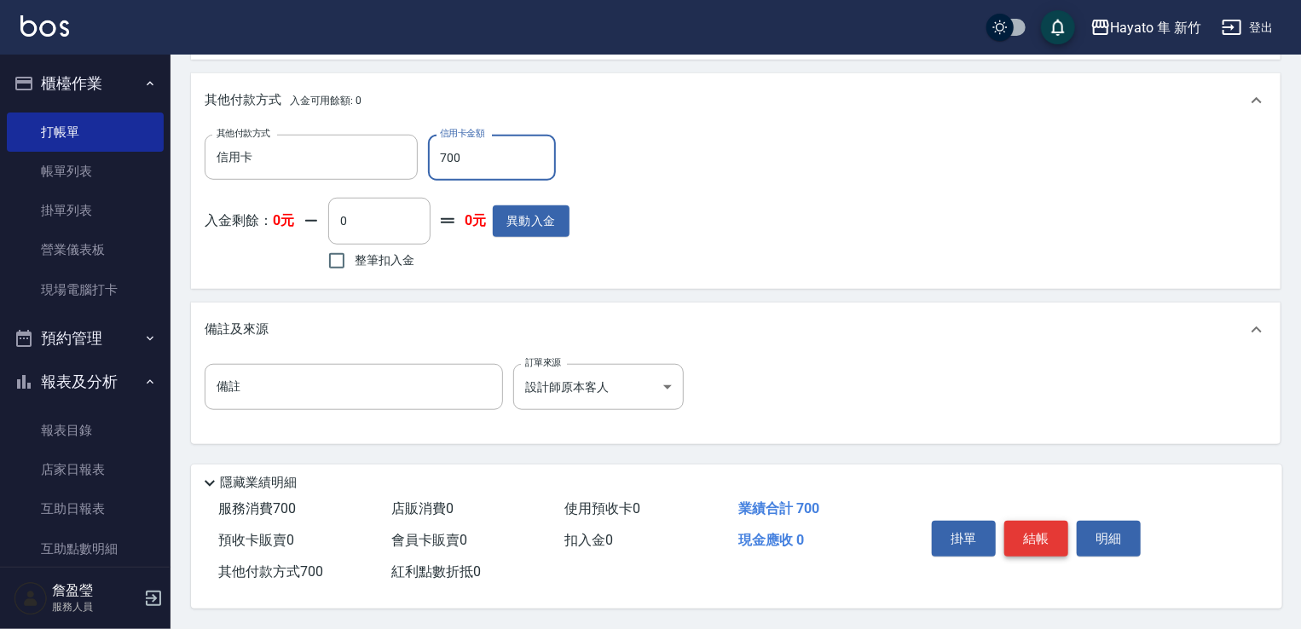
type input "700"
drag, startPoint x: 1051, startPoint y: 543, endPoint x: 1042, endPoint y: 545, distance: 8.7
click at [1051, 545] on button "結帳" at bounding box center [1037, 539] width 64 height 36
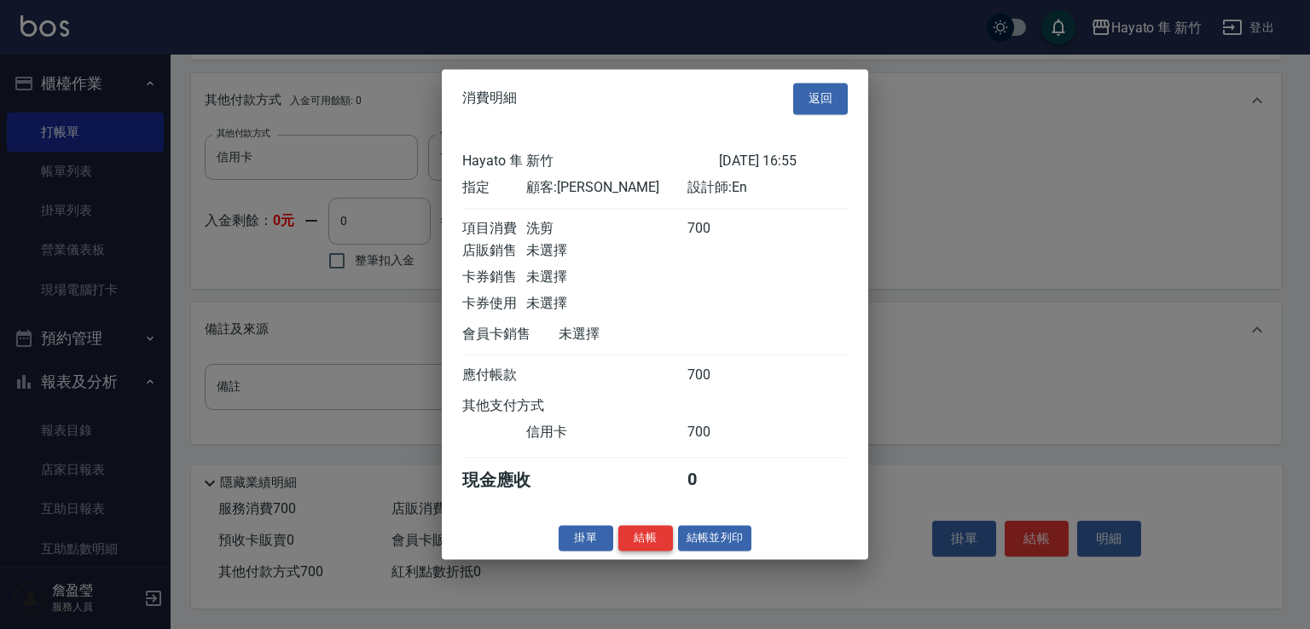
click at [650, 545] on button "結帳" at bounding box center [645, 538] width 55 height 26
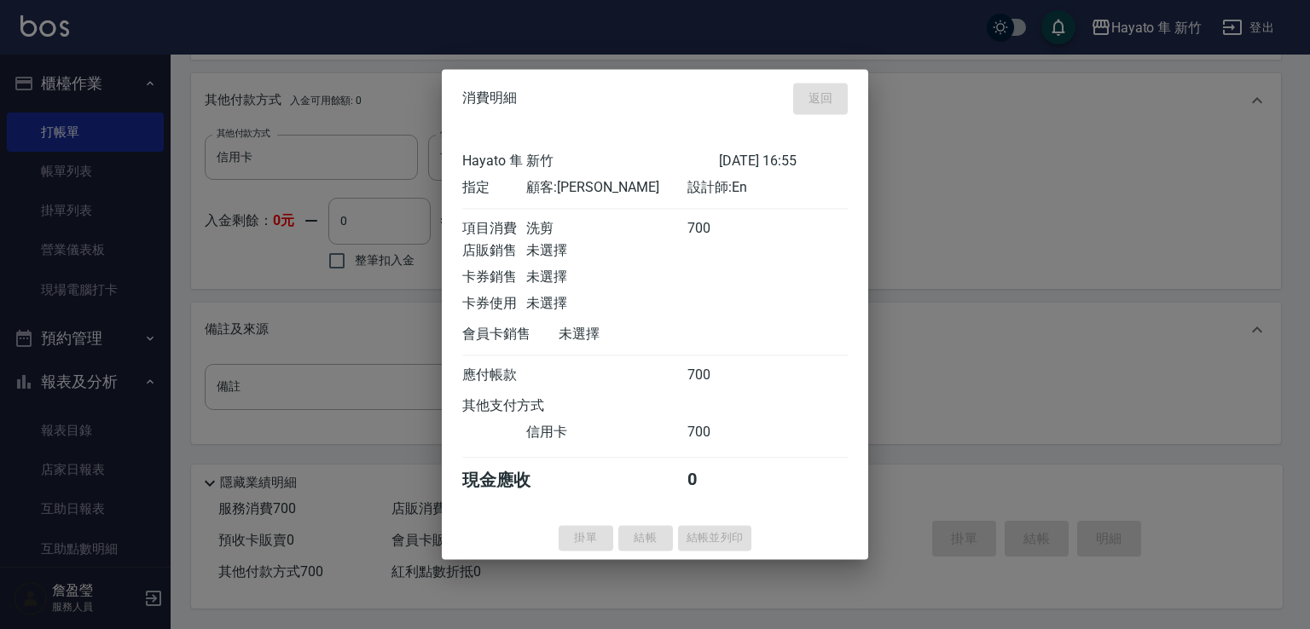
type input "[DATE] 16:56"
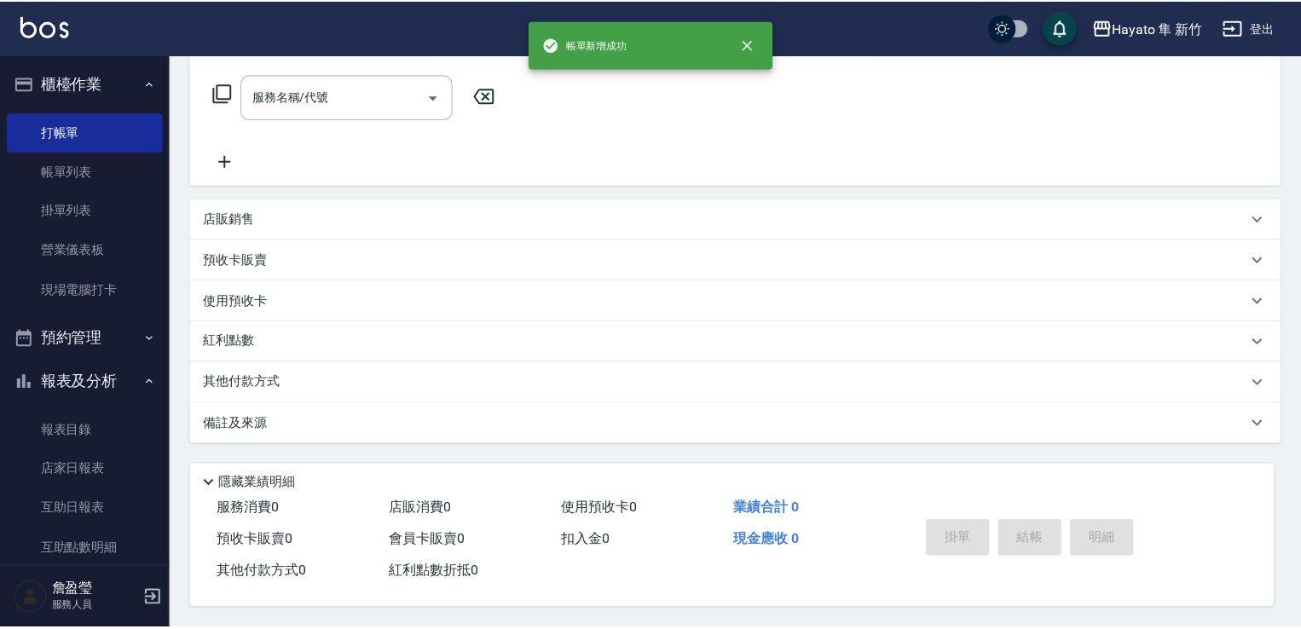
scroll to position [0, 0]
